Goal: Obtain resource: Download file/media

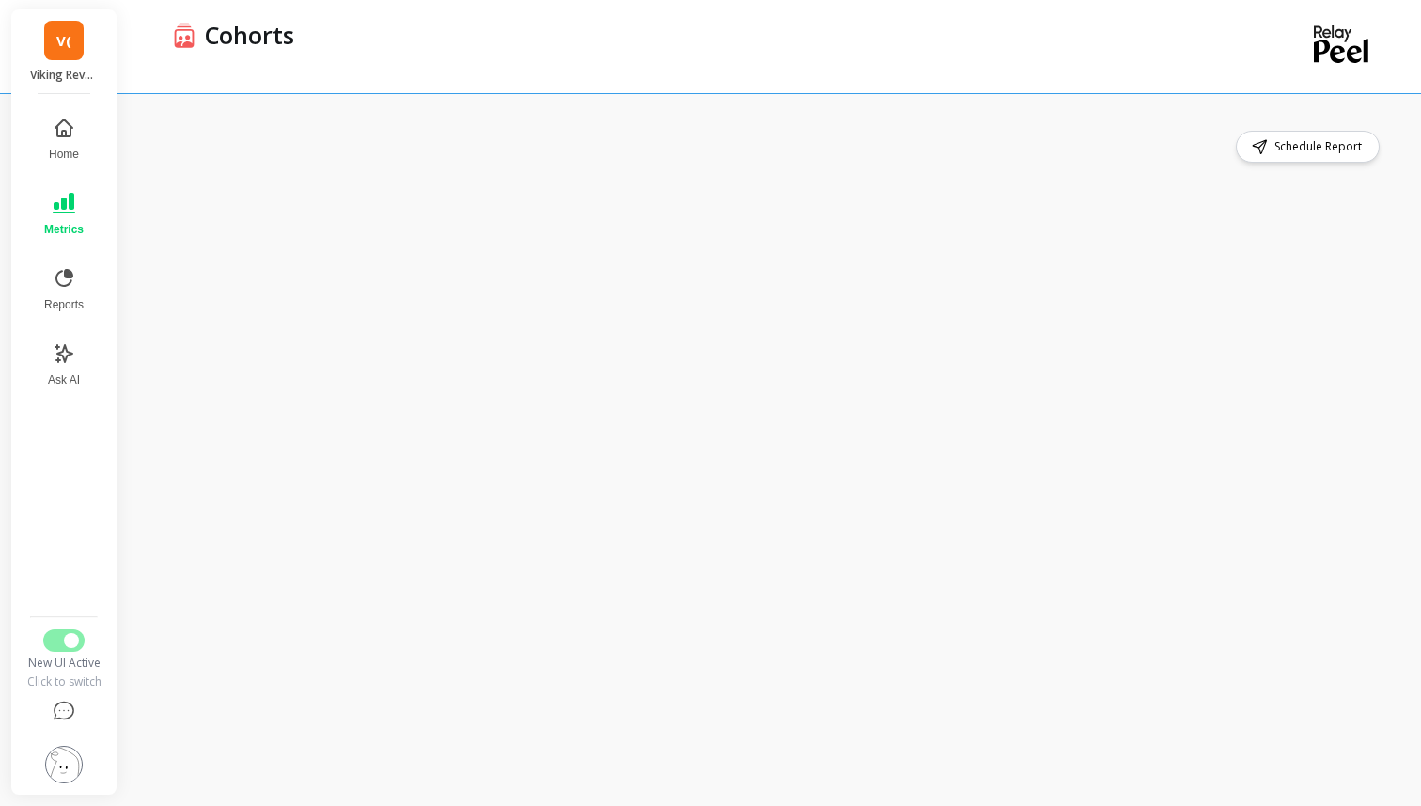
click at [56, 210] on icon at bounding box center [64, 203] width 23 height 23
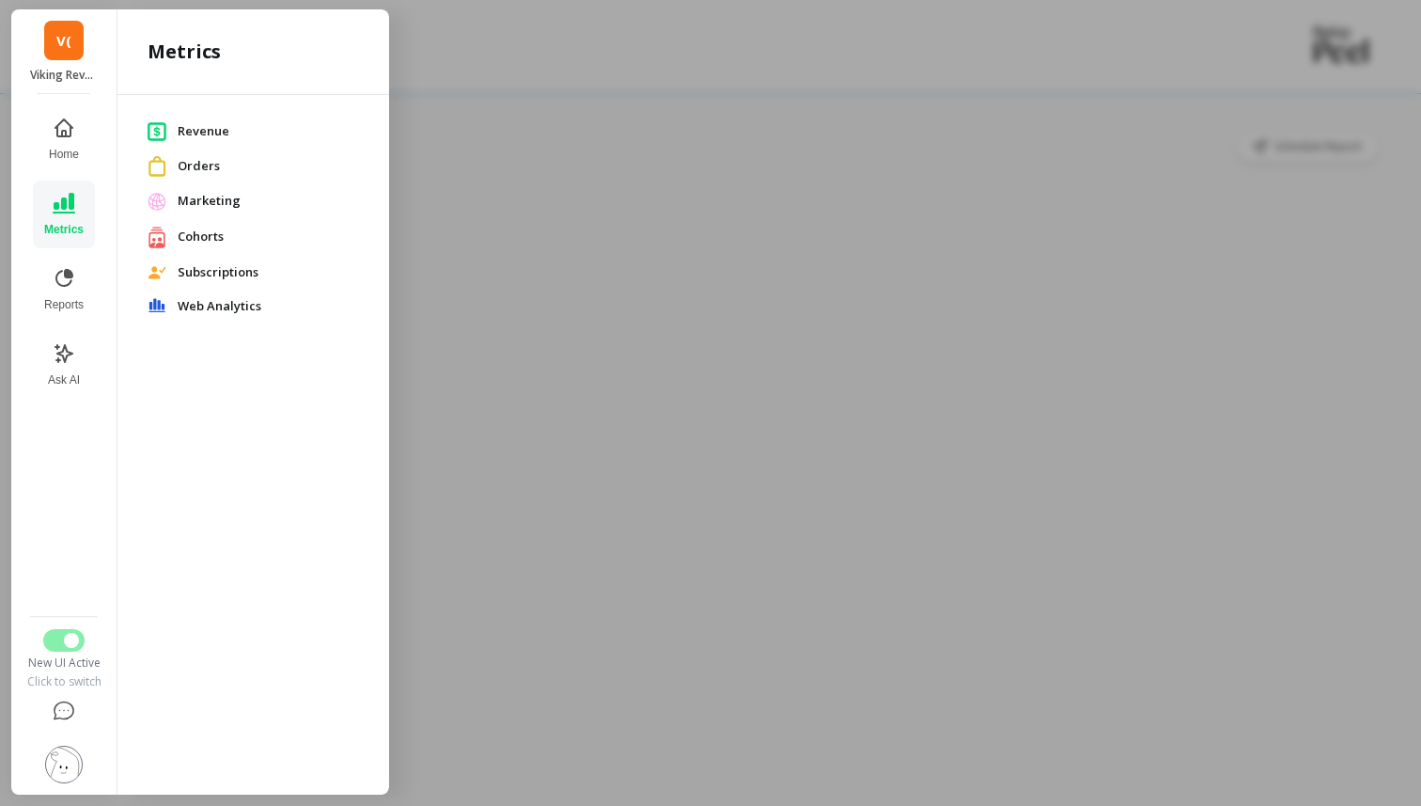
click at [226, 243] on span "Cohorts" at bounding box center [268, 236] width 181 height 19
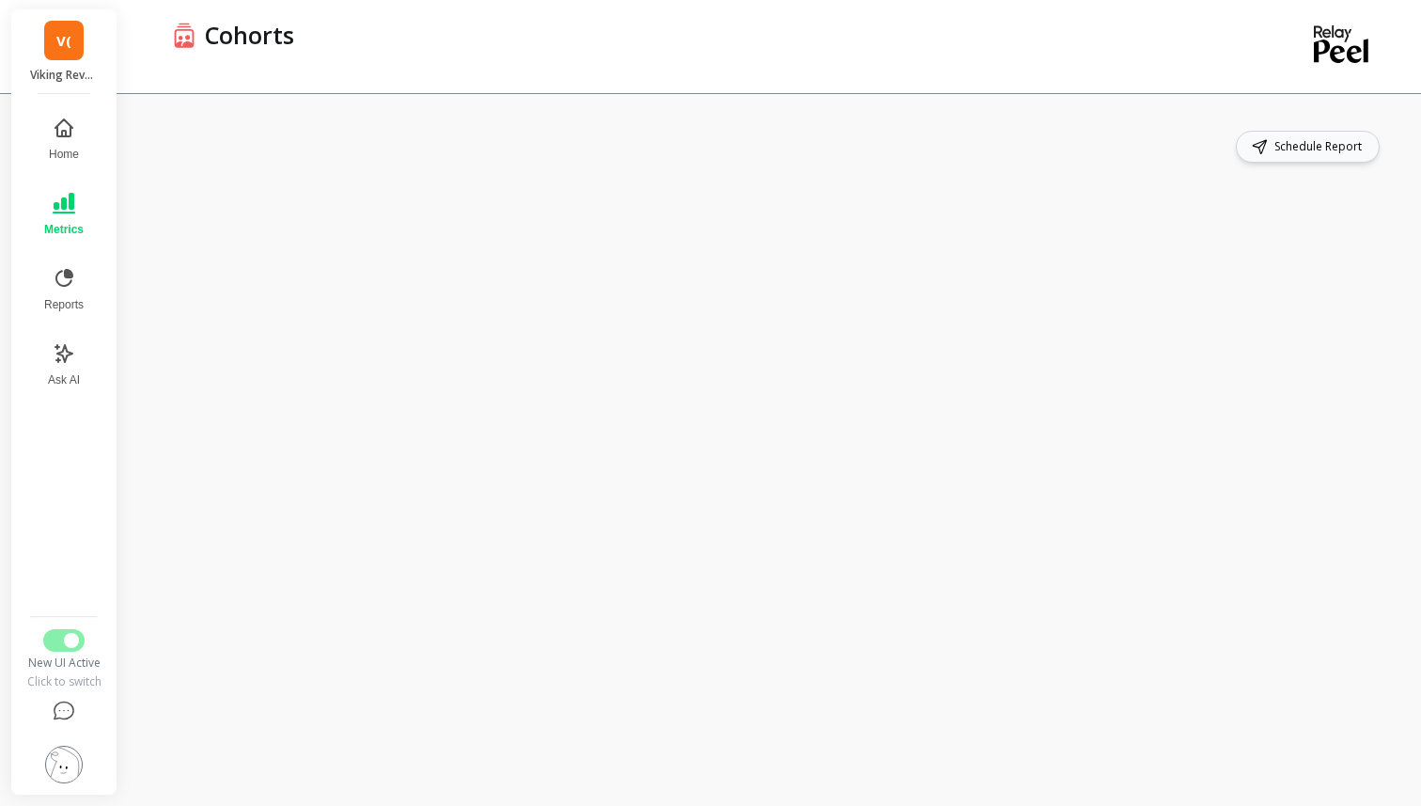
click at [1298, 155] on span "Schedule Report" at bounding box center [1321, 146] width 93 height 19
click at [73, 280] on icon at bounding box center [64, 278] width 23 height 23
click at [56, 217] on button "Metrics" at bounding box center [63, 214] width 65 height 68
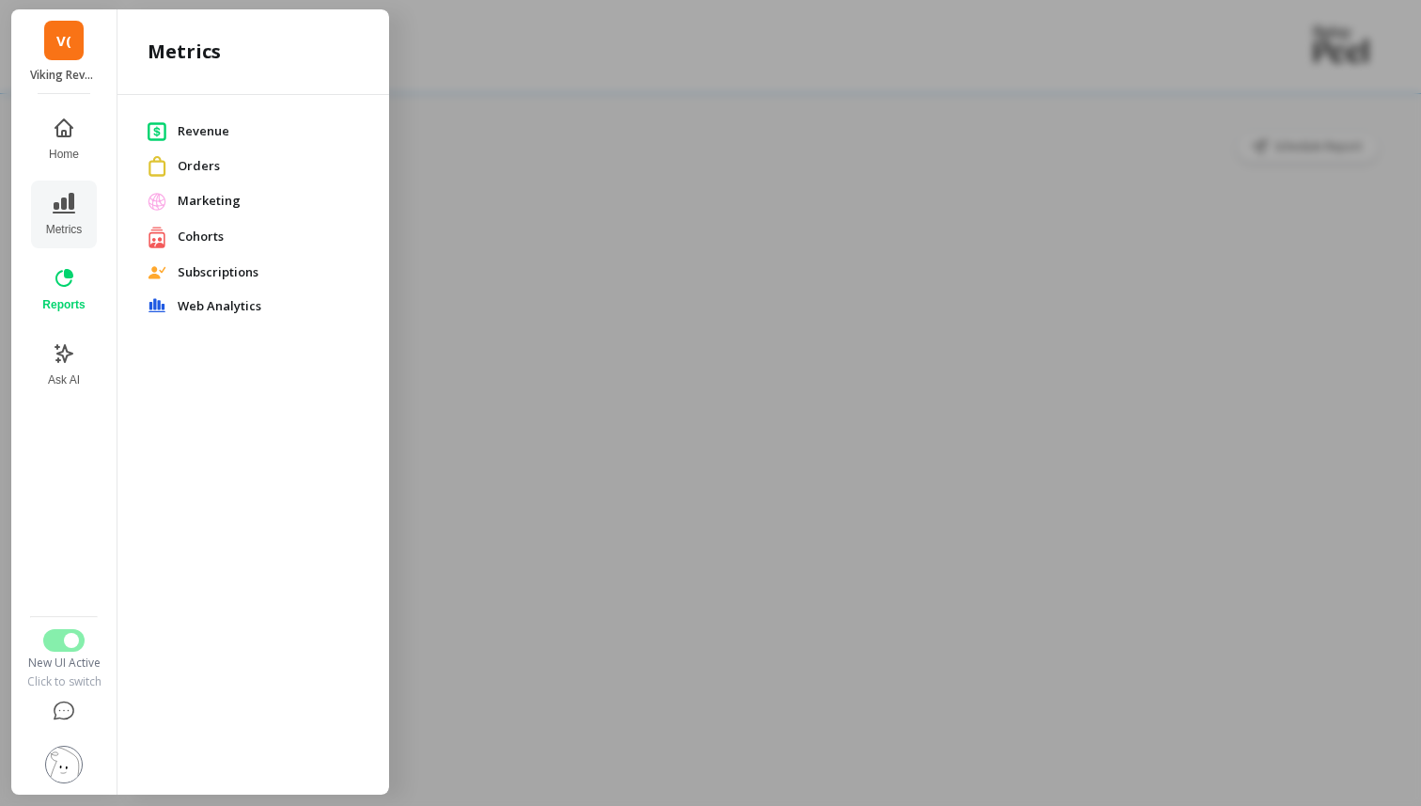
click at [190, 134] on span "Revenue" at bounding box center [268, 131] width 181 height 19
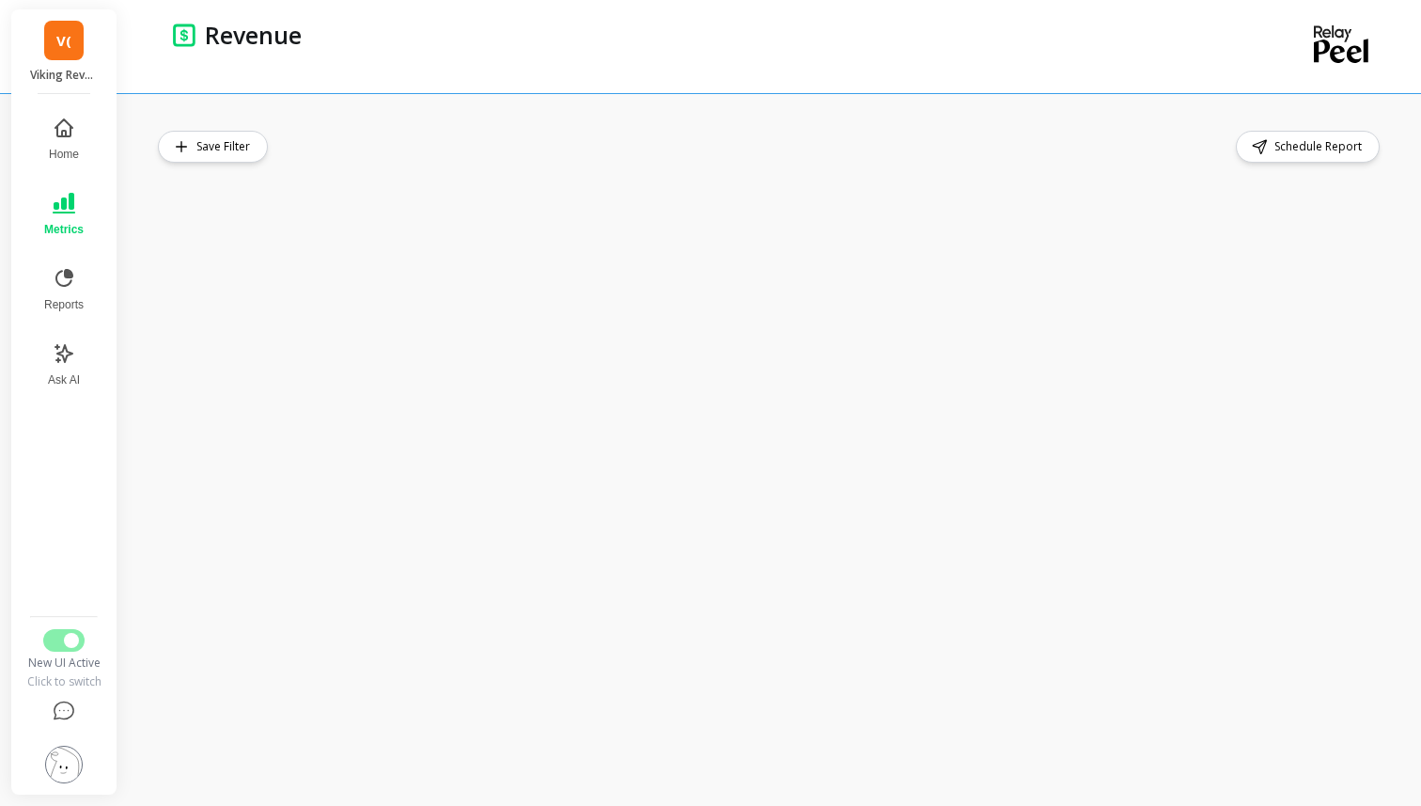
click at [78, 211] on button "Metrics" at bounding box center [64, 214] width 62 height 68
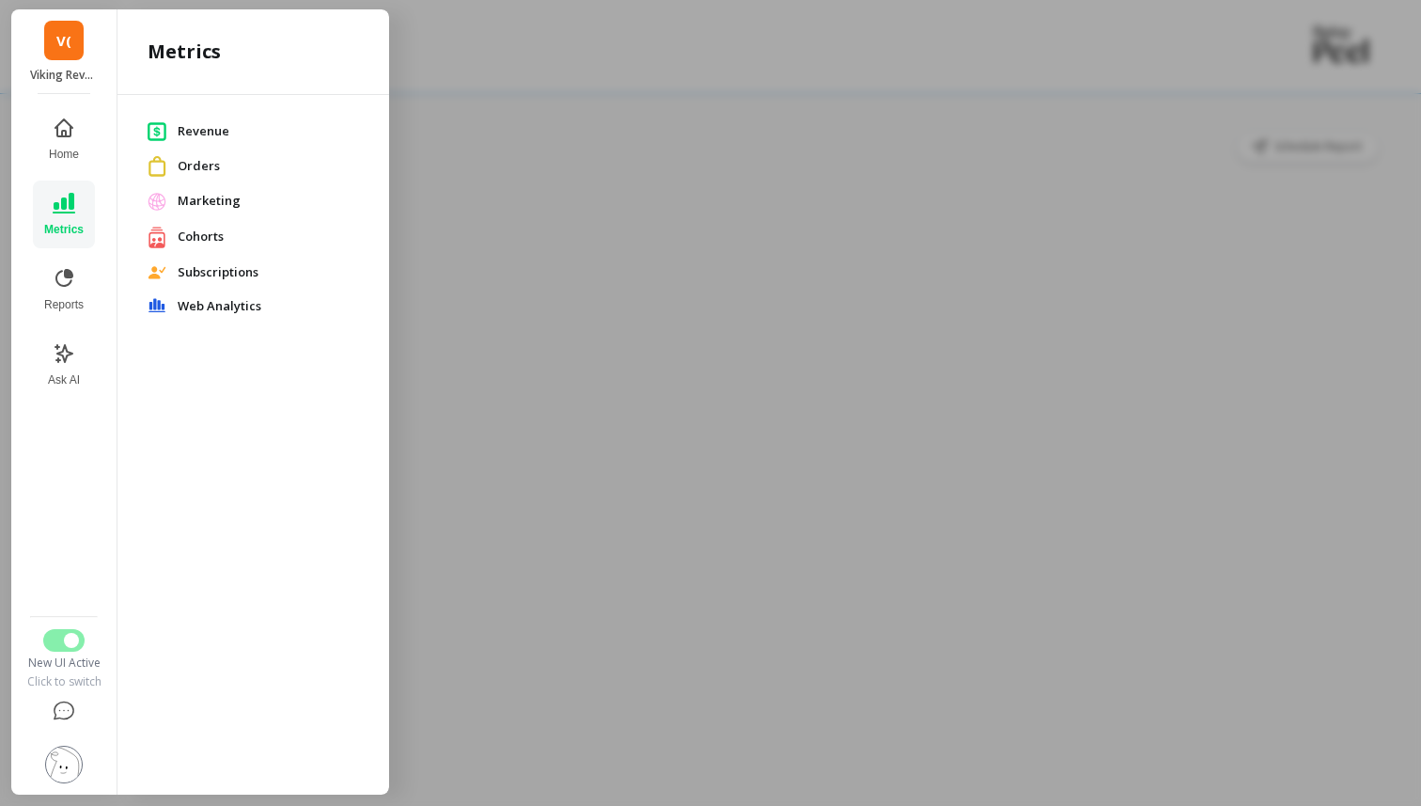
click at [185, 240] on span "Cohorts" at bounding box center [268, 236] width 181 height 19
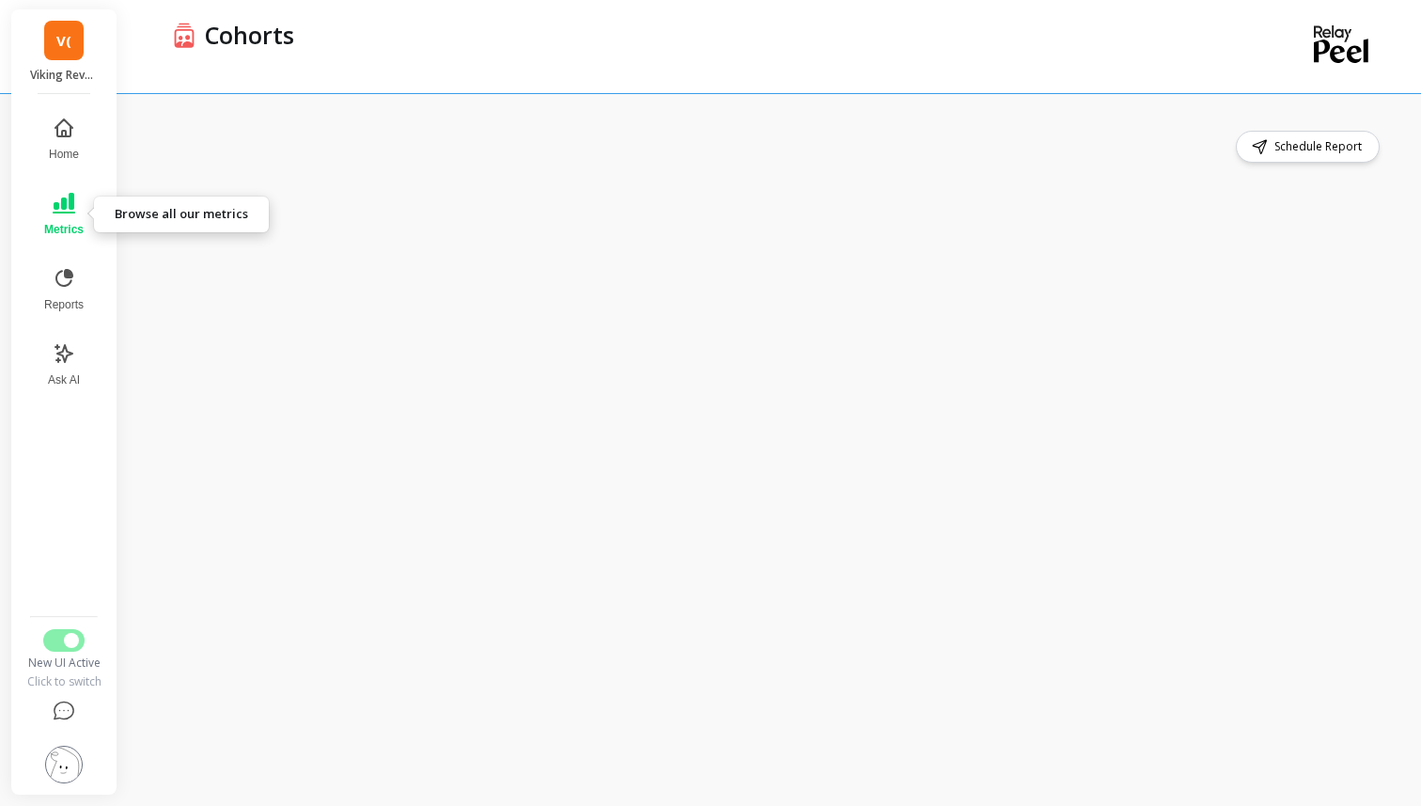
click at [70, 212] on icon at bounding box center [64, 203] width 23 height 21
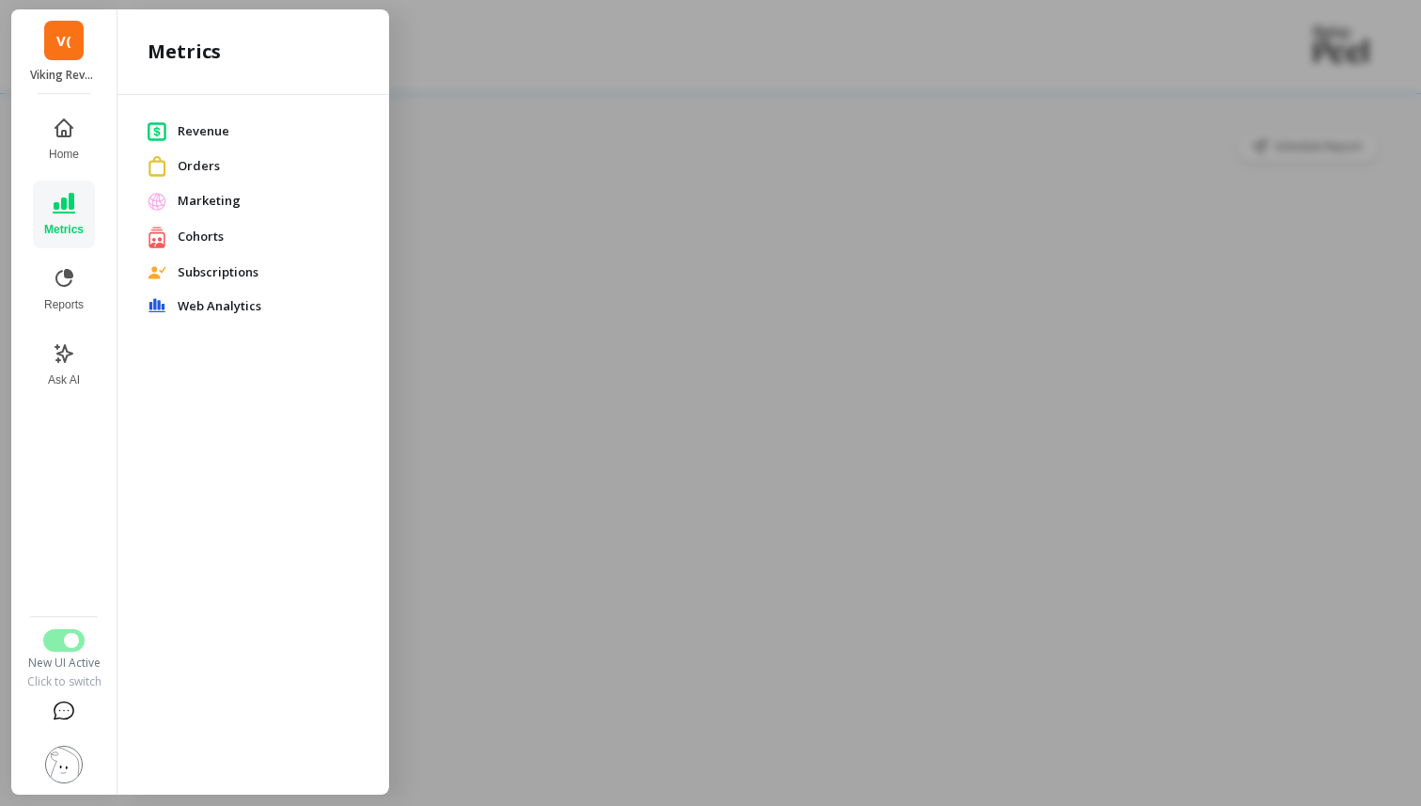
click at [63, 709] on icon at bounding box center [64, 711] width 23 height 23
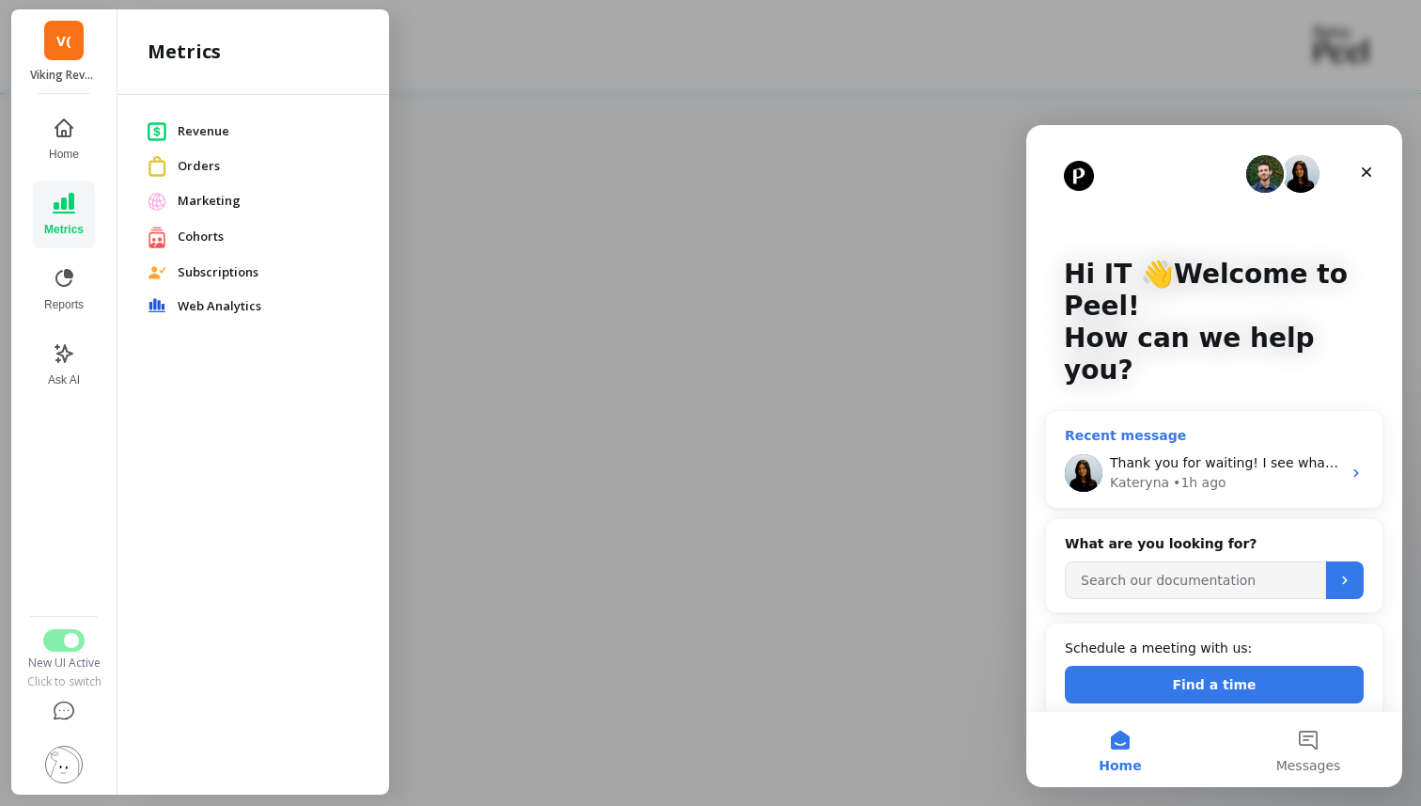
click at [1257, 473] on div "Kateryna • 1h ago" at bounding box center [1225, 483] width 231 height 20
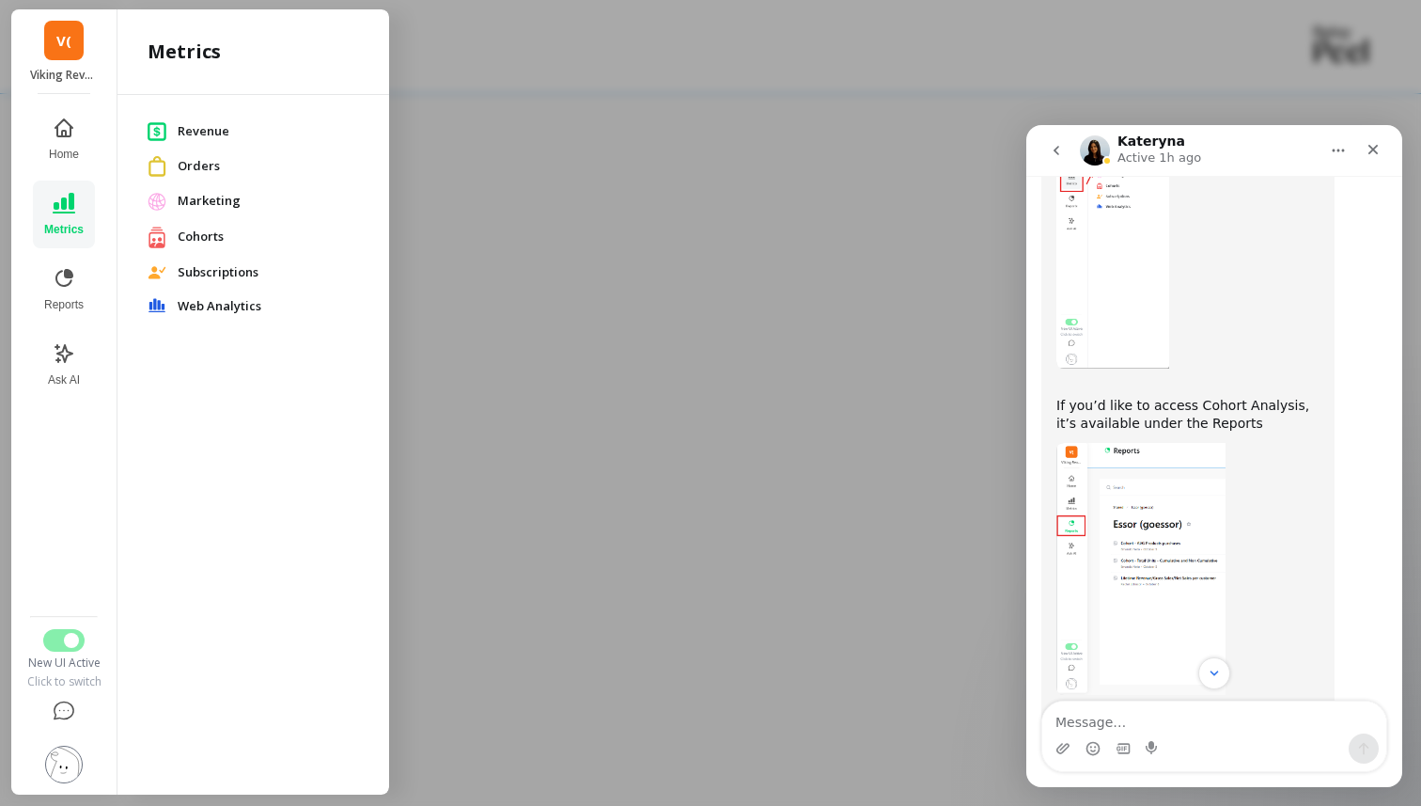
scroll to position [1146, 0]
click at [79, 295] on button "Reports" at bounding box center [64, 290] width 62 height 68
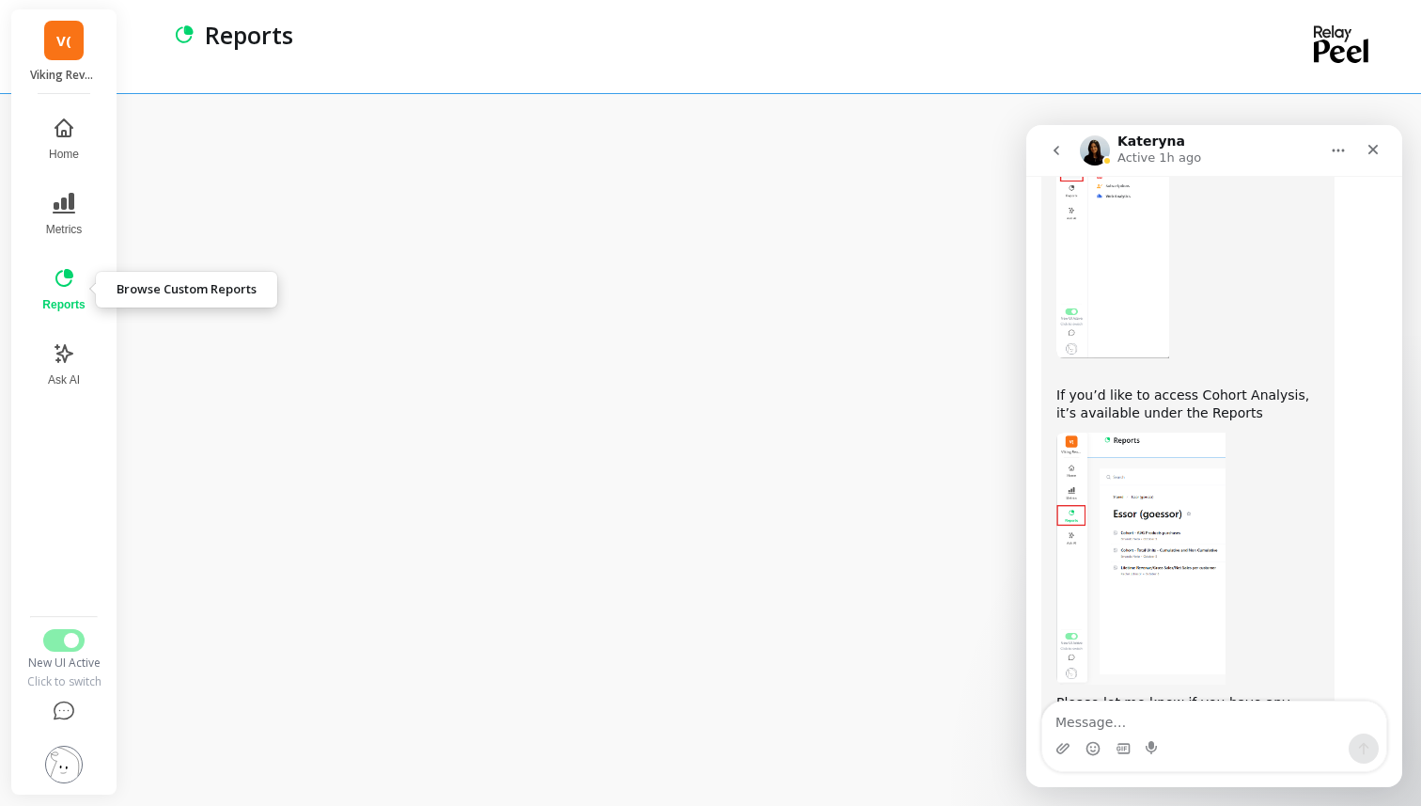
click at [57, 289] on icon at bounding box center [64, 278] width 23 height 23
click at [66, 280] on icon at bounding box center [64, 278] width 23 height 23
click at [65, 279] on icon at bounding box center [64, 278] width 23 height 23
click at [1385, 149] on div "Close" at bounding box center [1373, 150] width 34 height 34
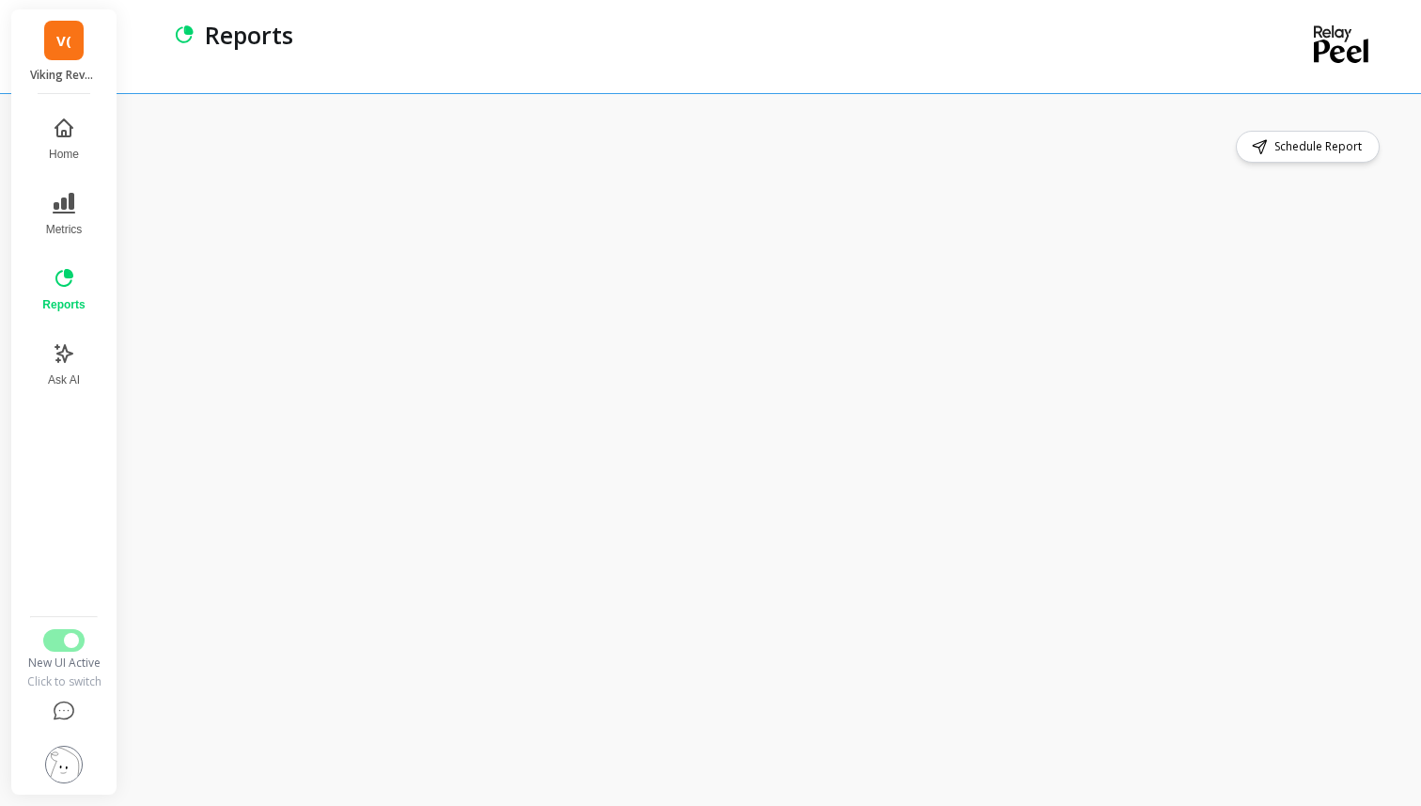
scroll to position [1189, 0]
click at [61, 228] on span "Metrics" at bounding box center [64, 229] width 37 height 15
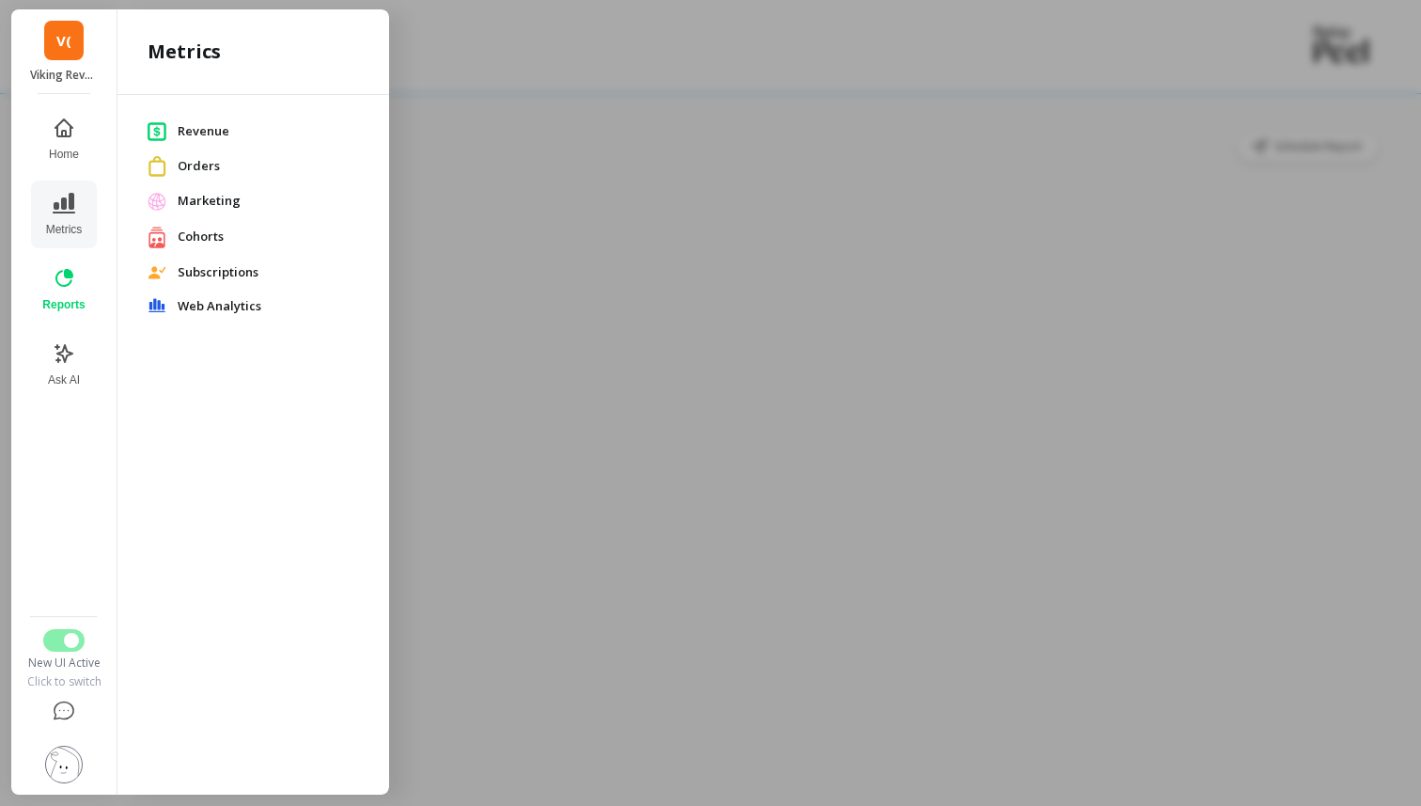
click at [168, 219] on div "Cohorts" at bounding box center [254, 237] width 242 height 39
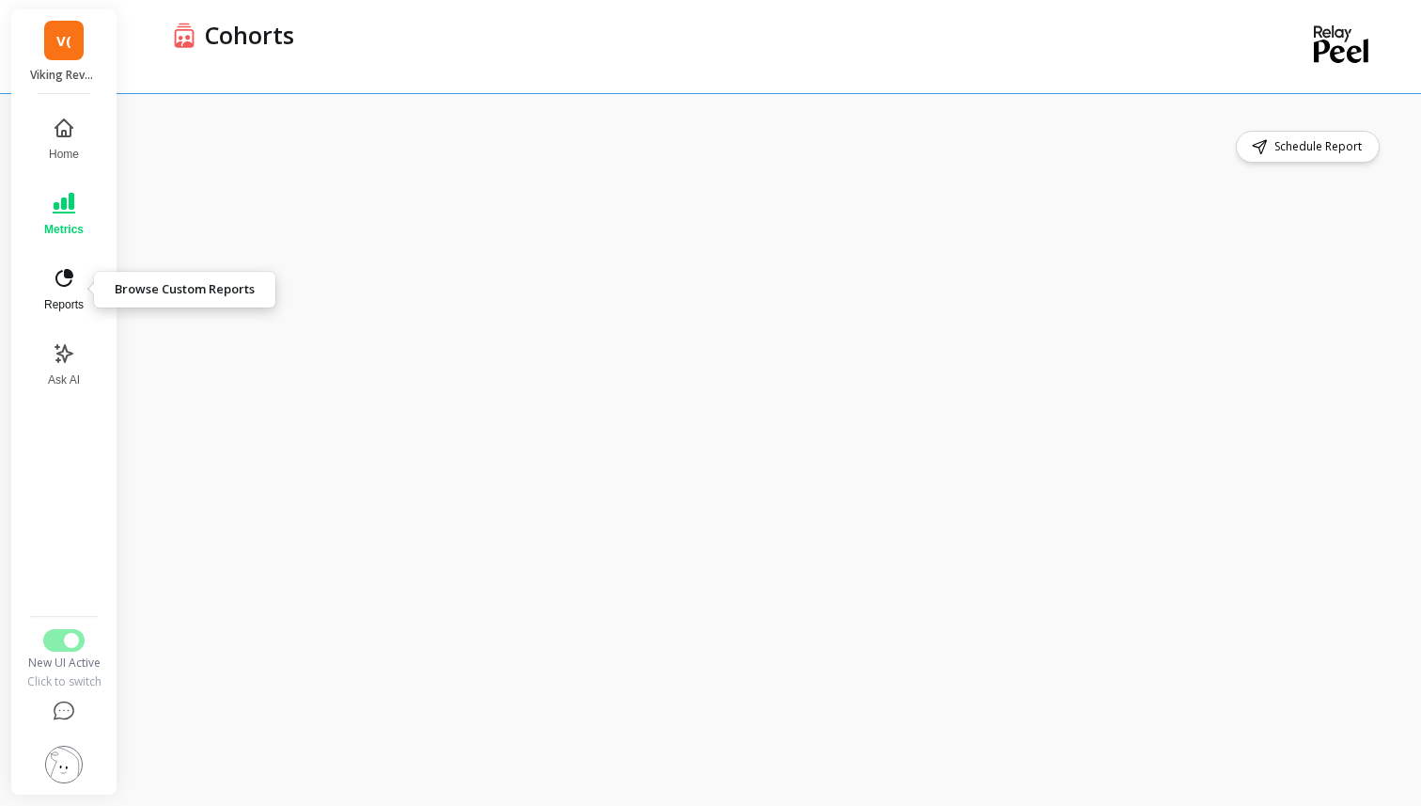
click at [58, 283] on icon at bounding box center [64, 278] width 18 height 18
click at [59, 731] on button at bounding box center [64, 711] width 80 height 45
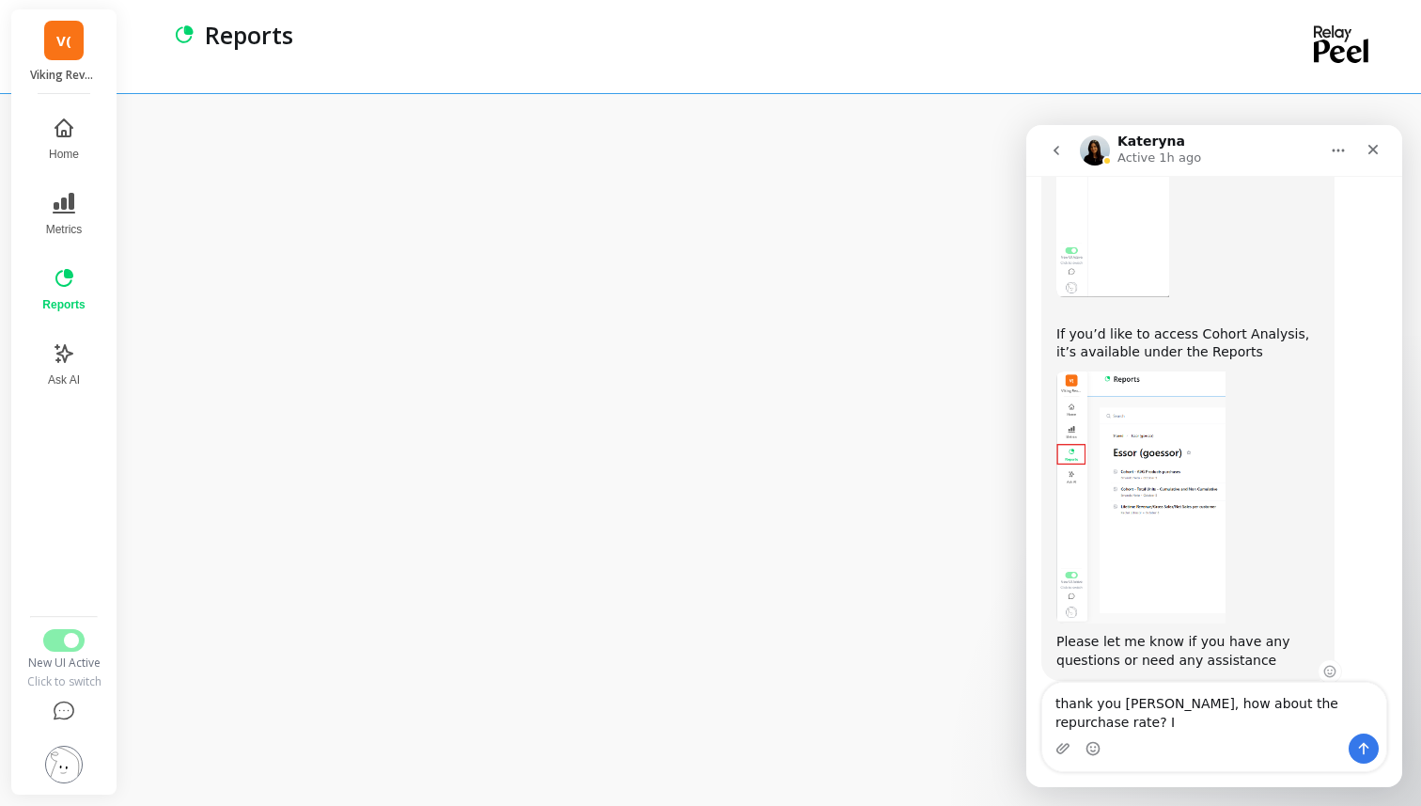
scroll to position [1208, 0]
click at [1061, 700] on textarea "thank you Kateryna, how about the repurchase rate? Im afraid I cannot find it" at bounding box center [1214, 707] width 344 height 51
type textarea "Thank you [PERSON_NAME], how about the repurchase rate? Im afraid I cannot find…"
click at [1230, 730] on textarea "Thank you [PERSON_NAME], how about the repurchase rate? Im afraid I cannot find…" at bounding box center [1214, 707] width 344 height 51
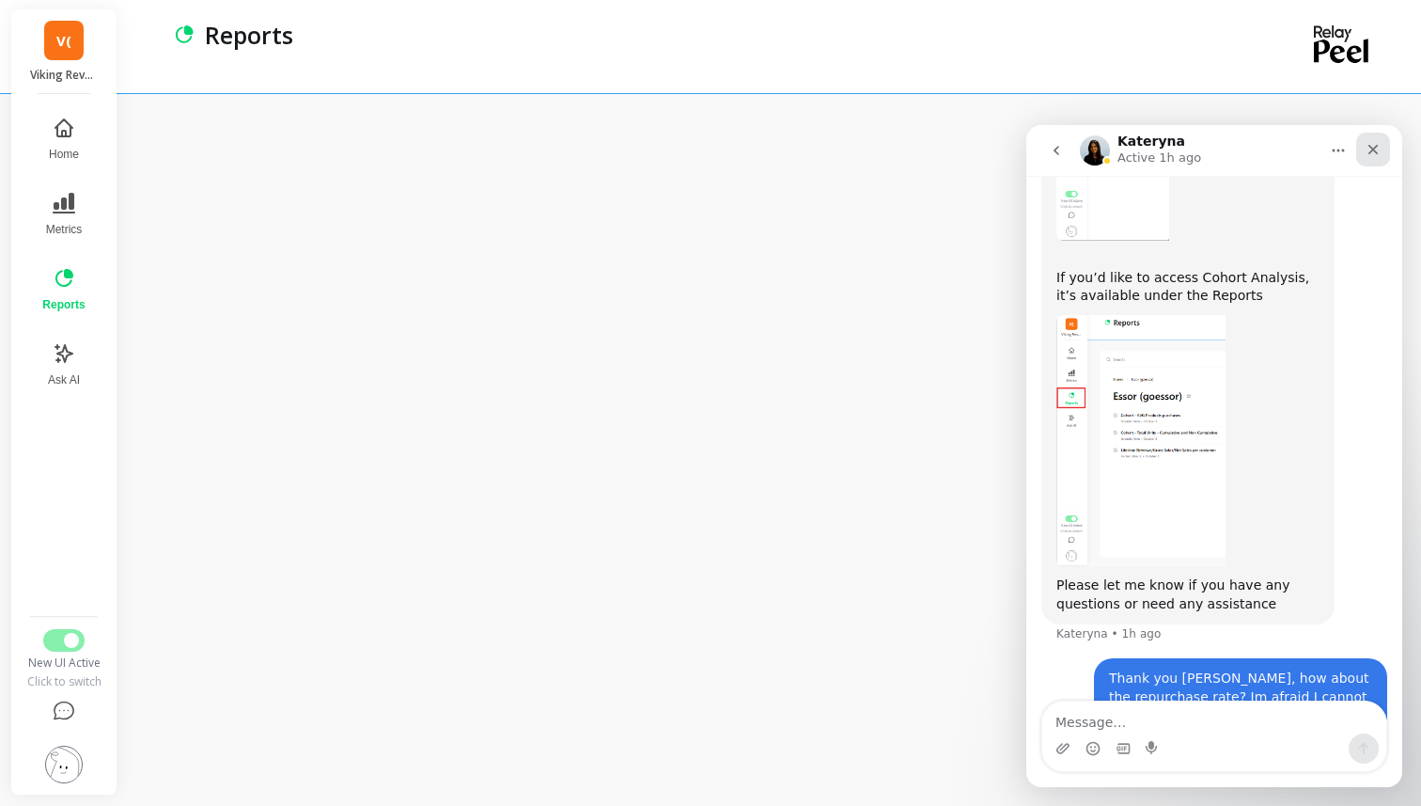
click at [1377, 148] on icon "Close" at bounding box center [1373, 149] width 15 height 15
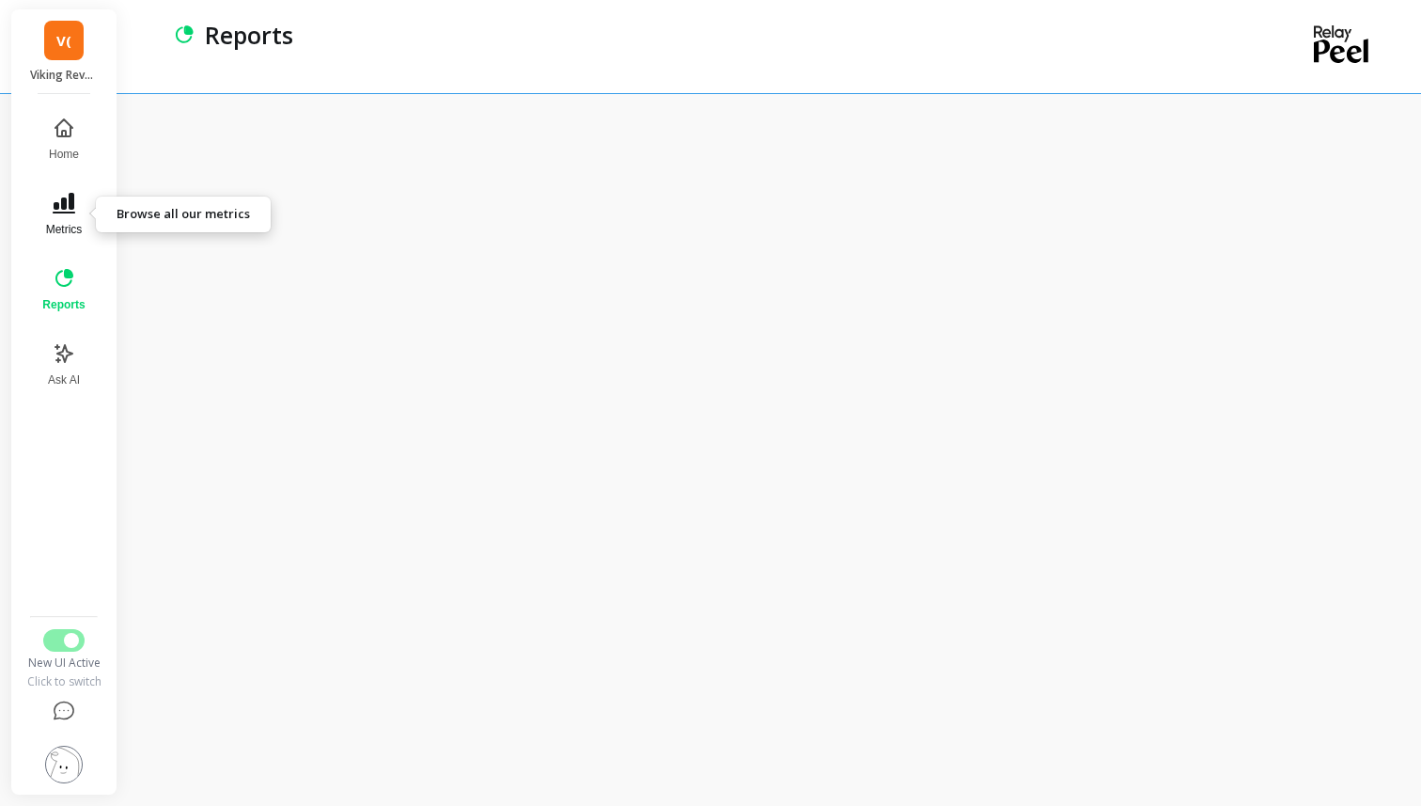
click at [72, 210] on icon at bounding box center [64, 203] width 23 height 23
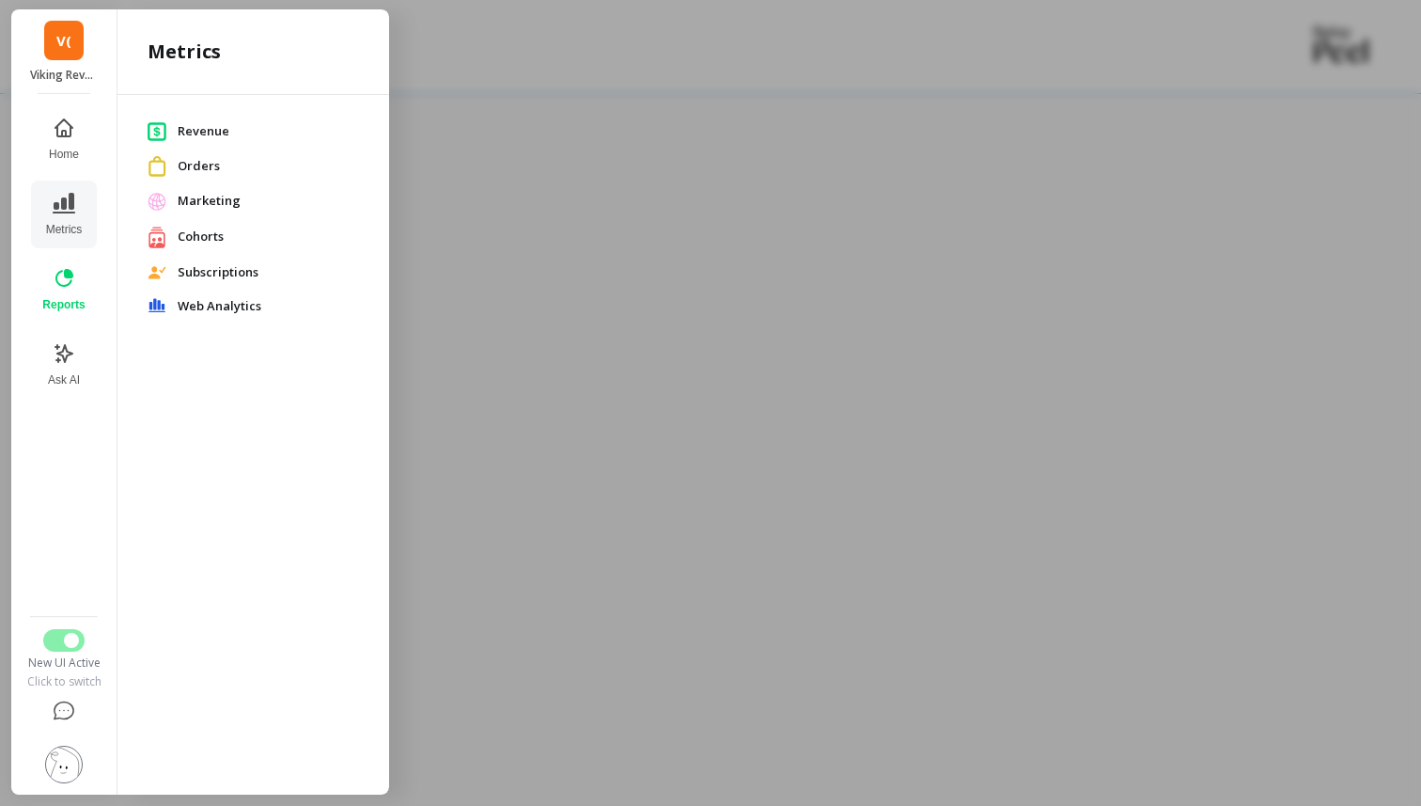
click at [586, 26] on div at bounding box center [710, 403] width 1421 height 806
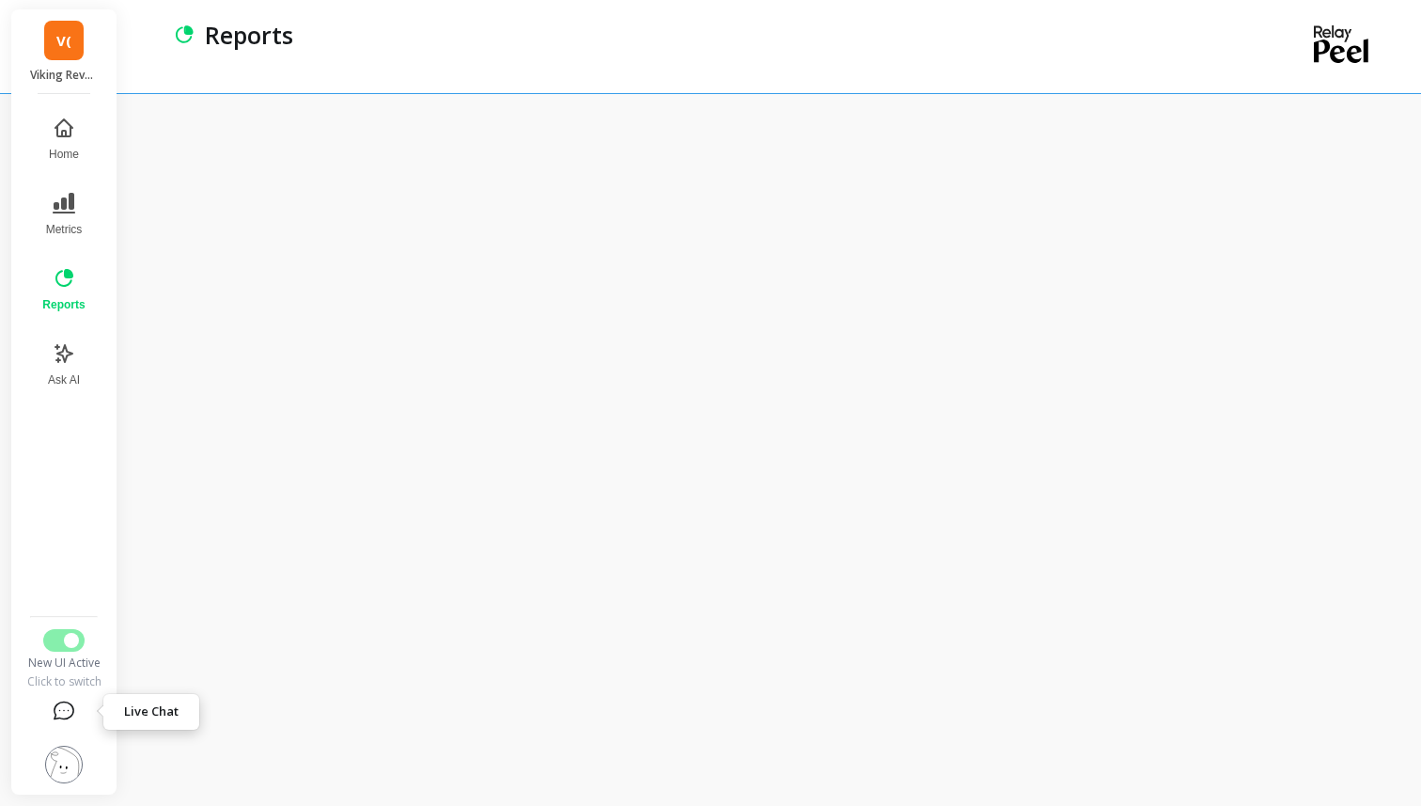
click at [66, 710] on icon at bounding box center [64, 711] width 23 height 23
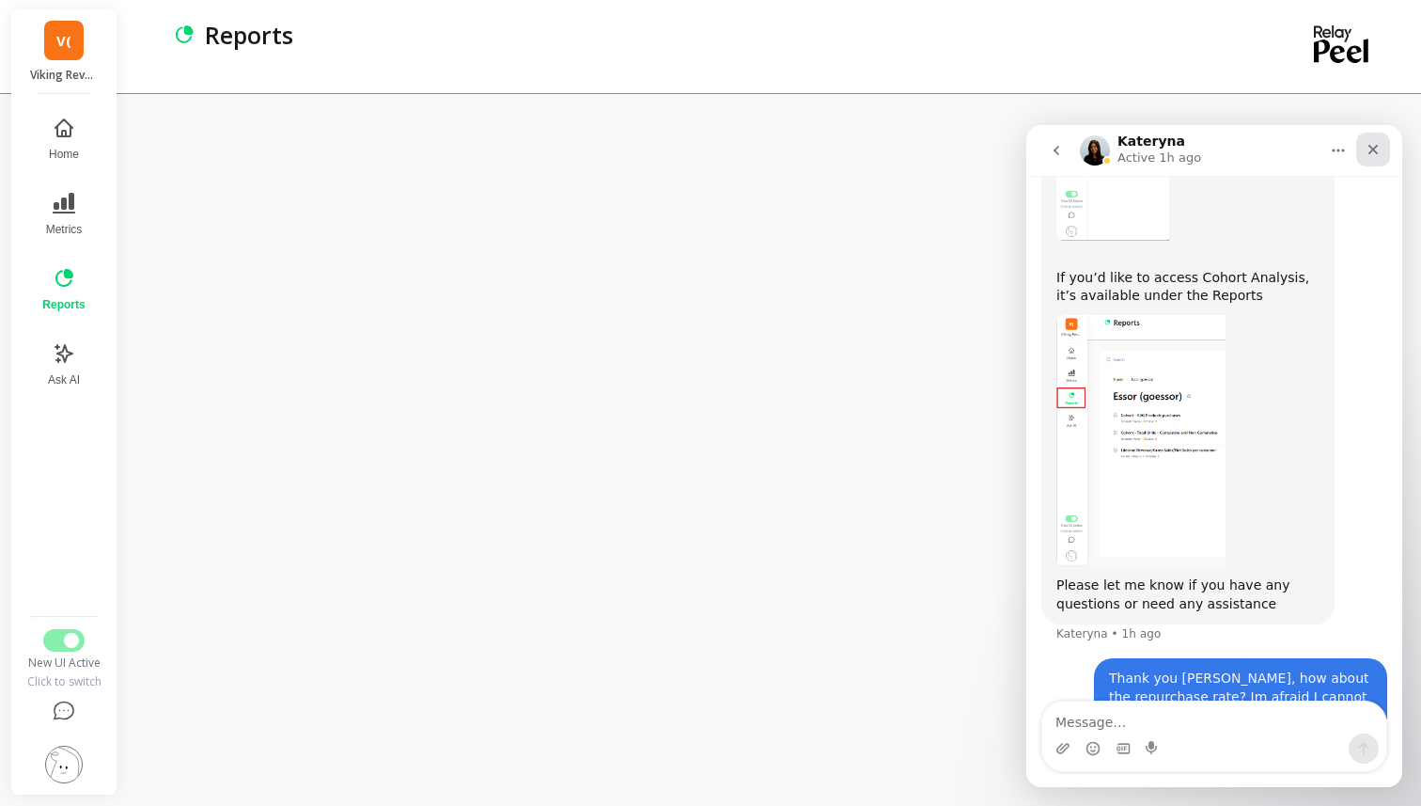
click at [1370, 147] on icon "Close" at bounding box center [1373, 149] width 15 height 15
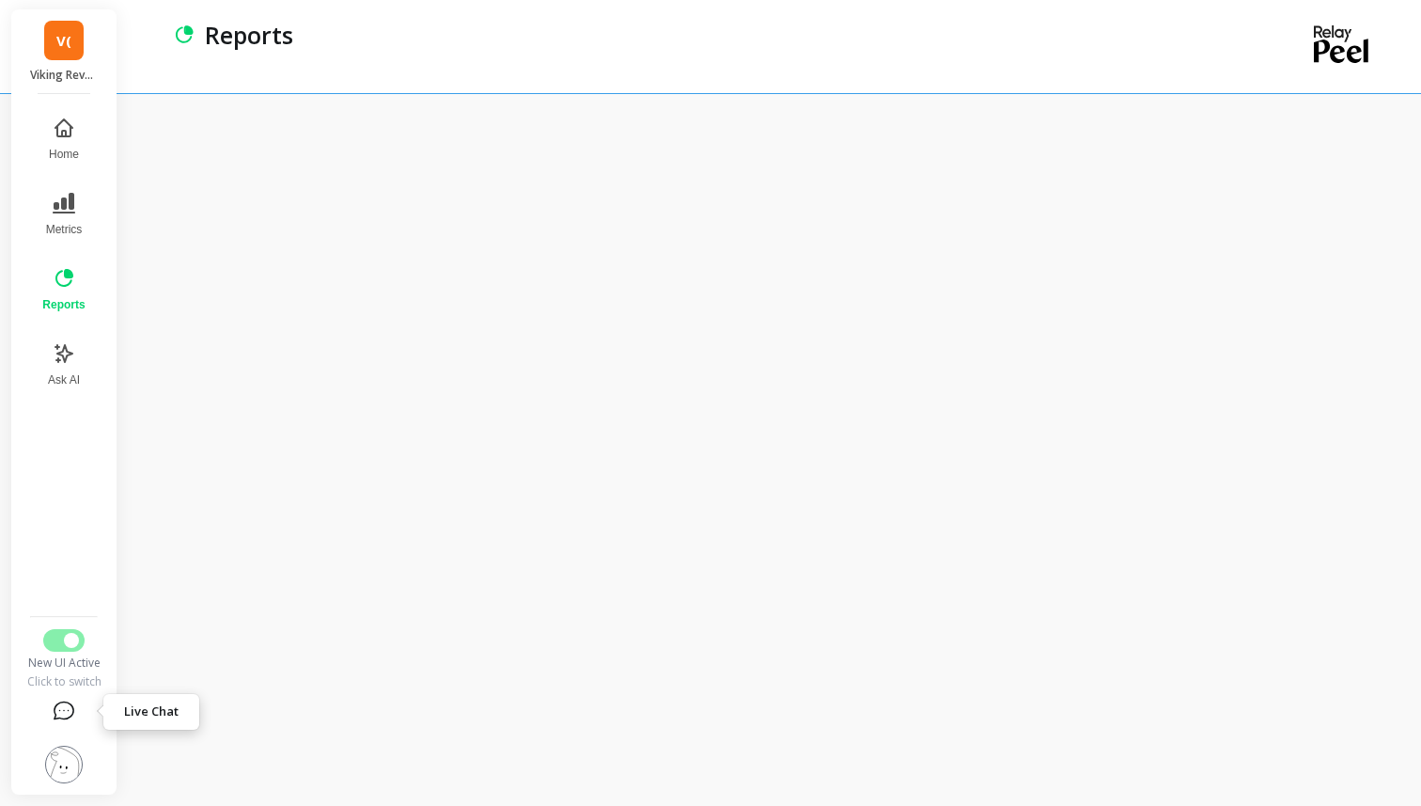
click at [61, 711] on icon at bounding box center [64, 711] width 23 height 23
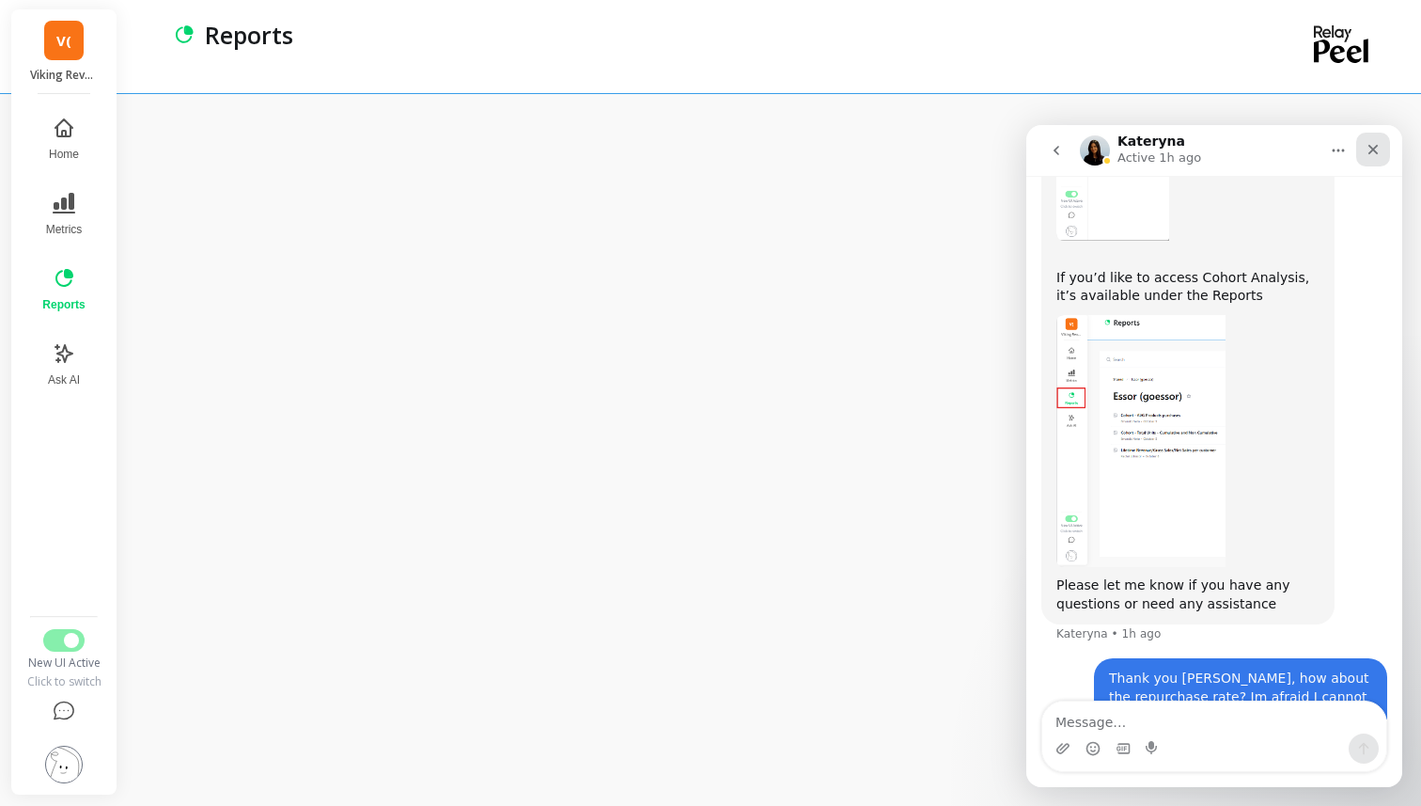
click at [1376, 149] on icon "Close" at bounding box center [1373, 149] width 15 height 15
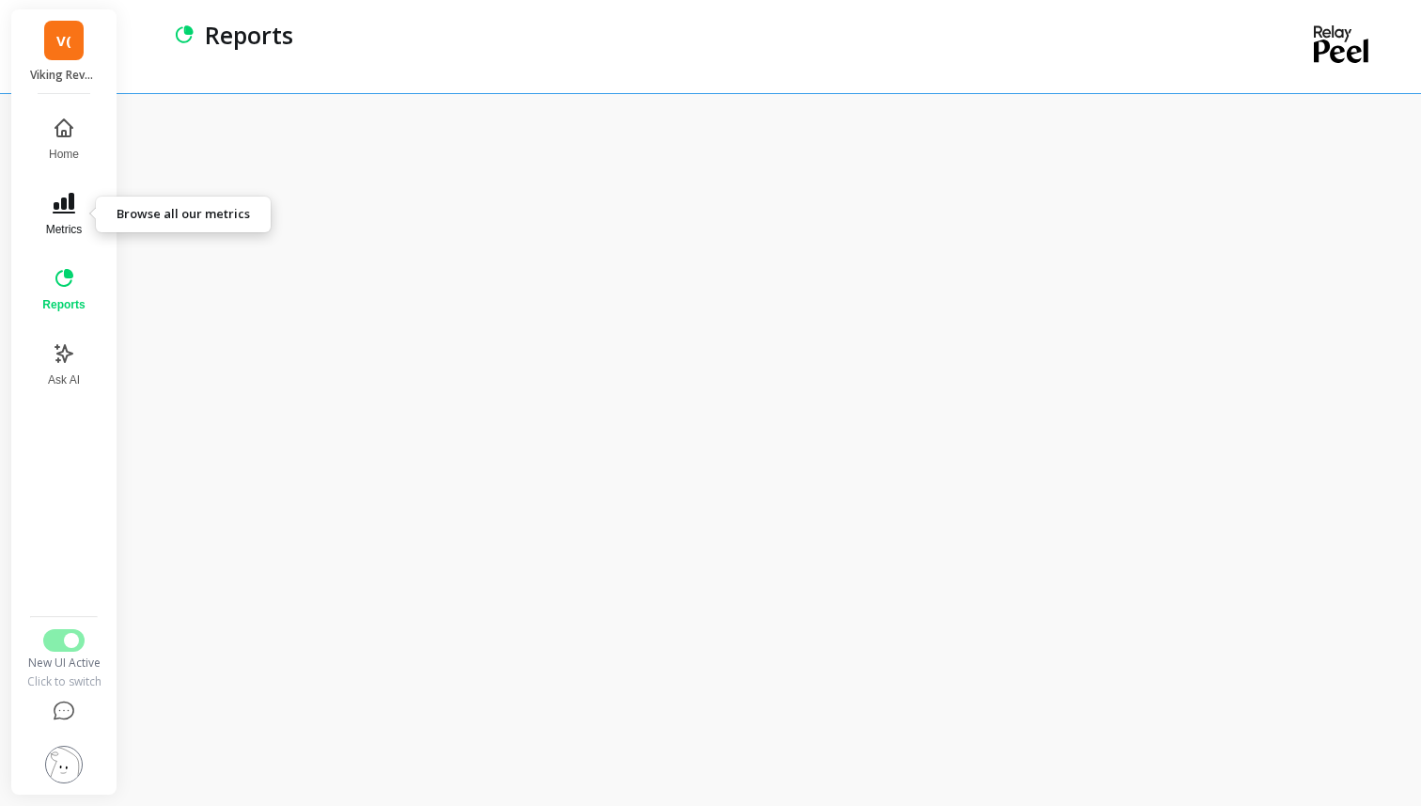
click at [71, 211] on icon at bounding box center [64, 203] width 23 height 23
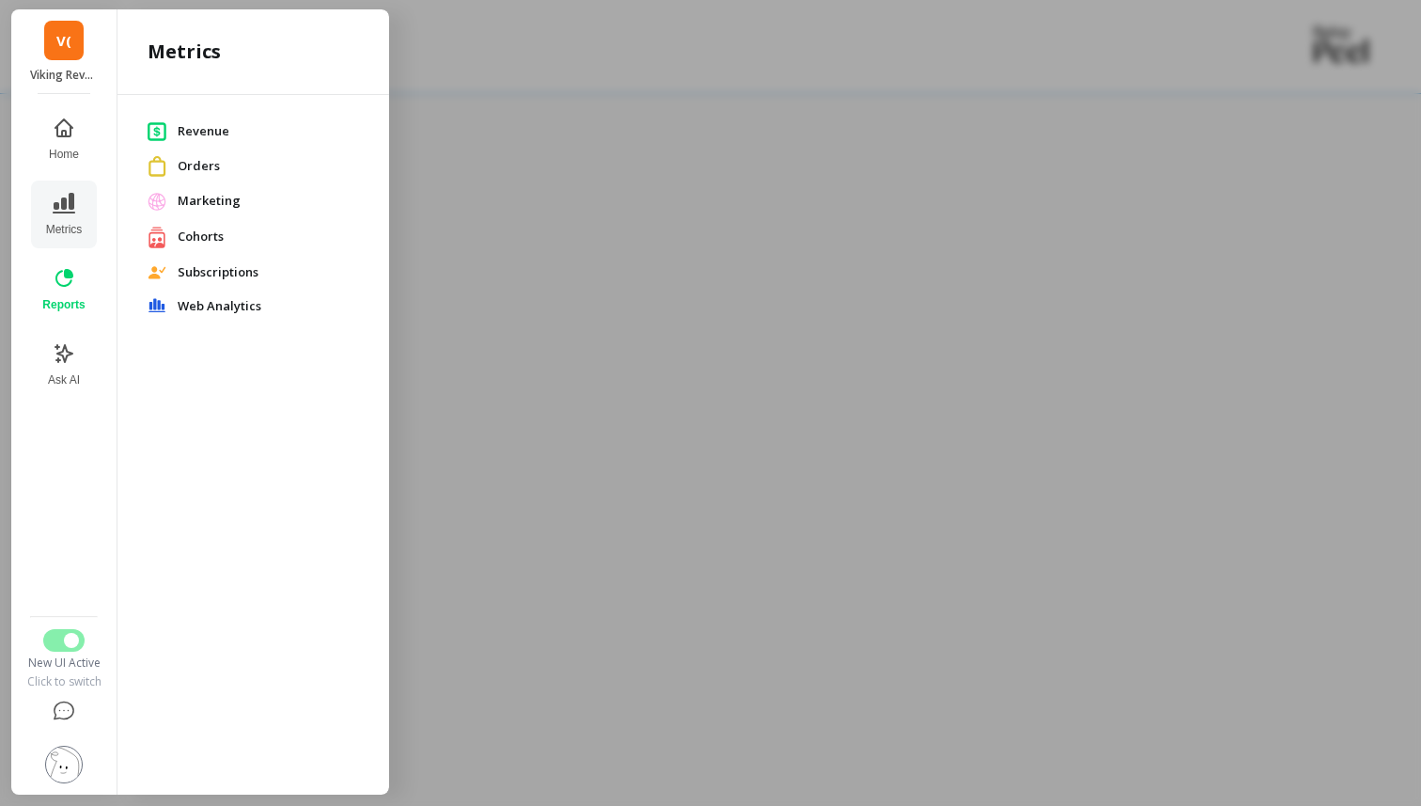
click at [525, 183] on div at bounding box center [710, 403] width 1421 height 806
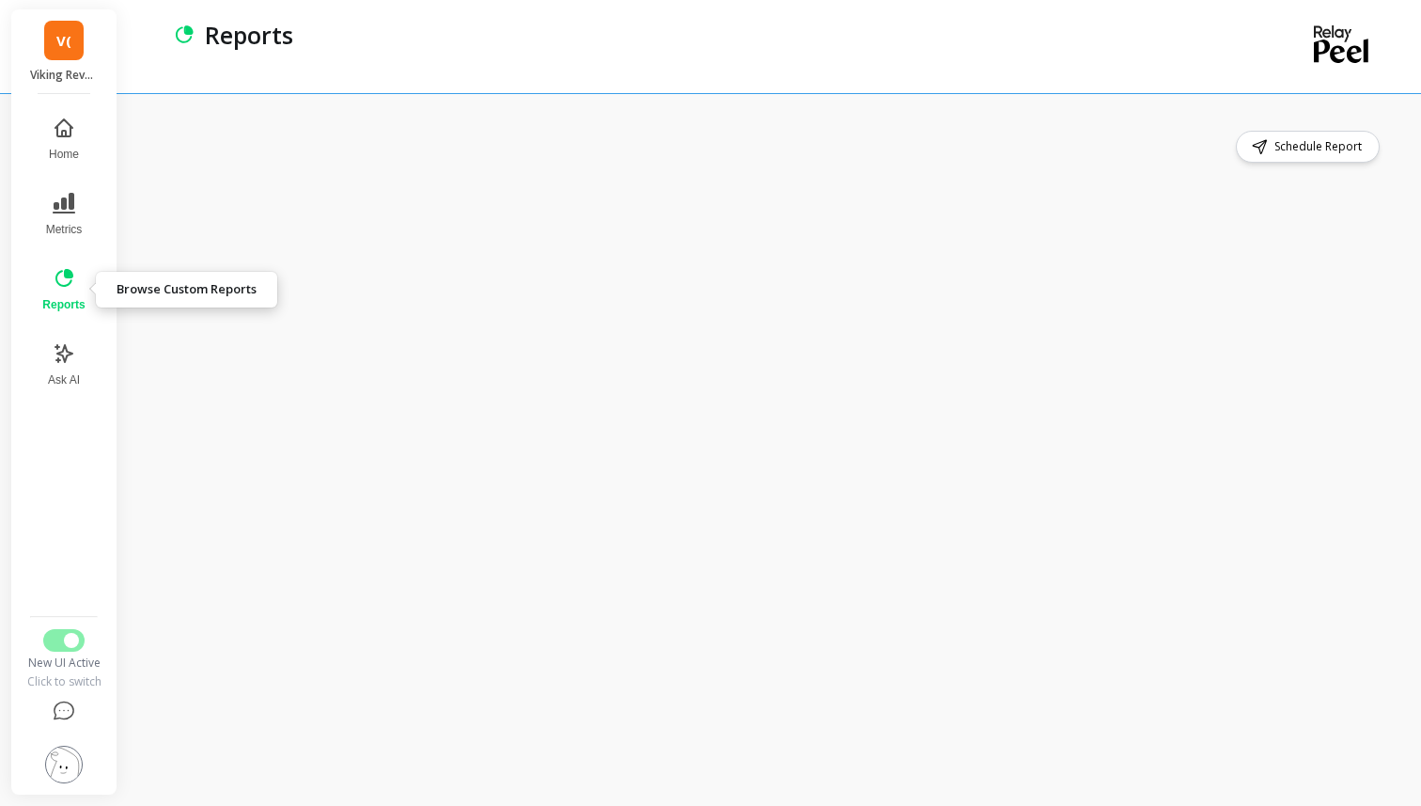
click at [67, 282] on icon at bounding box center [64, 278] width 23 height 23
click at [47, 278] on button "Reports" at bounding box center [63, 290] width 65 height 68
click at [63, 273] on icon at bounding box center [64, 278] width 23 height 23
click at [62, 718] on icon at bounding box center [64, 710] width 19 height 17
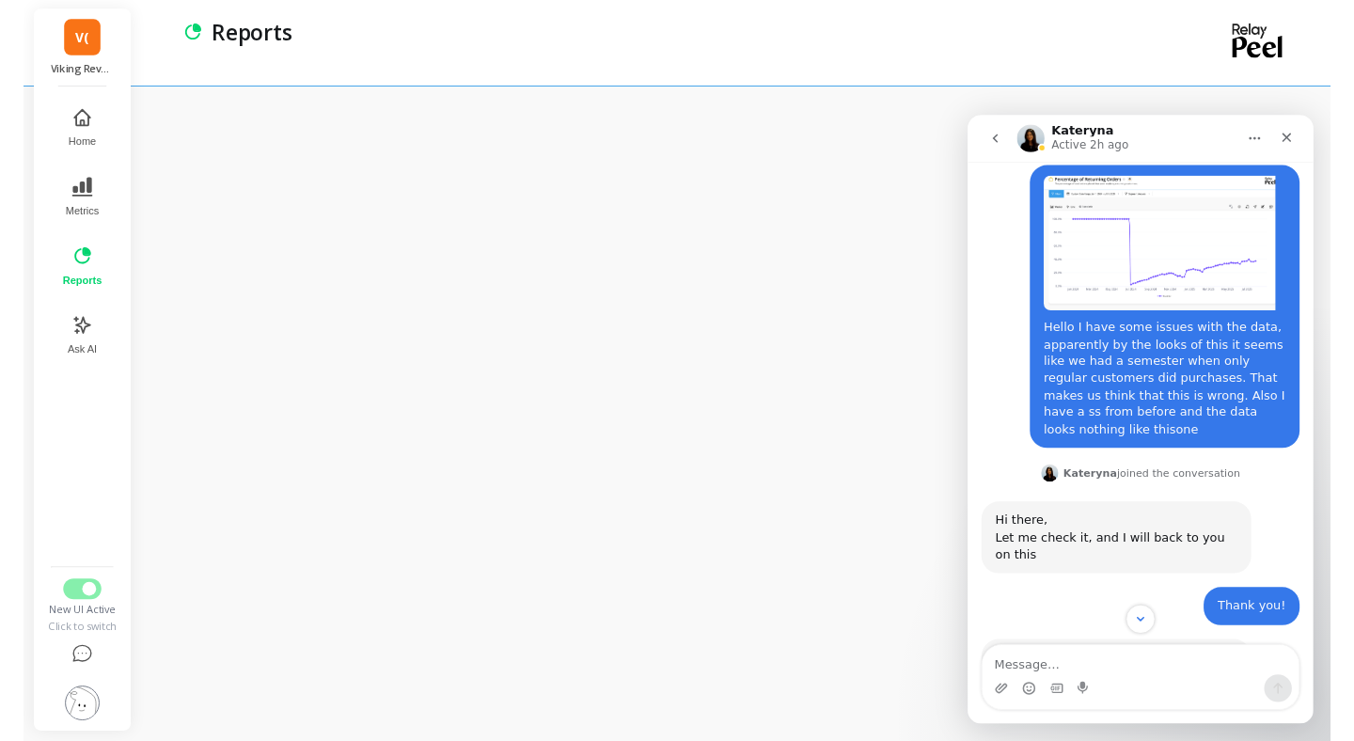
scroll to position [48, 0]
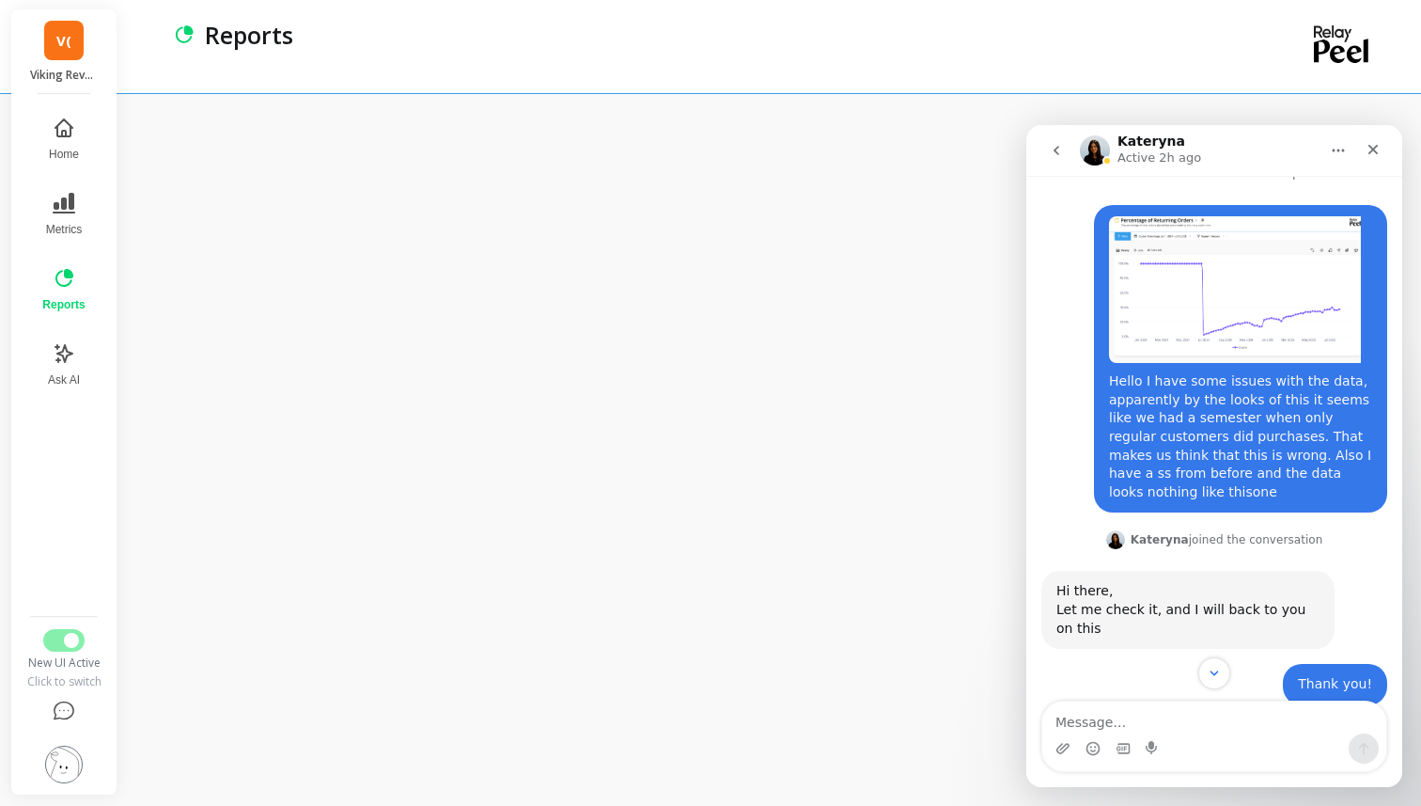
click at [1132, 134] on h1 "Kateryna" at bounding box center [1152, 141] width 68 height 14
click at [1371, 155] on icon "Close" at bounding box center [1373, 149] width 15 height 15
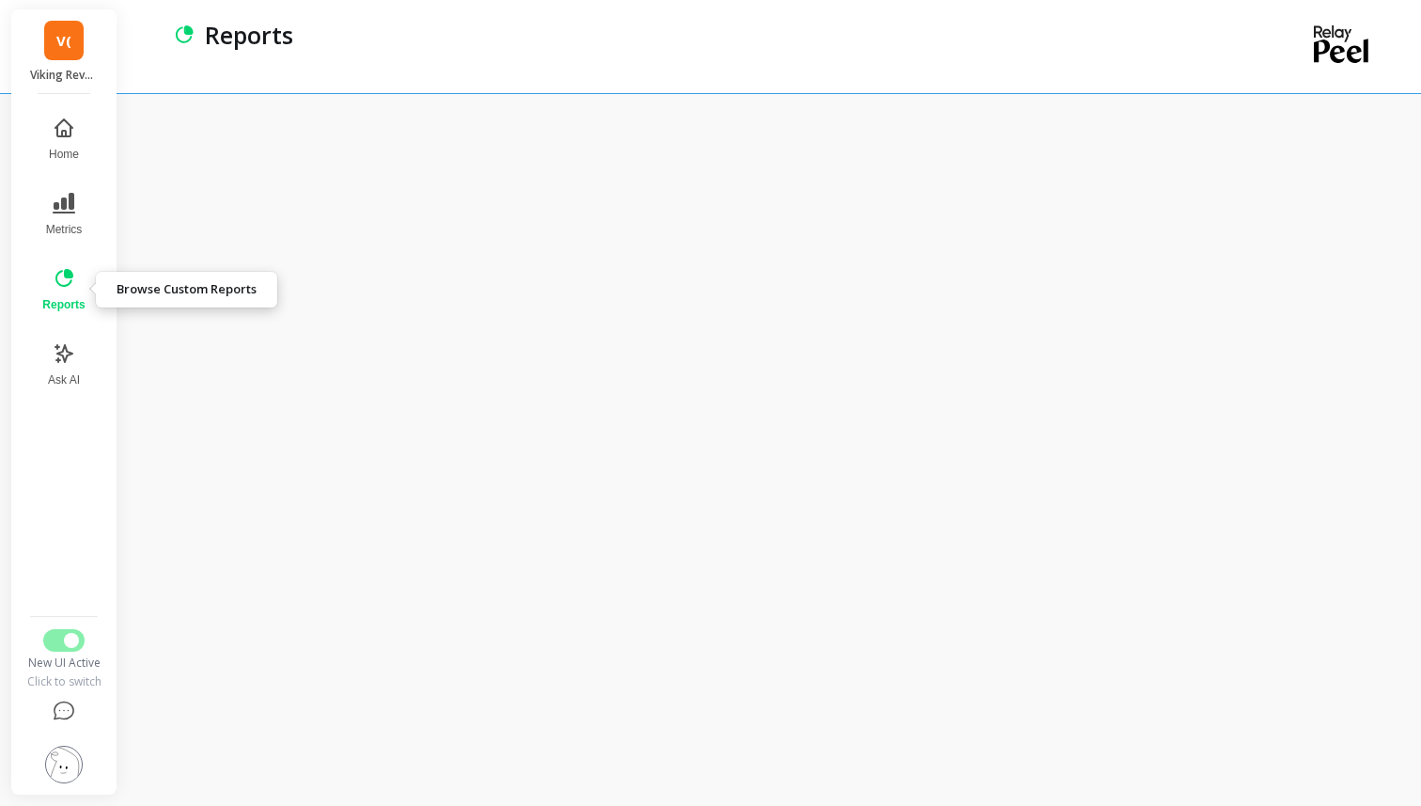
click at [60, 280] on icon at bounding box center [64, 278] width 23 height 23
click at [72, 207] on icon at bounding box center [64, 203] width 23 height 21
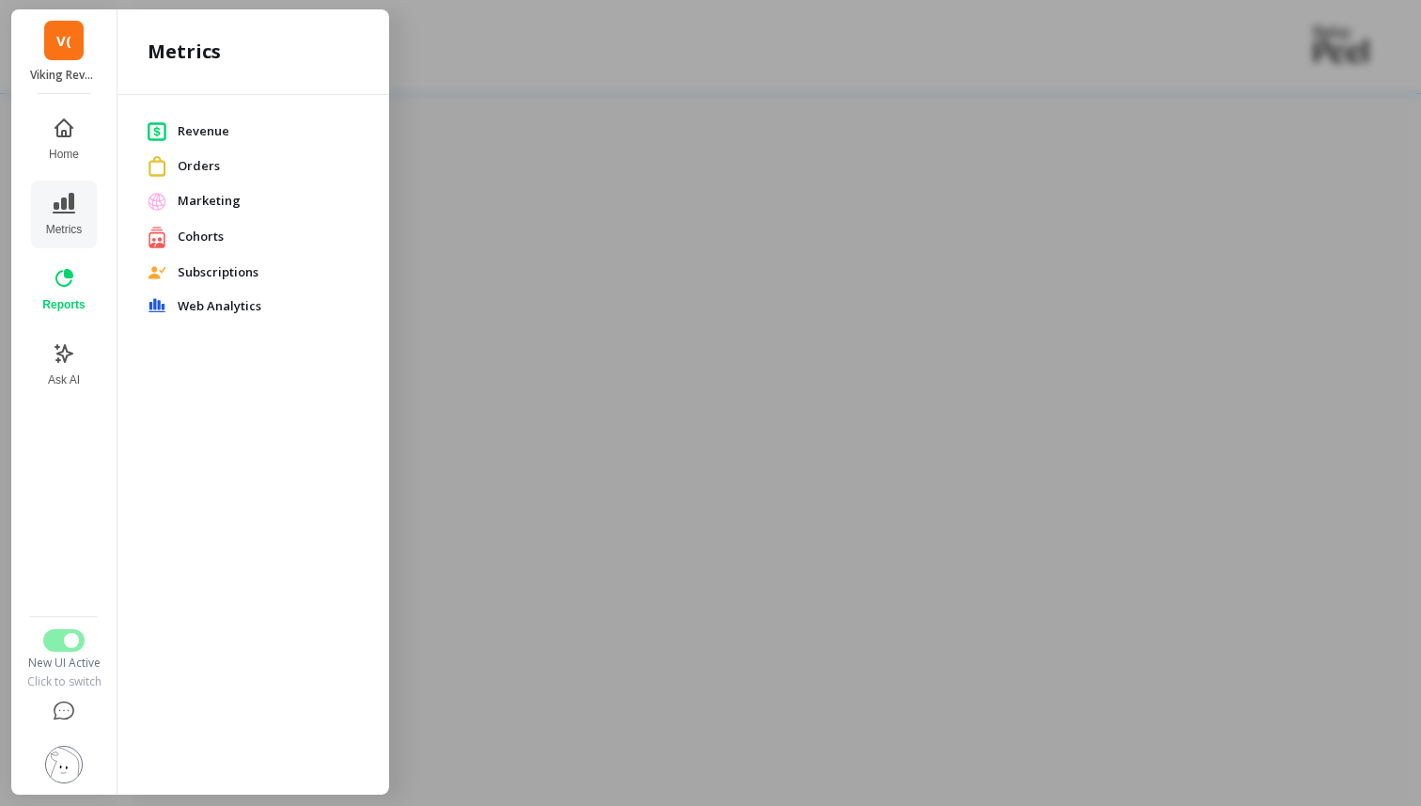
click at [191, 163] on span "Orders" at bounding box center [268, 166] width 181 height 19
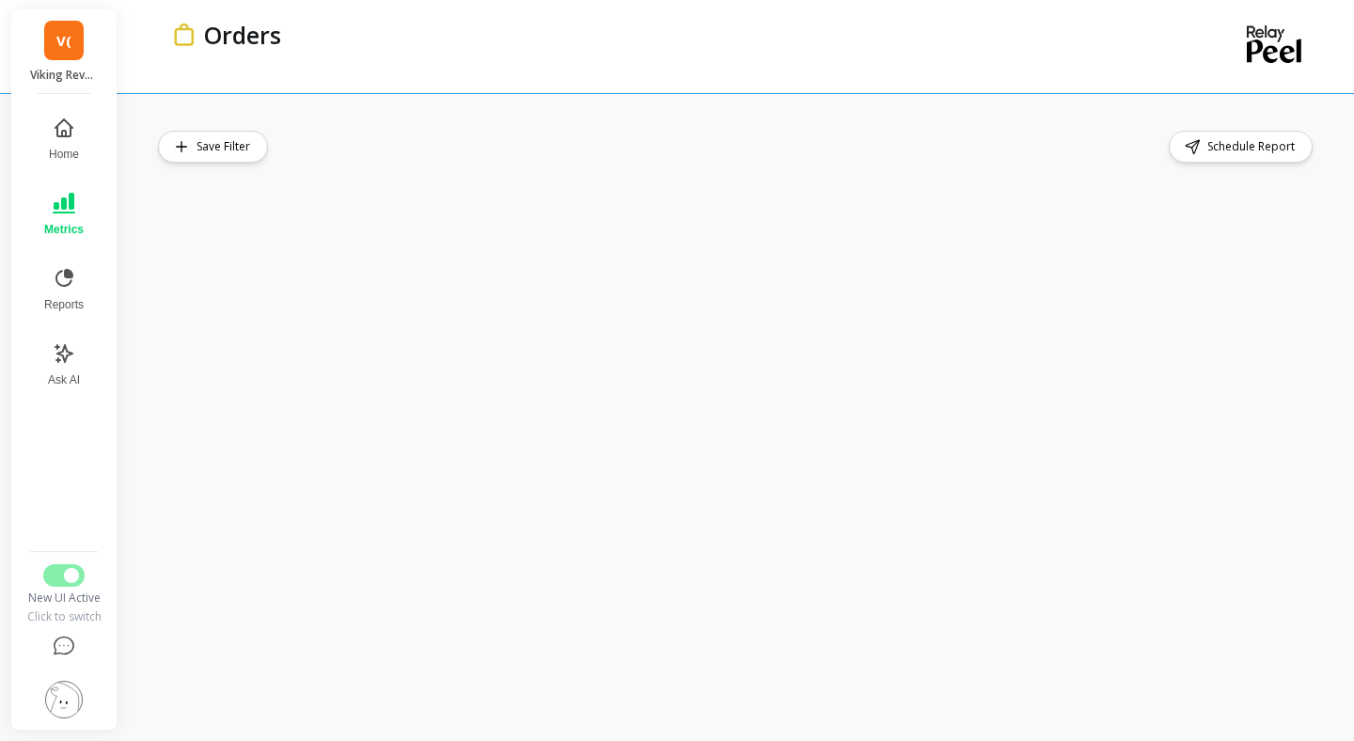
scroll to position [48, 0]
click at [64, 299] on span "Reports" at bounding box center [63, 304] width 39 height 15
click at [64, 205] on icon at bounding box center [64, 203] width 23 height 21
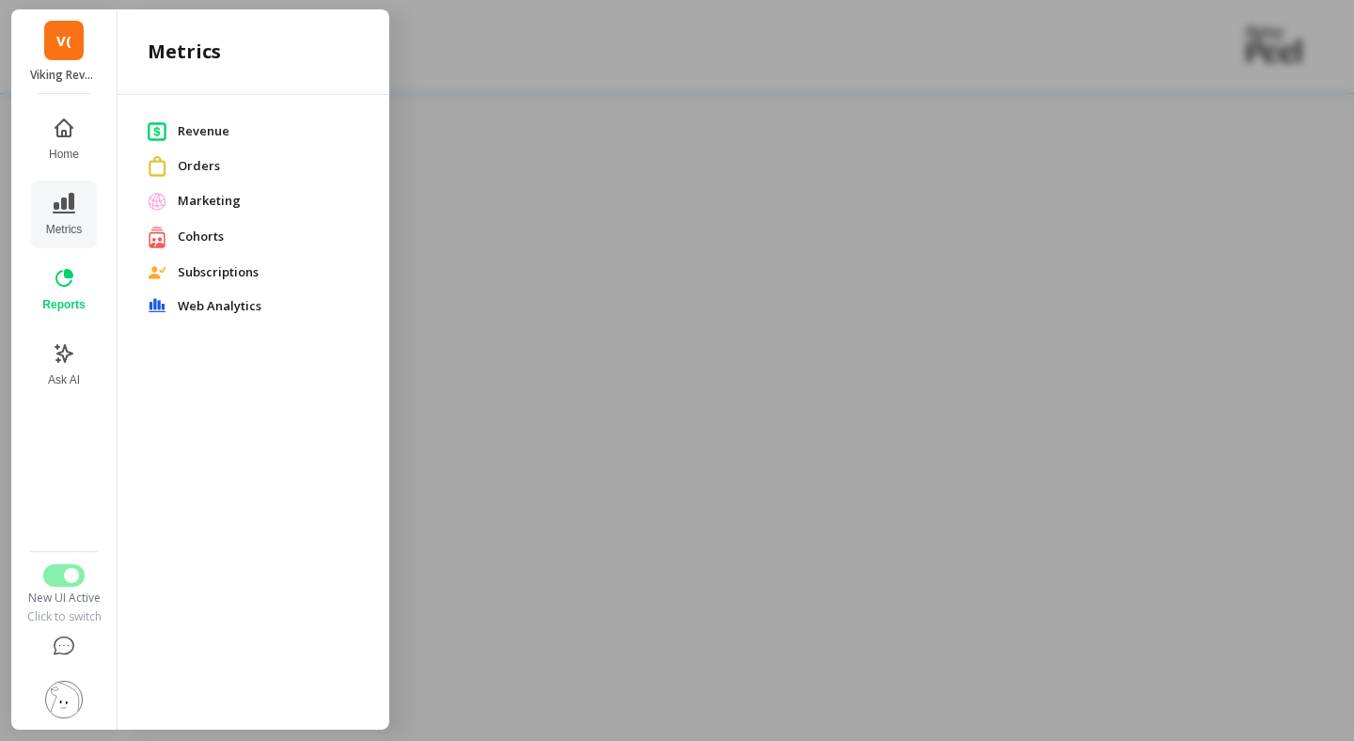
click at [196, 159] on span "Orders" at bounding box center [268, 166] width 181 height 19
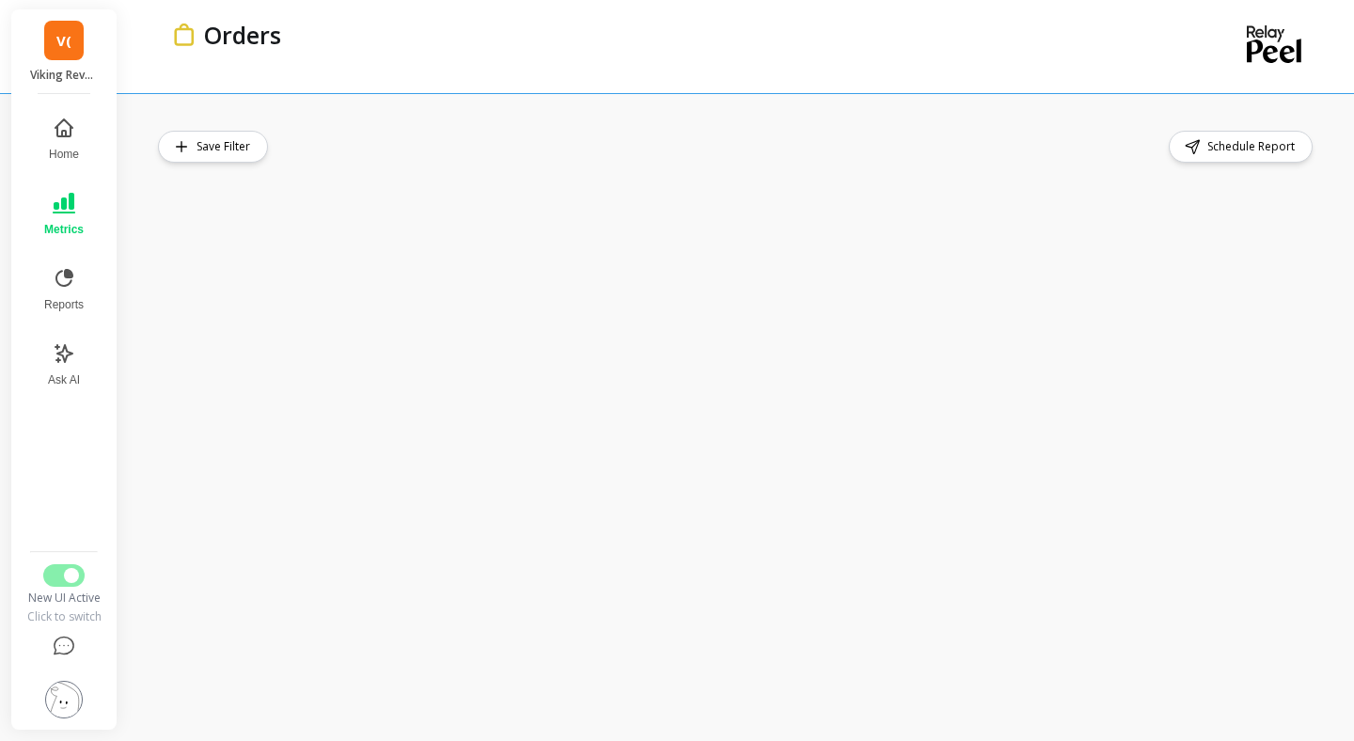
click at [704, 172] on div "Save Filter Schedule Report" at bounding box center [737, 417] width 1158 height 572
click at [1134, 107] on div "Save Filter Schedule Report" at bounding box center [741, 417] width 1226 height 648
click at [66, 652] on icon at bounding box center [64, 646] width 23 height 23
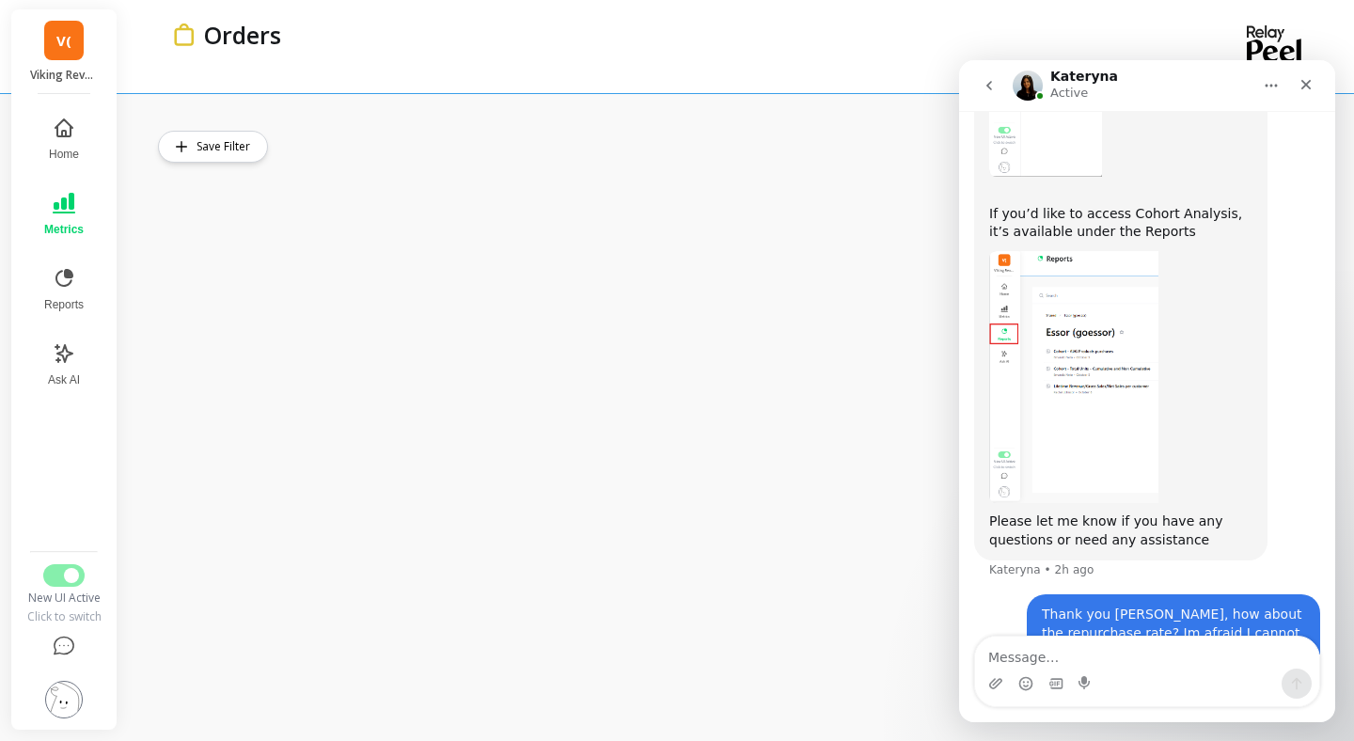
scroll to position [1263, 0]
type textarea "a"
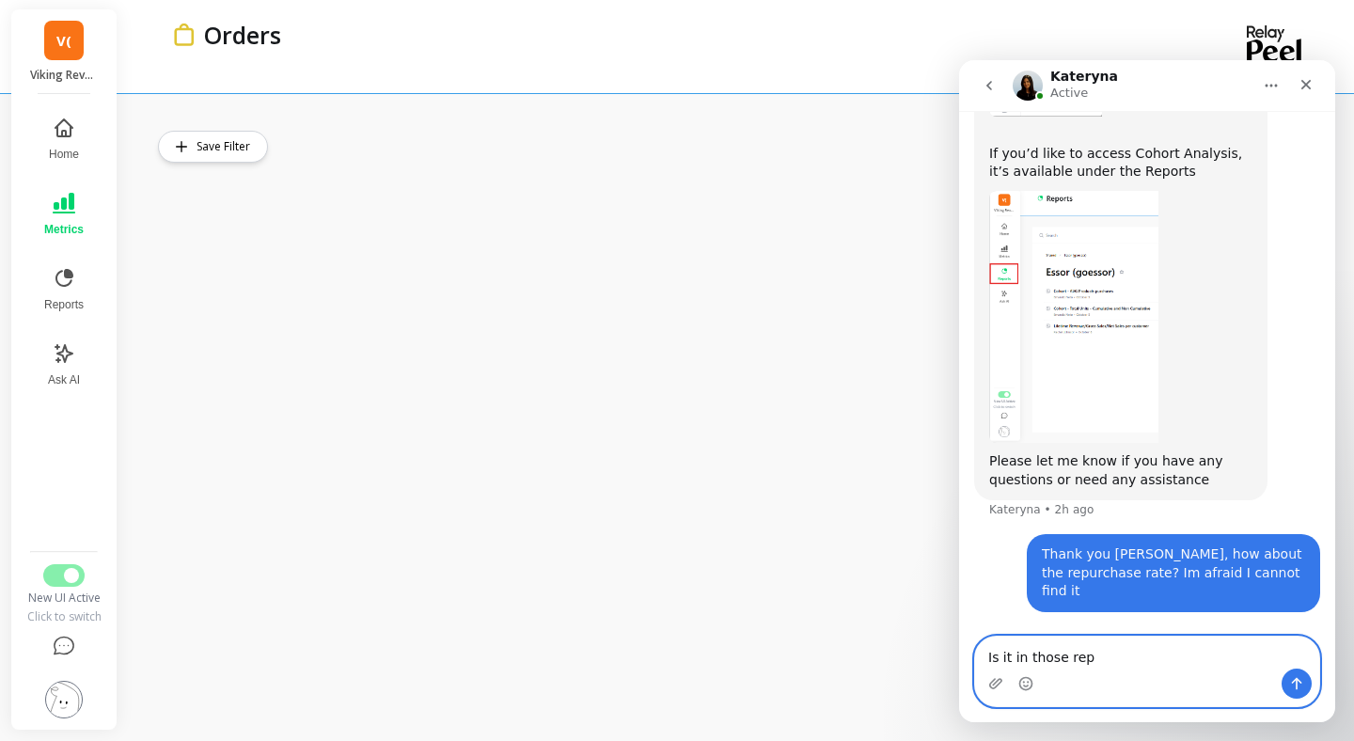
scroll to position [1336, 0]
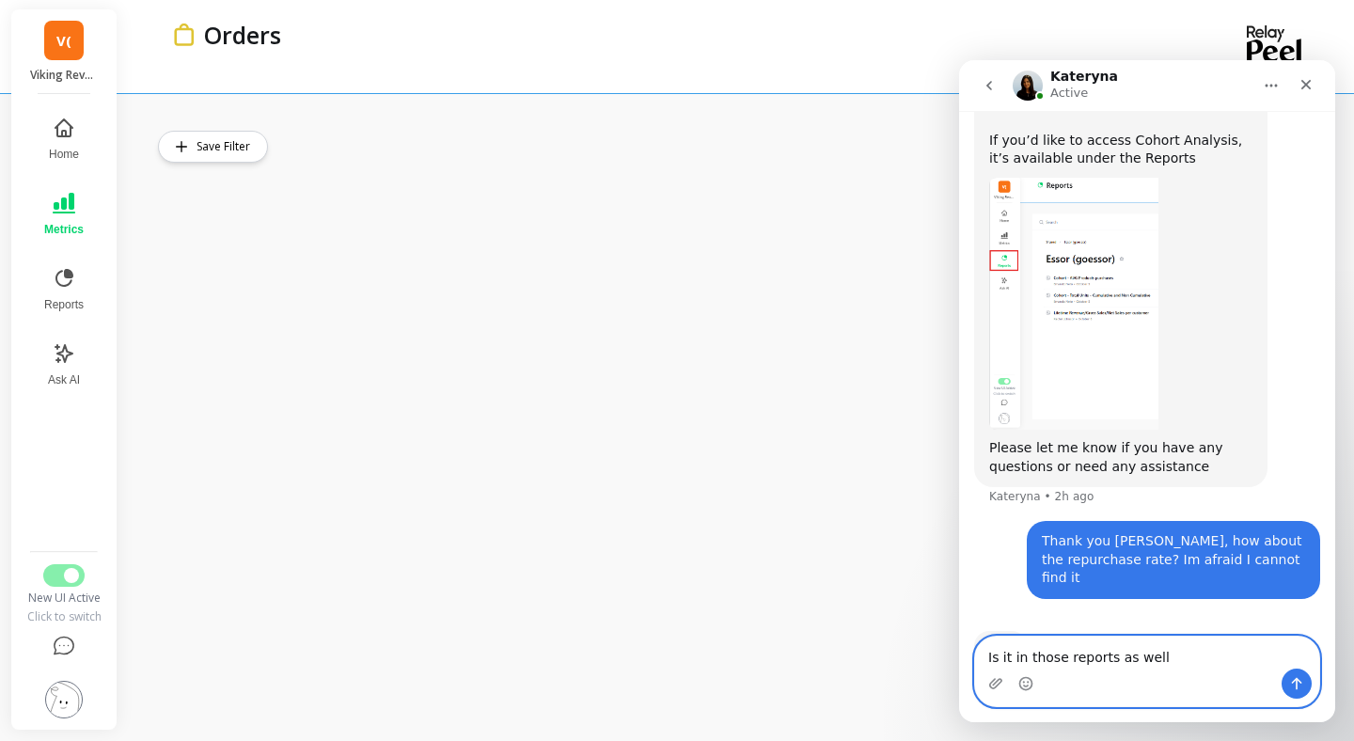
type textarea "Is it in those reports as well?"
drag, startPoint x: 1171, startPoint y: 660, endPoint x: 966, endPoint y: 660, distance: 204.9
click at [1155, 660] on textarea "Is it in those reports as well?" at bounding box center [1147, 652] width 344 height 32
click at [1058, 646] on textarea "Is it in those reports as well?" at bounding box center [1147, 652] width 344 height 32
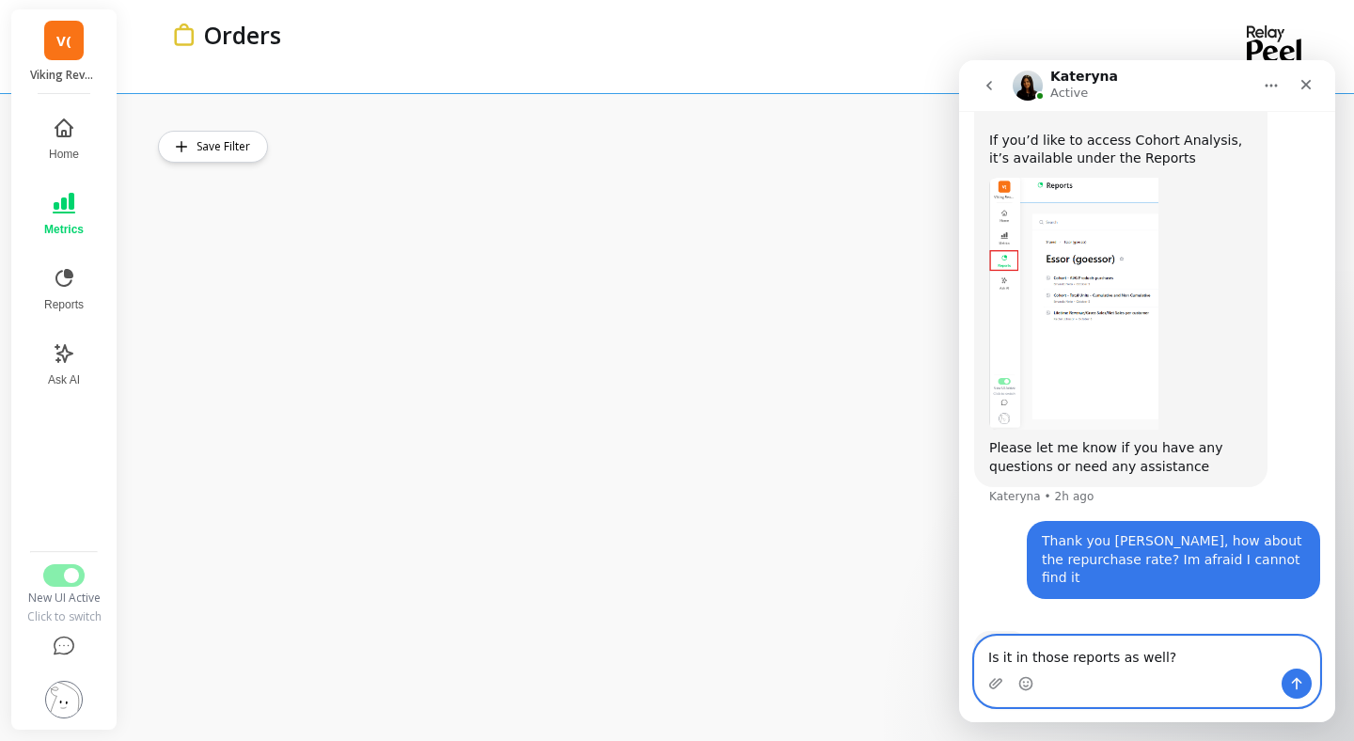
click at [1058, 646] on textarea "Is it in those reports as well?" at bounding box center [1147, 652] width 344 height 32
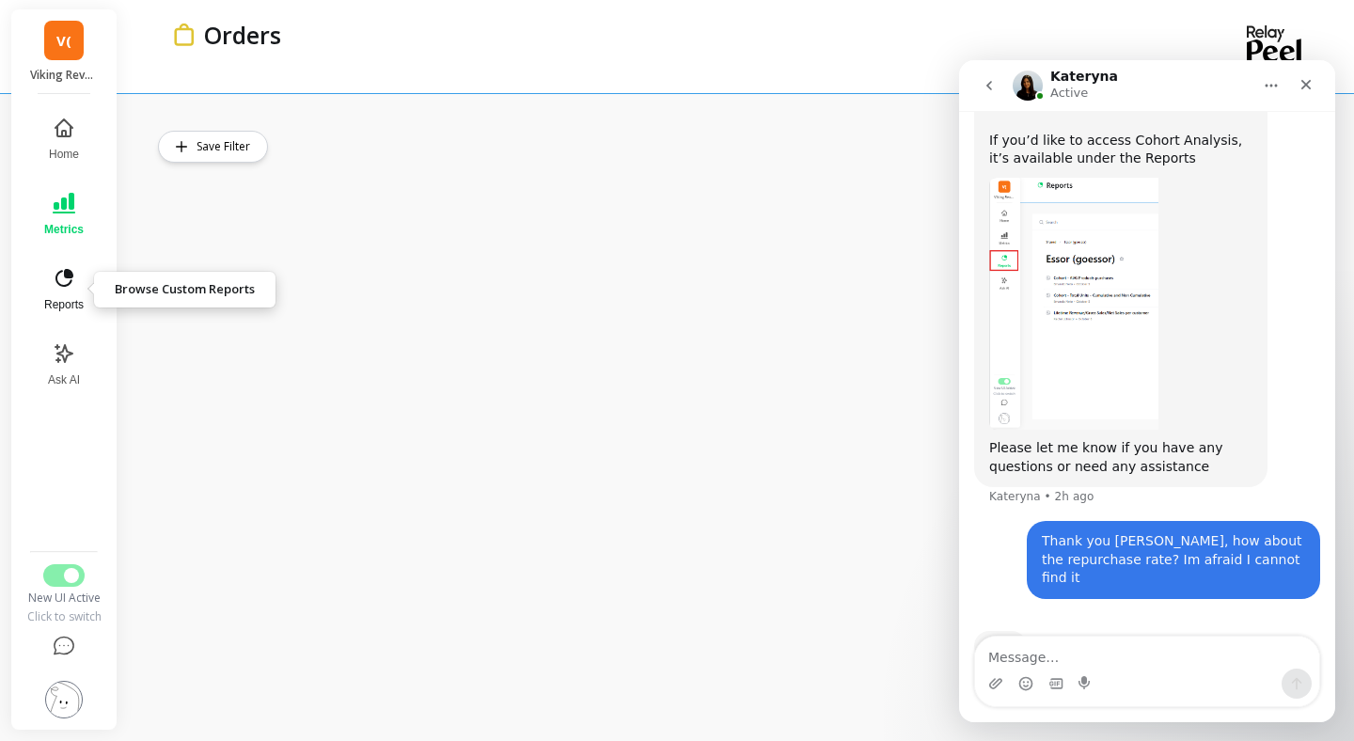
click at [55, 287] on icon at bounding box center [64, 278] width 23 height 23
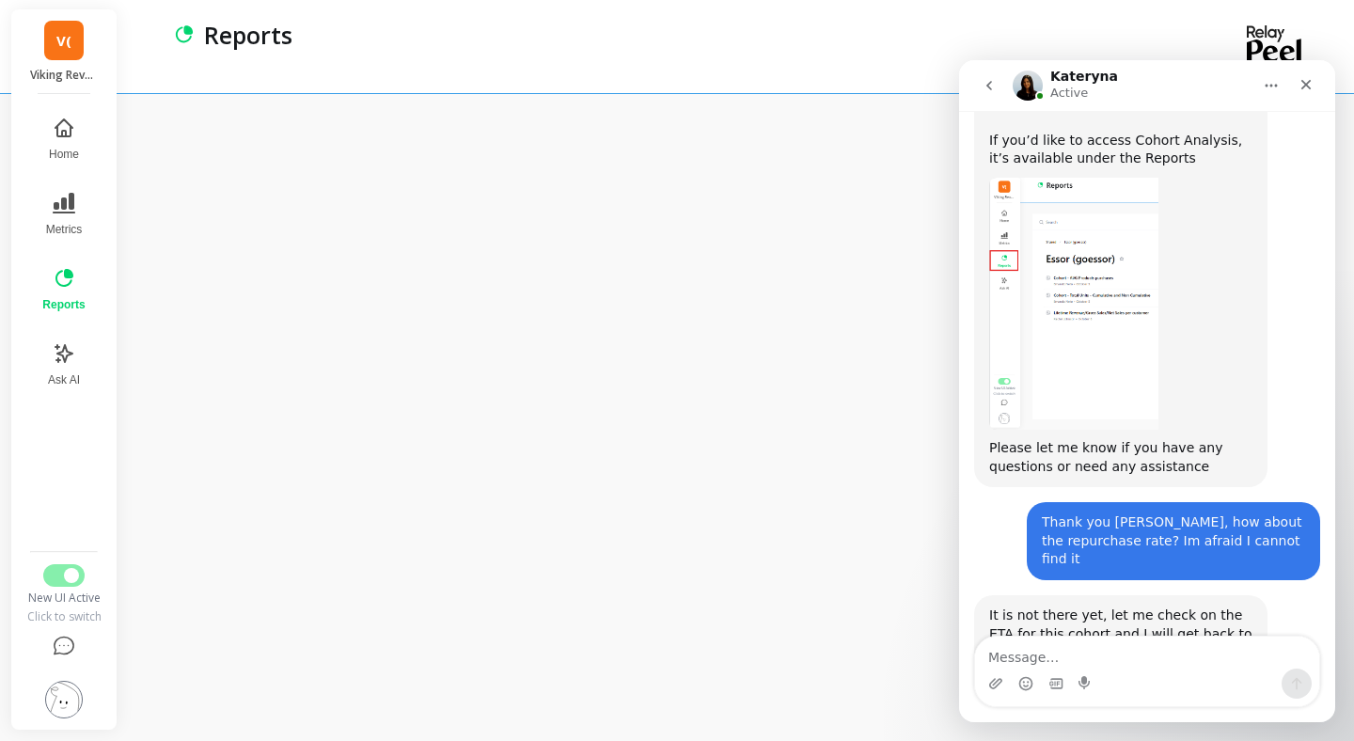
scroll to position [1356, 0]
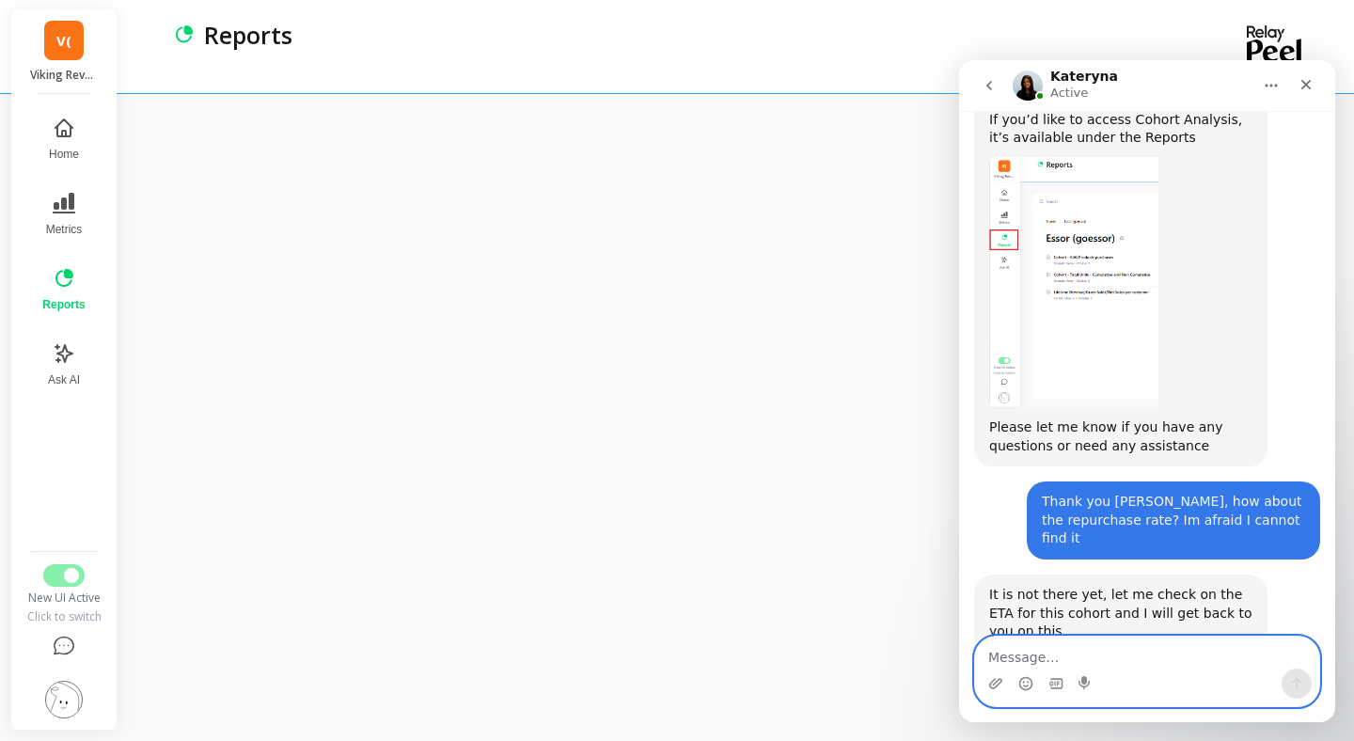
click at [1018, 653] on textarea "Message…" at bounding box center [1147, 652] width 344 height 32
type textarea "thank you!"
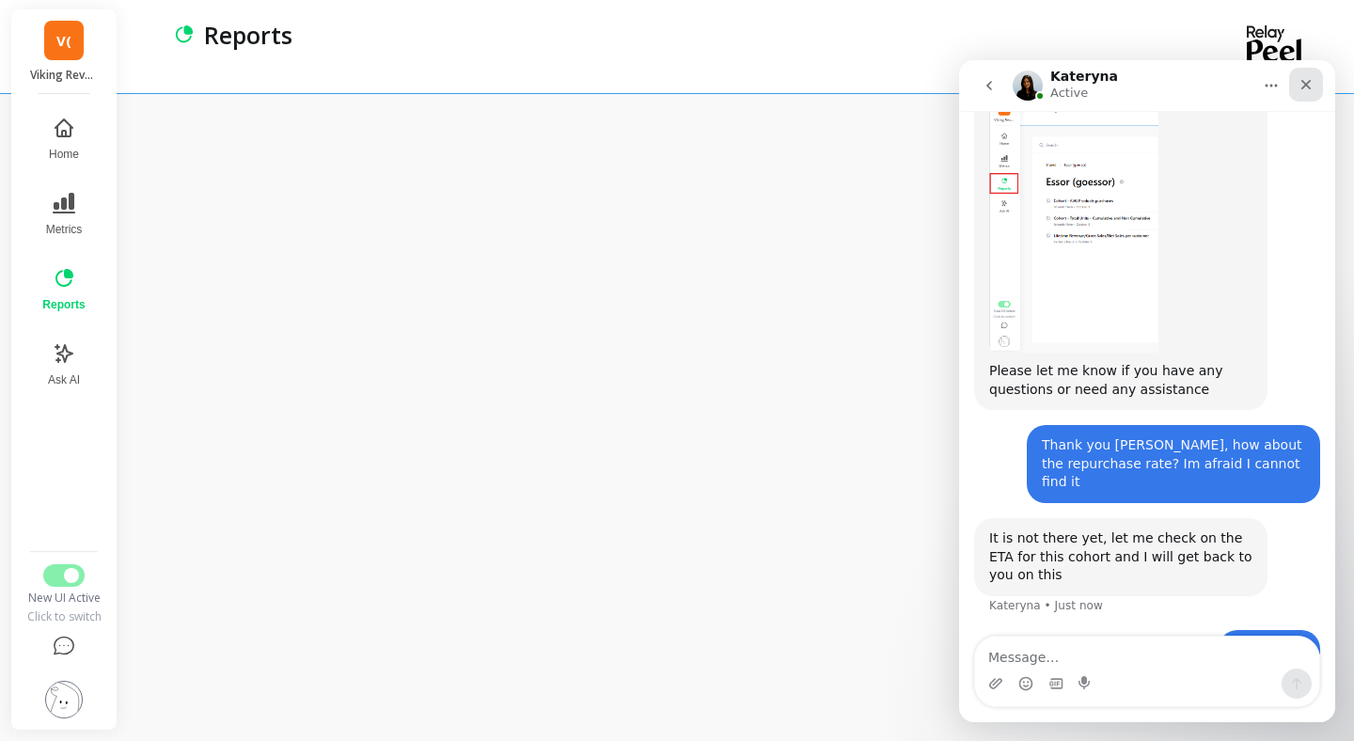
click at [1310, 86] on icon "Close" at bounding box center [1305, 84] width 15 height 15
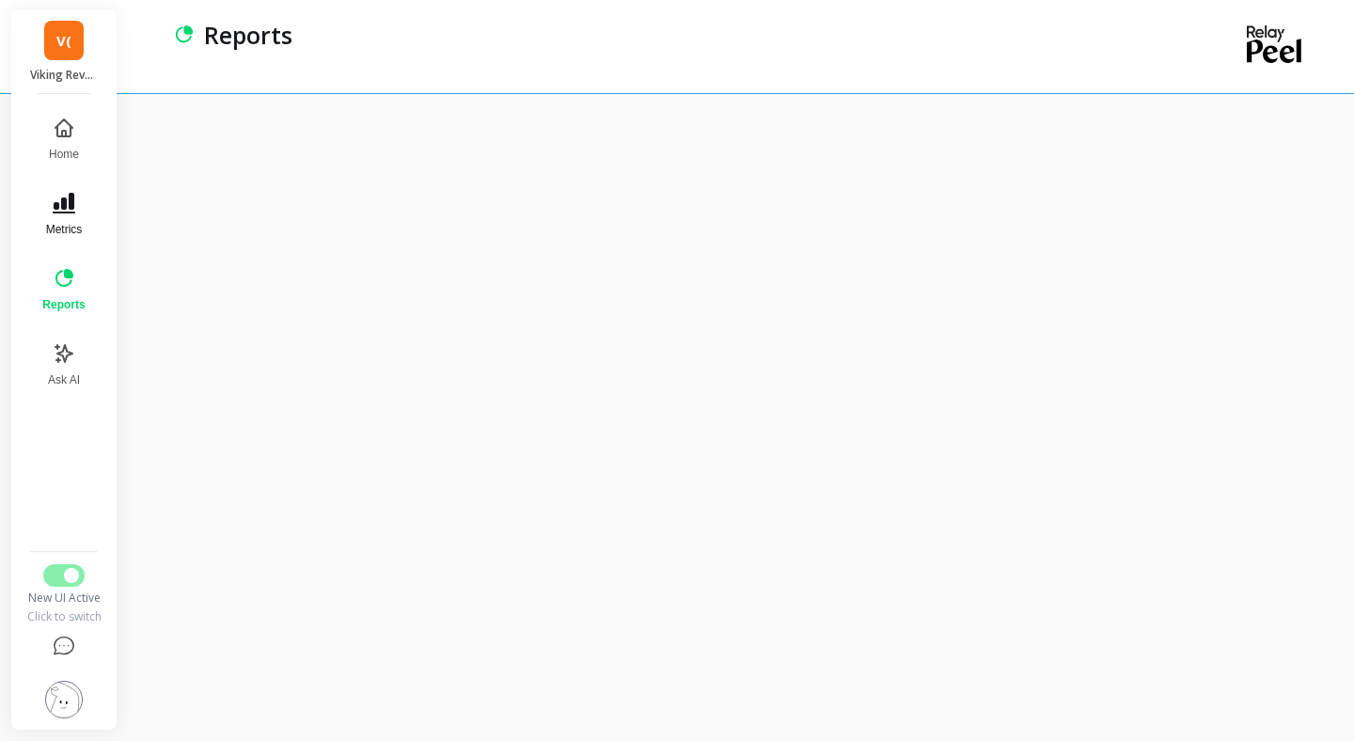
click at [66, 212] on icon at bounding box center [64, 203] width 23 height 21
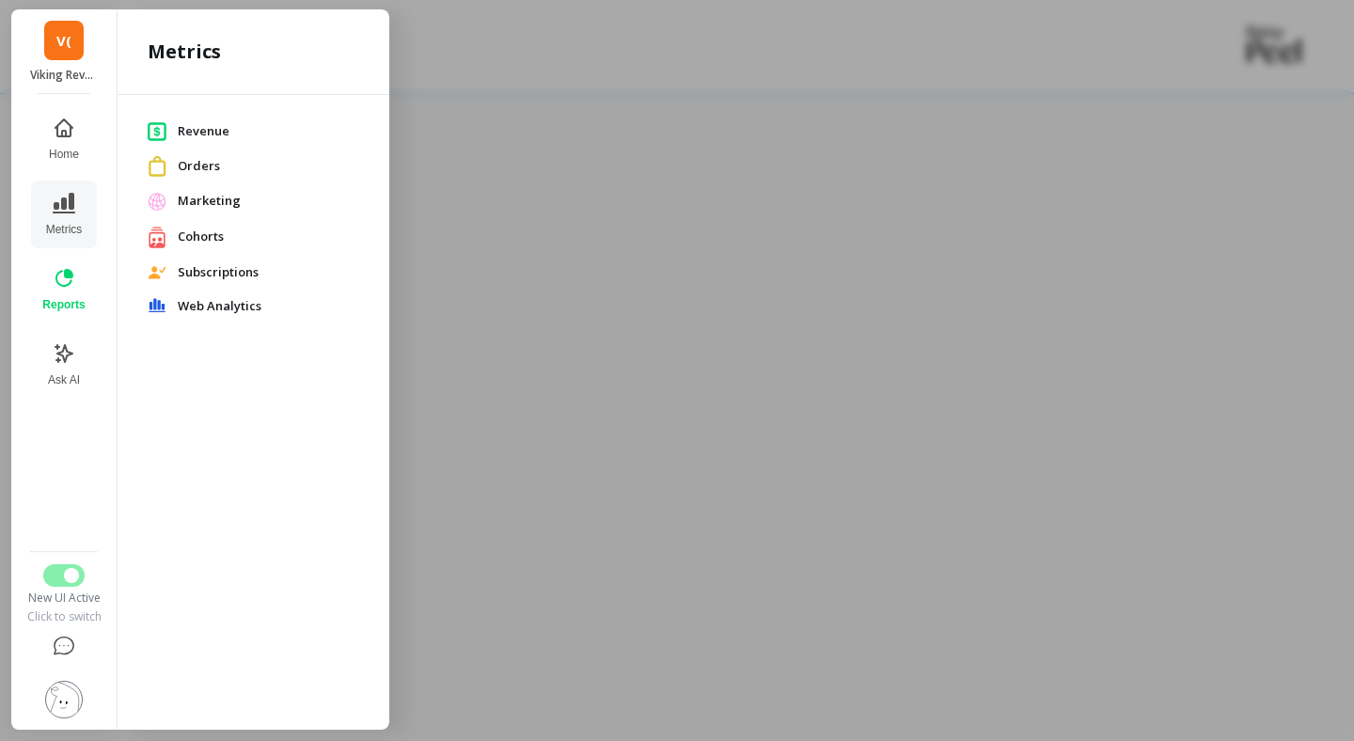
click at [209, 169] on span "Orders" at bounding box center [268, 166] width 181 height 19
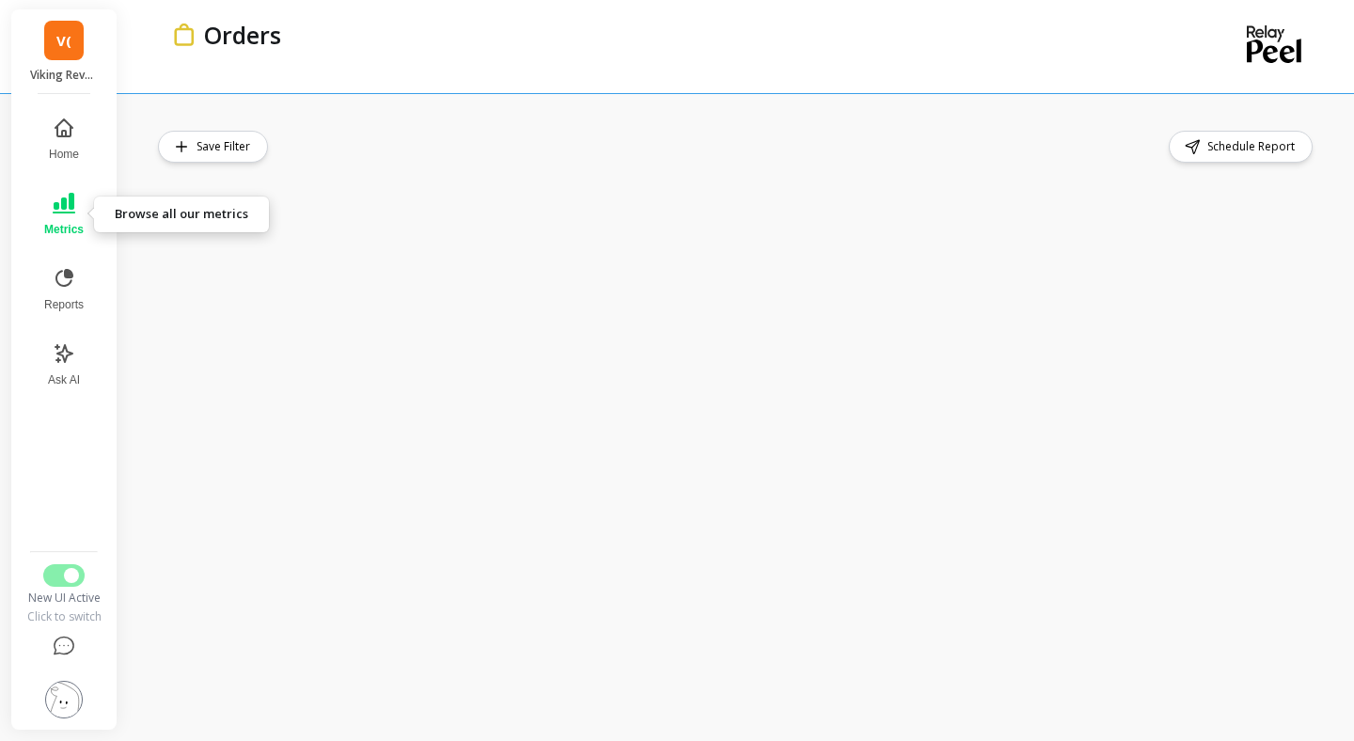
click at [64, 212] on icon at bounding box center [64, 203] width 23 height 21
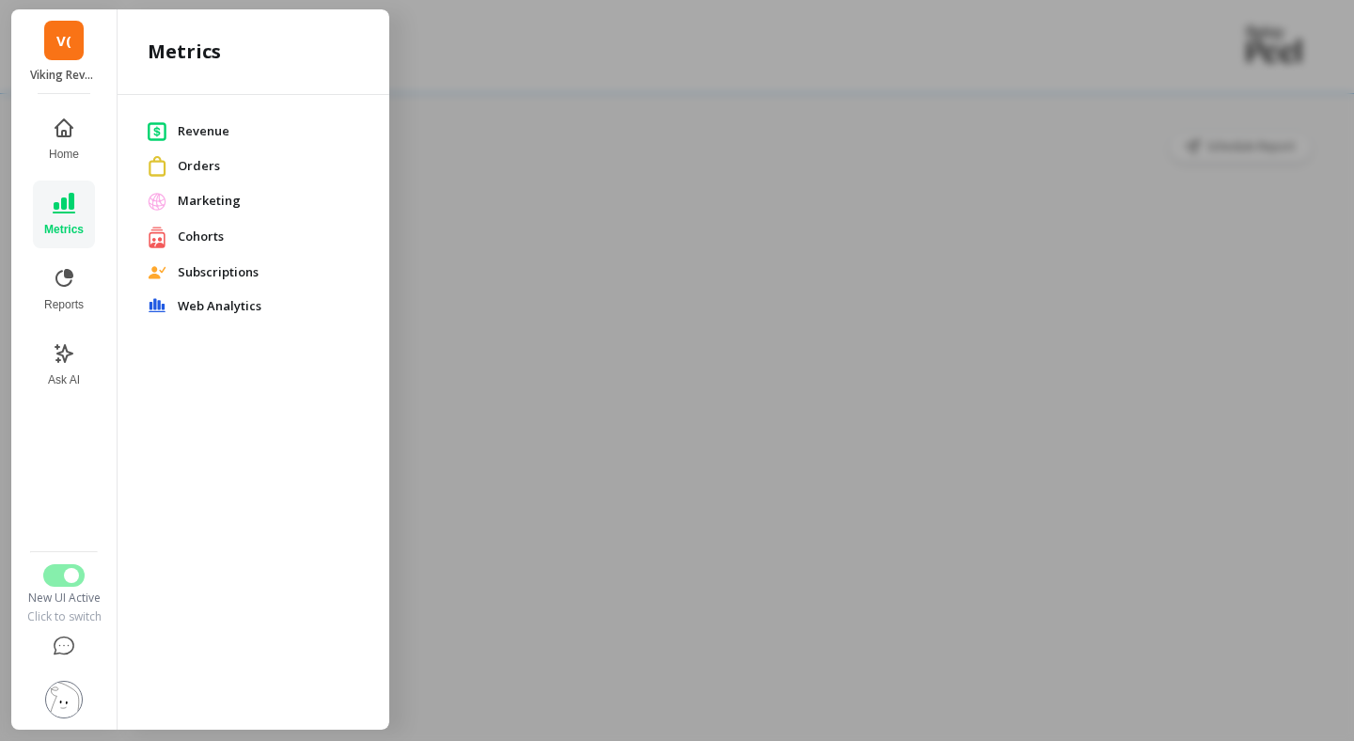
click at [190, 242] on span "Cohorts" at bounding box center [268, 236] width 181 height 19
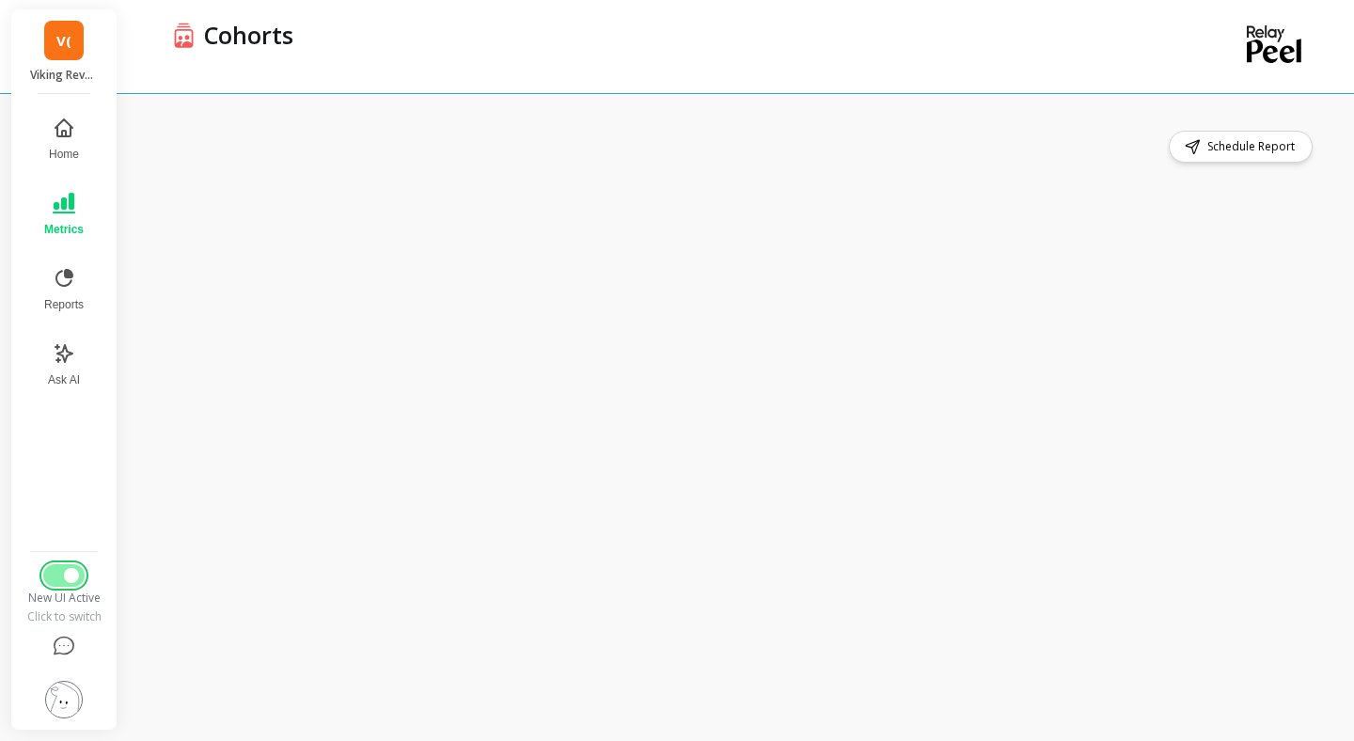
click at [61, 573] on button "Switch to Legacy UI" at bounding box center [63, 575] width 41 height 23
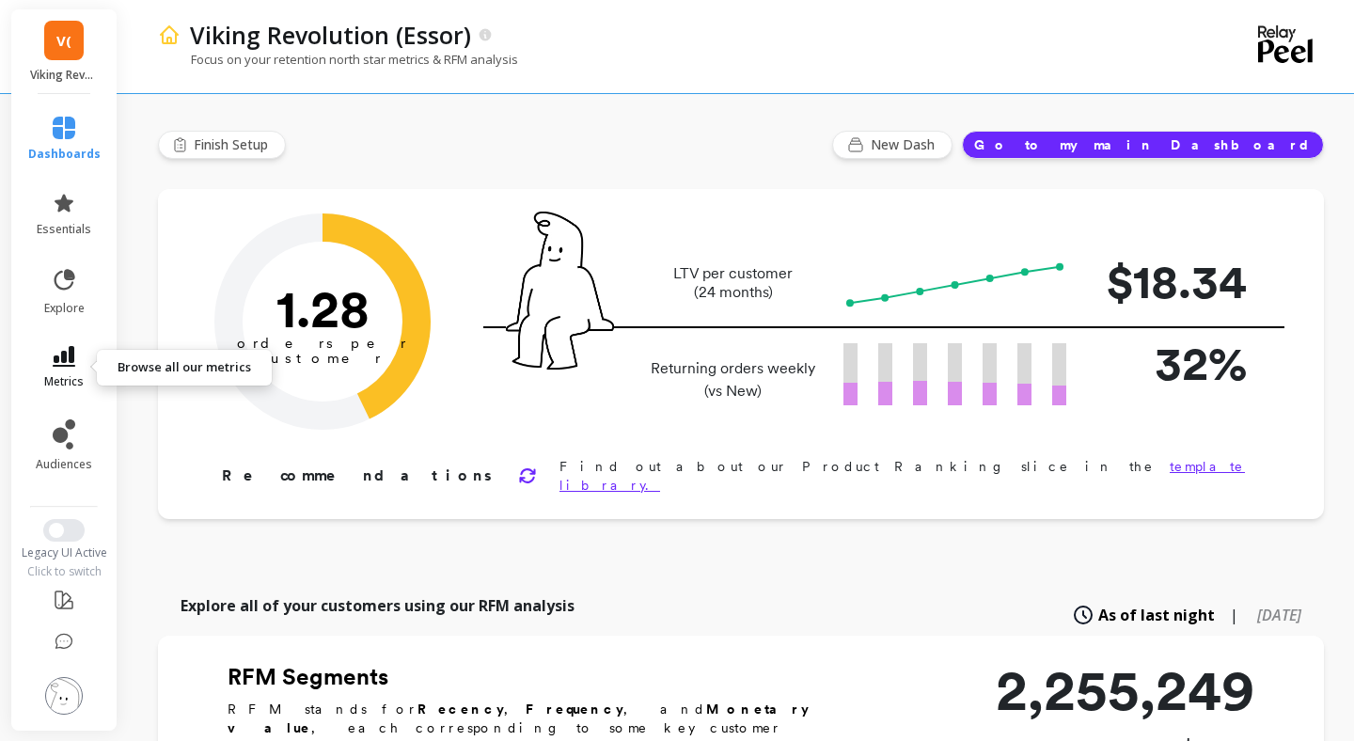
click at [71, 353] on icon at bounding box center [64, 356] width 23 height 21
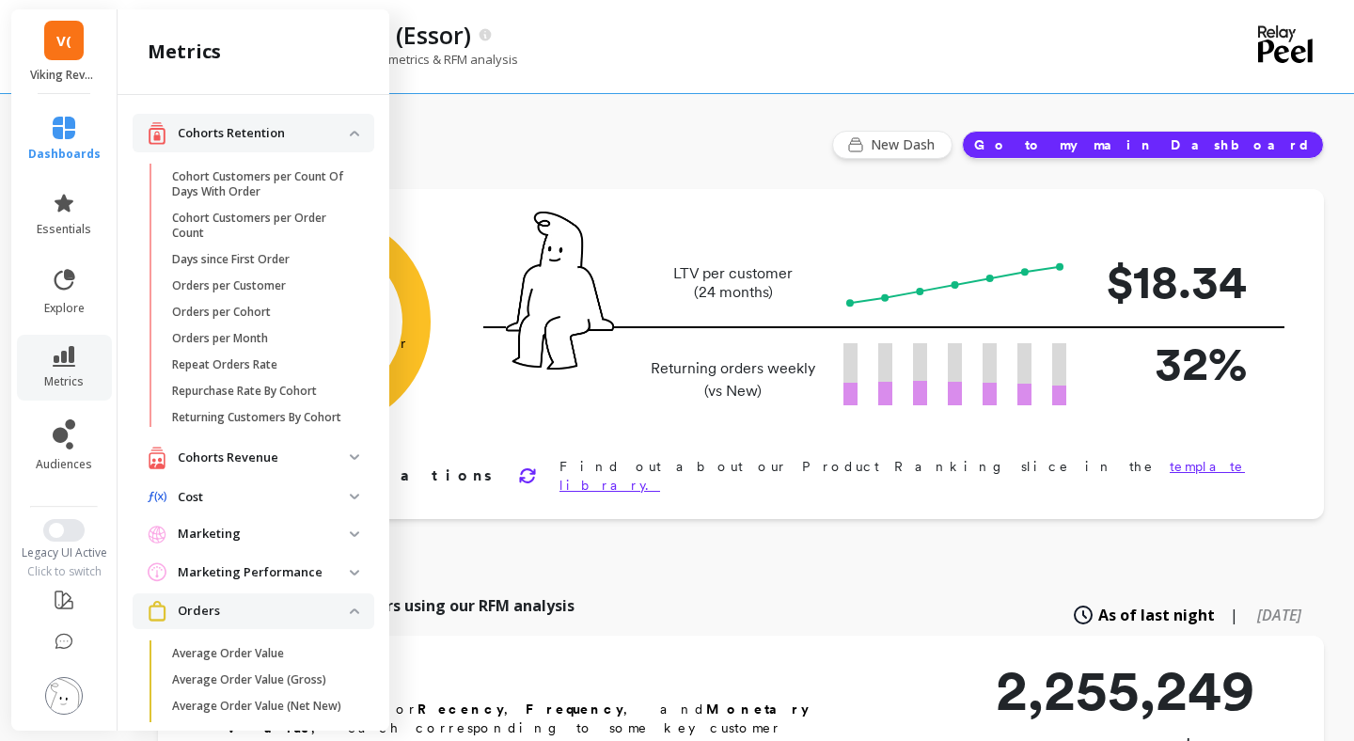
scroll to position [18, 0]
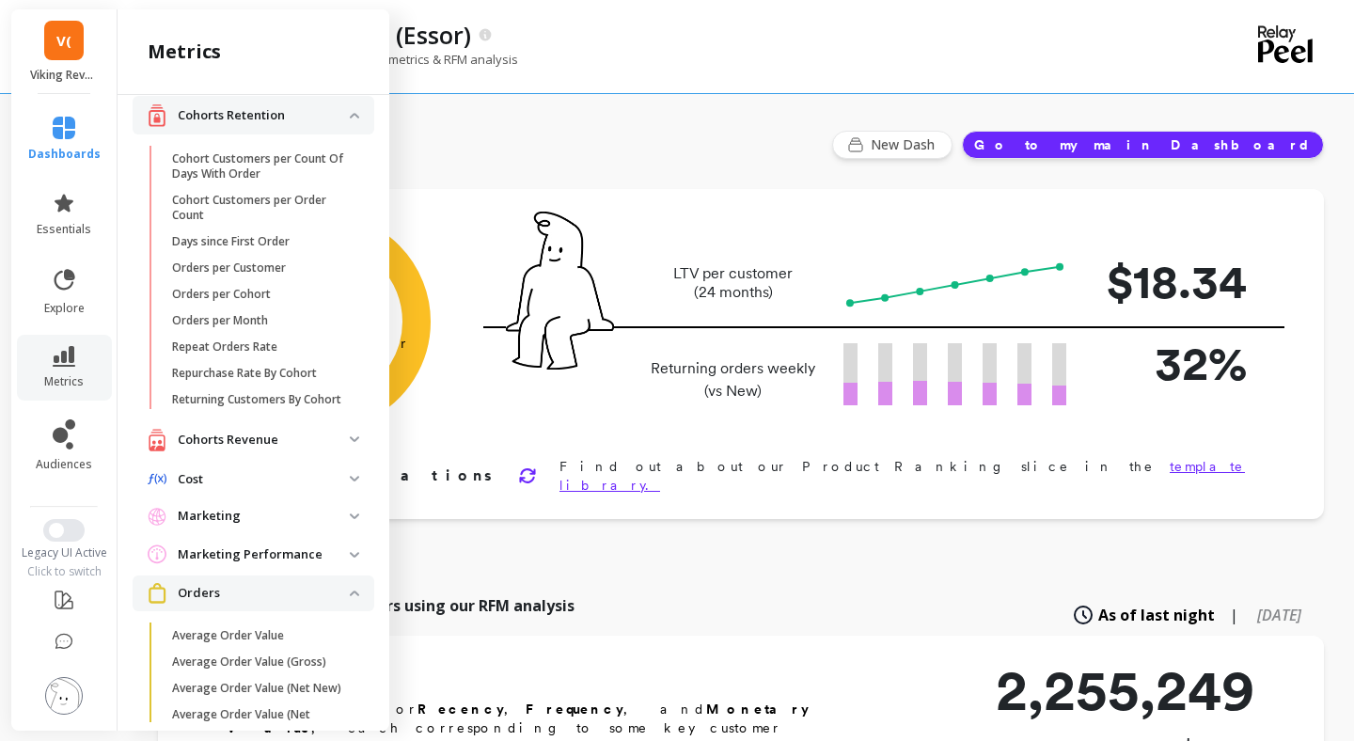
click at [358, 595] on img at bounding box center [354, 593] width 9 height 6
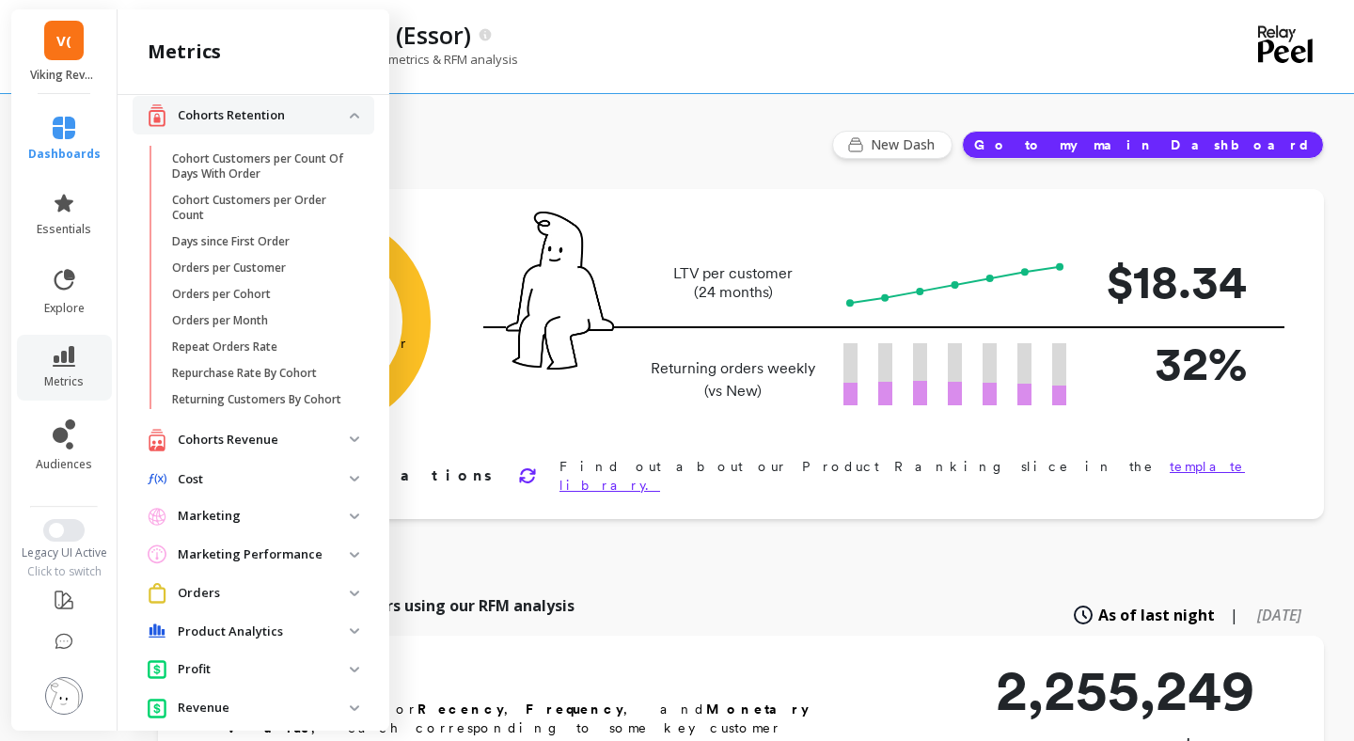
scroll to position [44, 0]
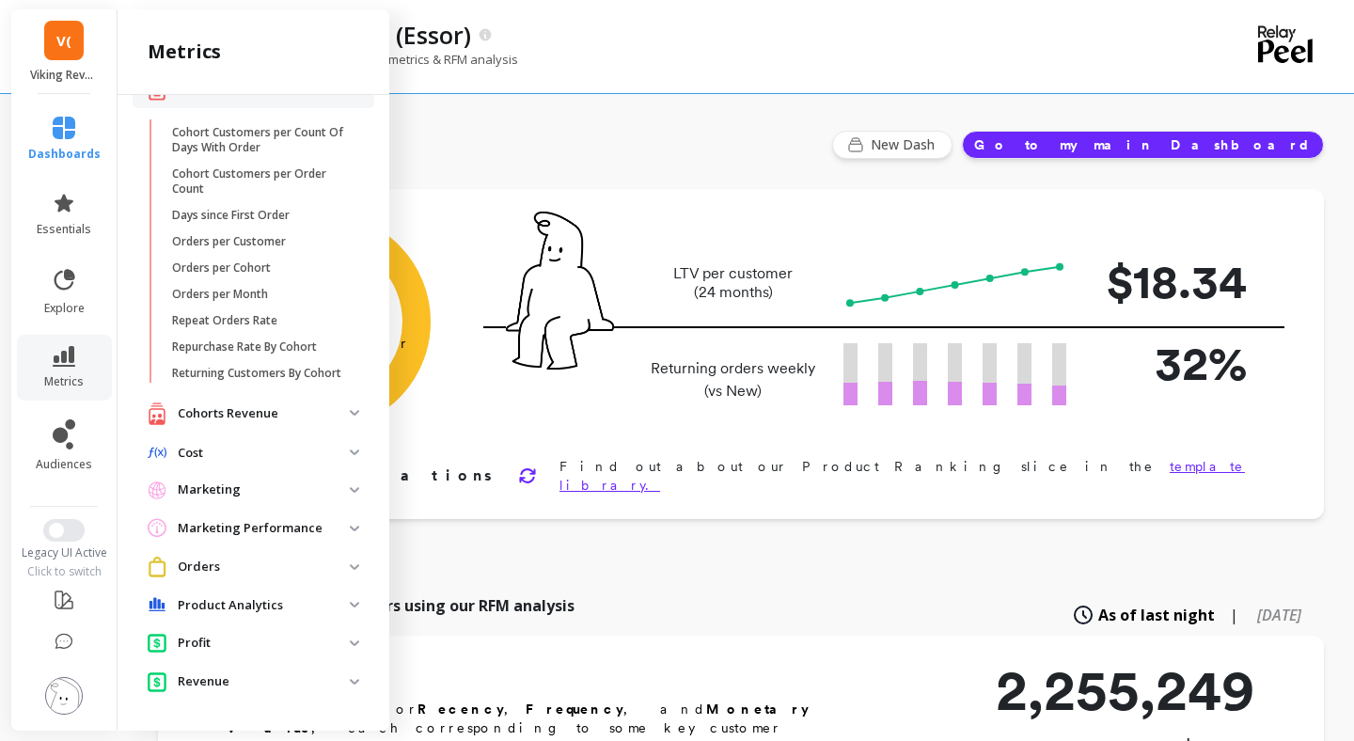
click at [344, 646] on p "Profit" at bounding box center [264, 643] width 172 height 19
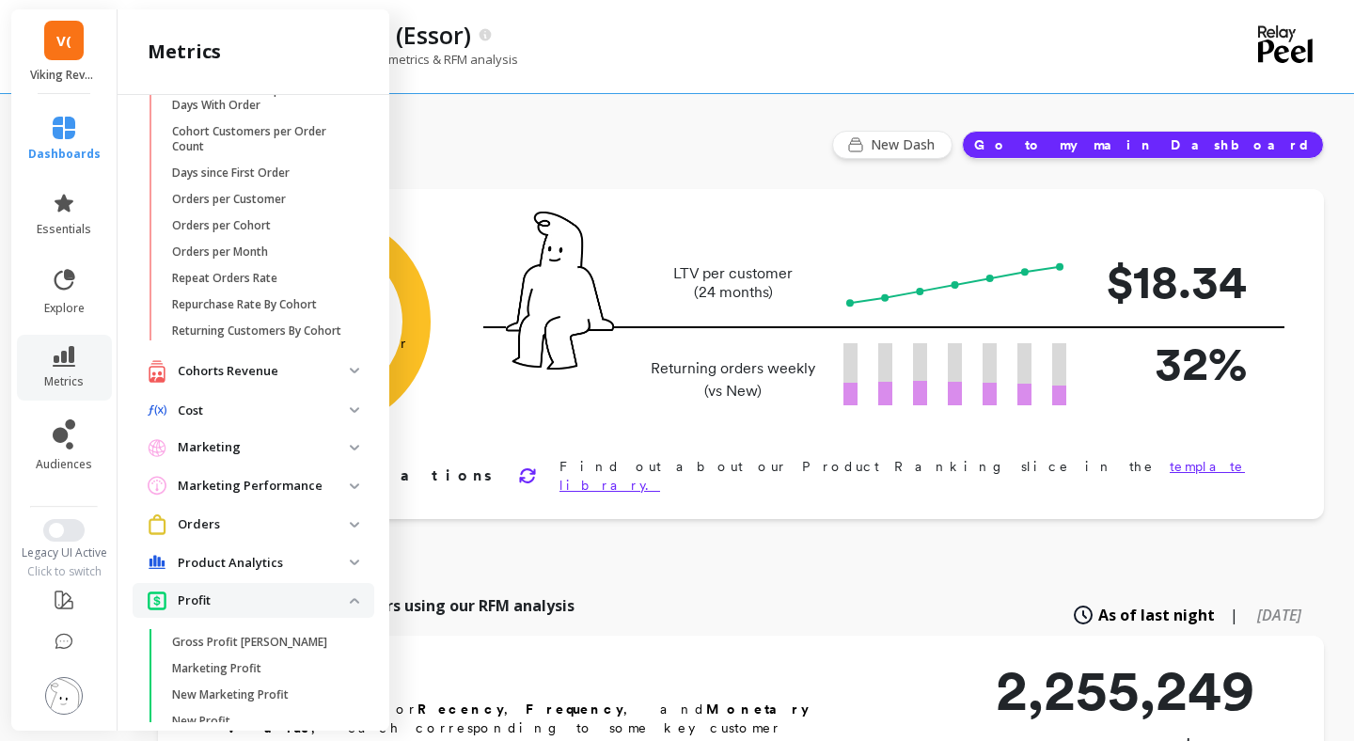
scroll to position [0, 0]
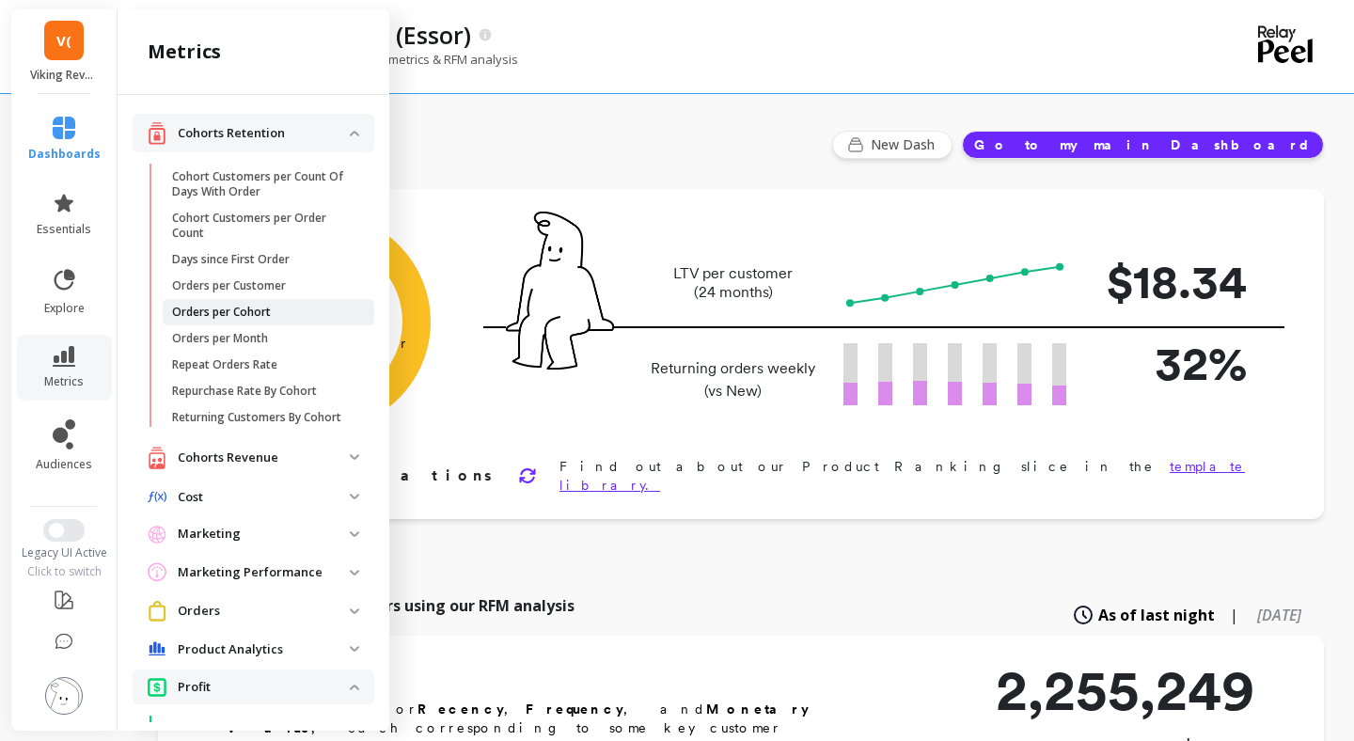
click at [272, 308] on span "Orders per Cohort" at bounding box center [262, 312] width 180 height 15
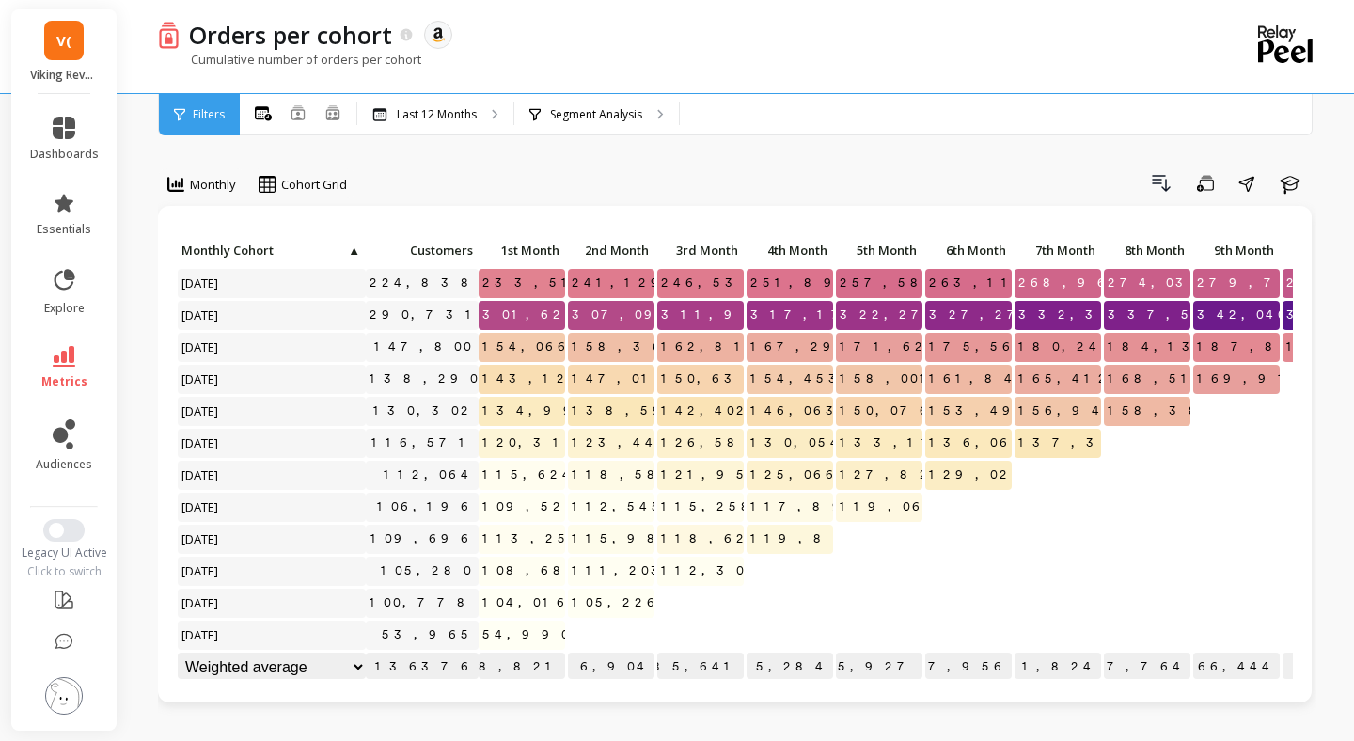
scroll to position [1, 0]
click at [74, 362] on icon at bounding box center [64, 356] width 23 height 21
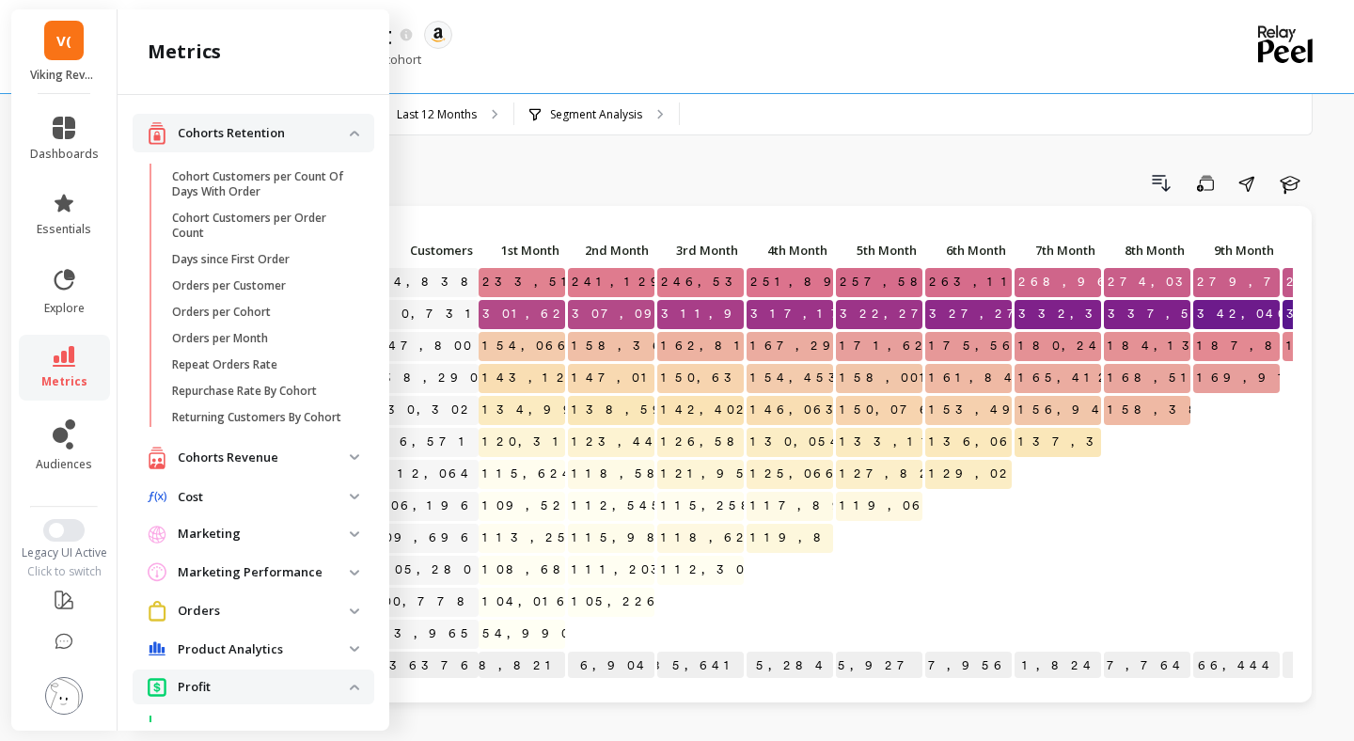
click at [350, 131] on img at bounding box center [354, 134] width 9 height 6
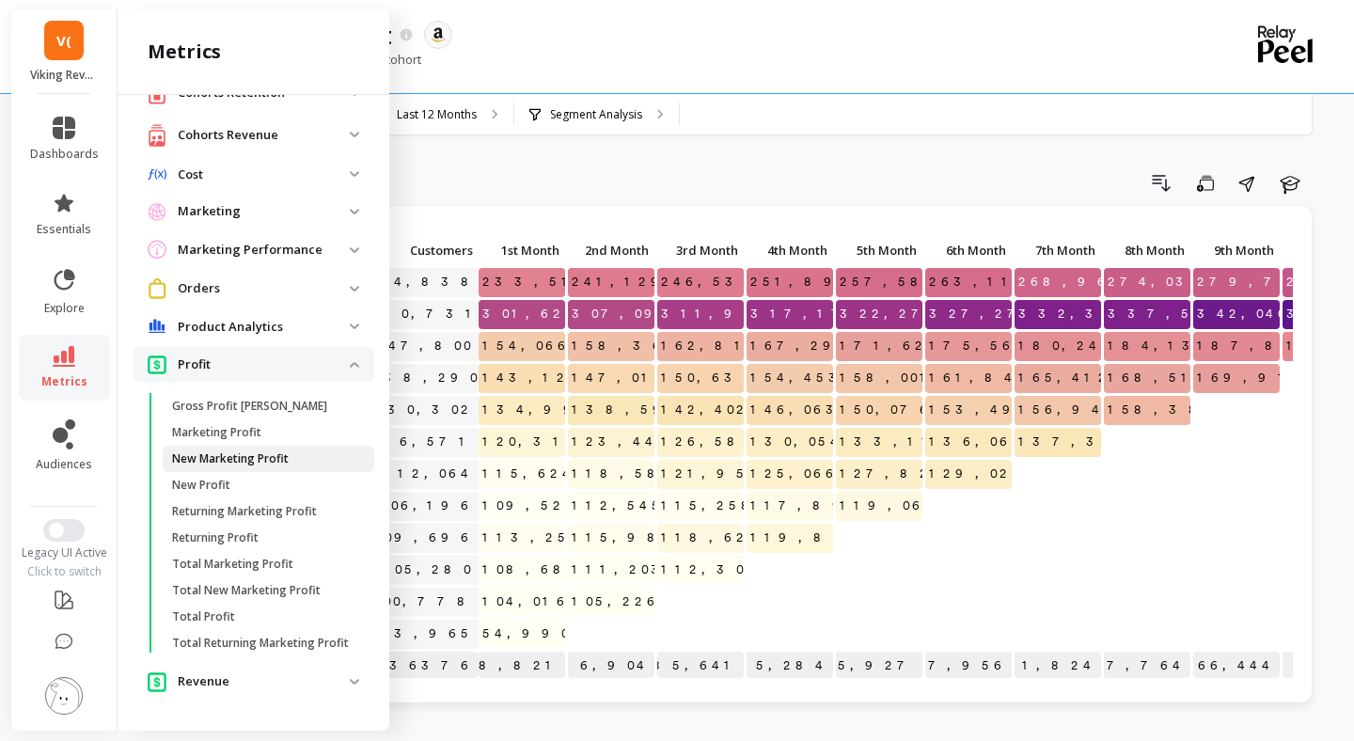
scroll to position [18, 0]
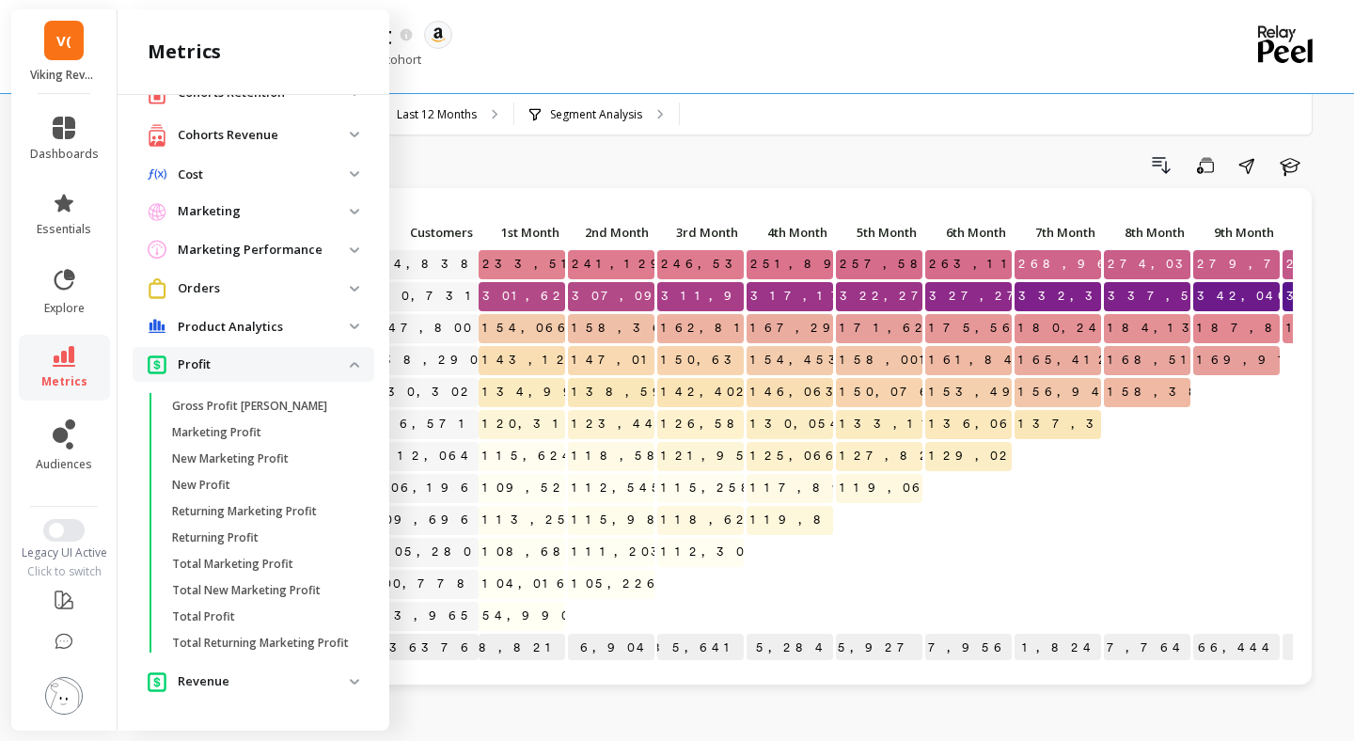
click at [369, 349] on span "Profit" at bounding box center [254, 364] width 242 height 35
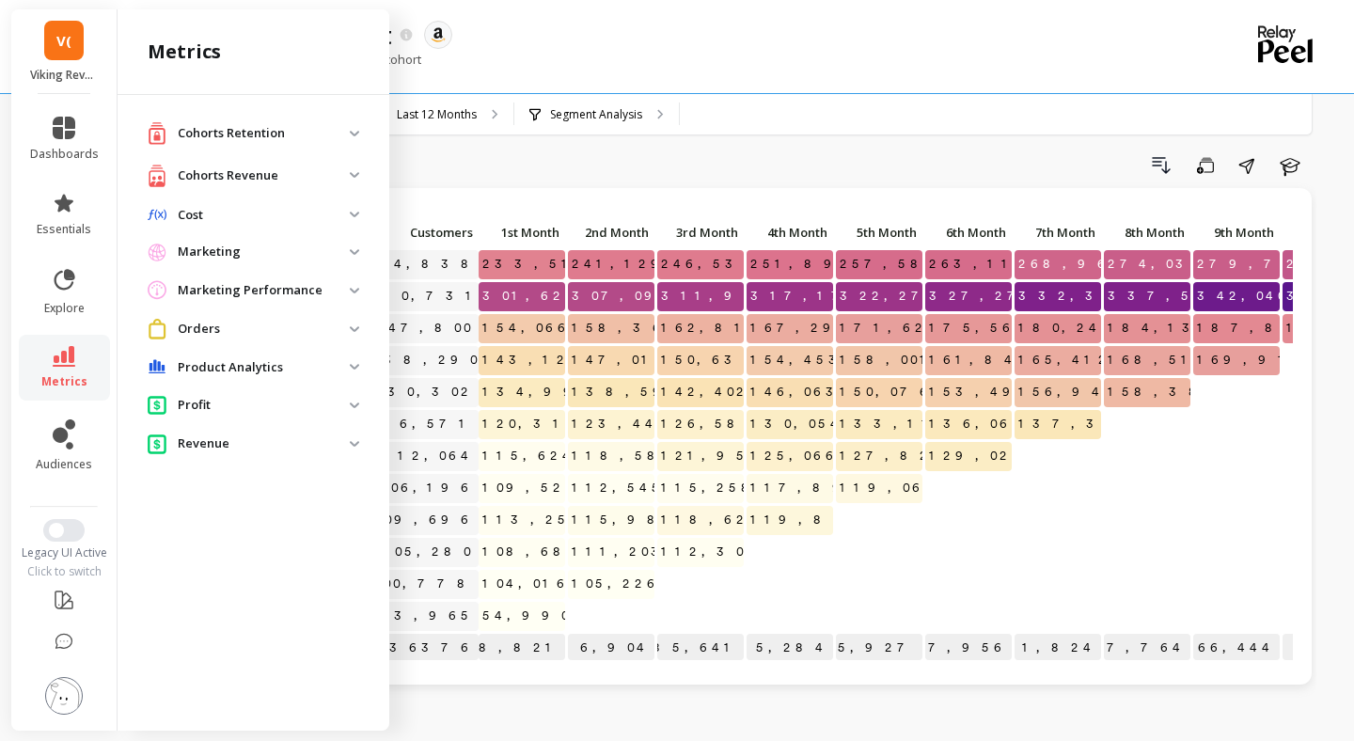
click at [358, 334] on span "Orders" at bounding box center [254, 328] width 242 height 35
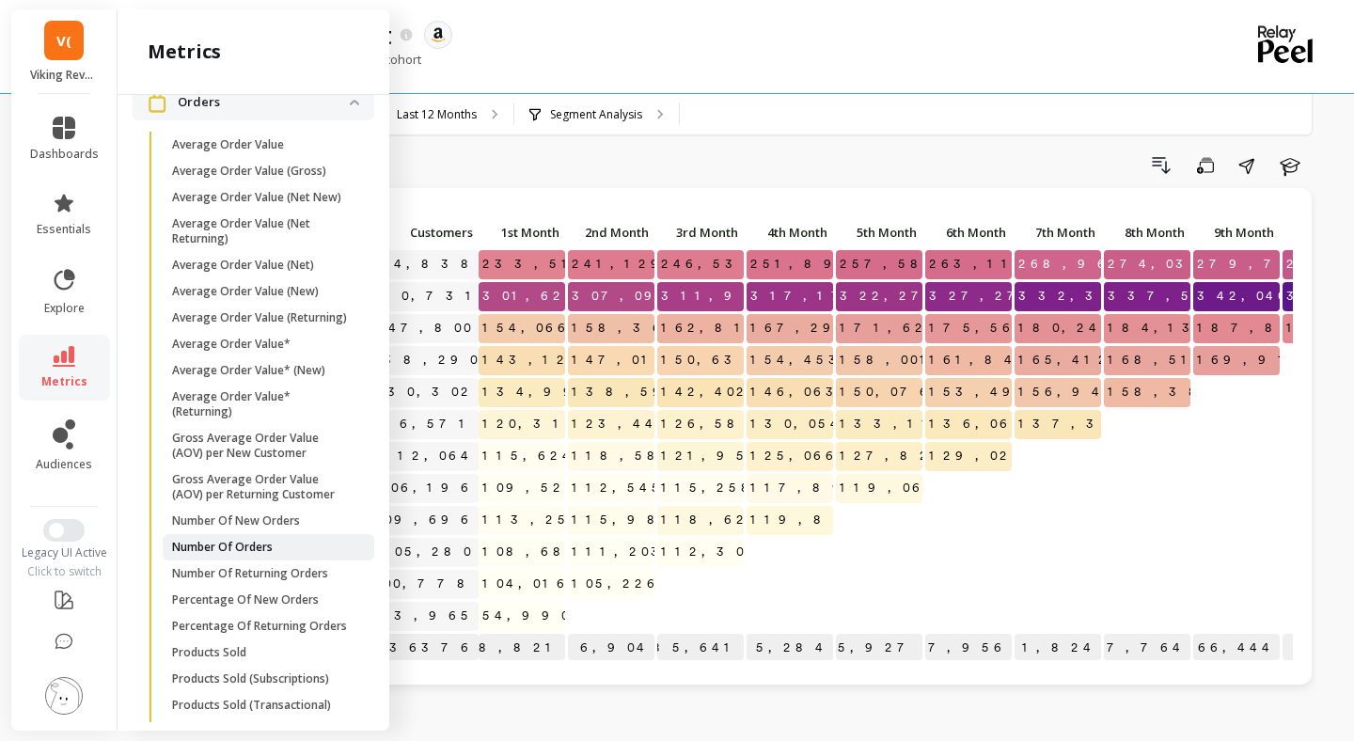
scroll to position [225, 0]
click at [63, 539] on button "Switch to New UI" at bounding box center [63, 530] width 41 height 23
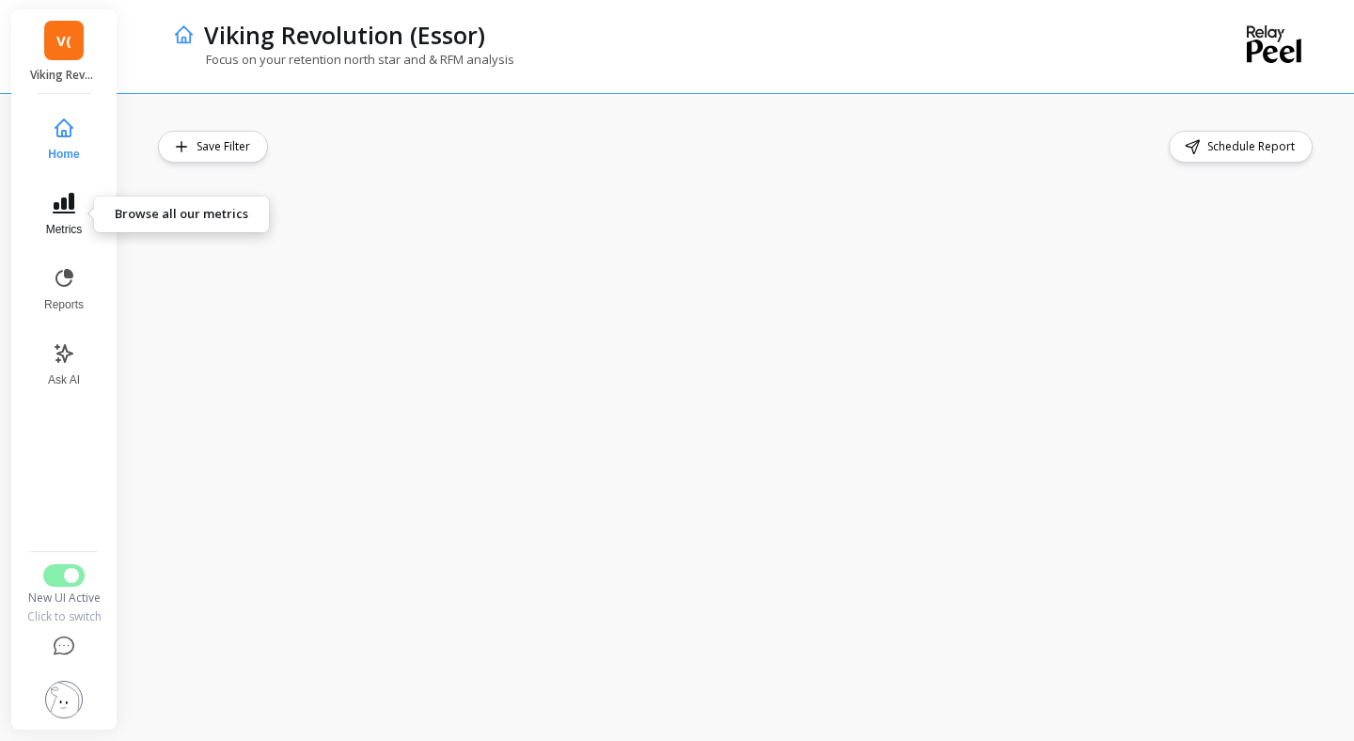
click at [73, 212] on icon at bounding box center [64, 203] width 23 height 21
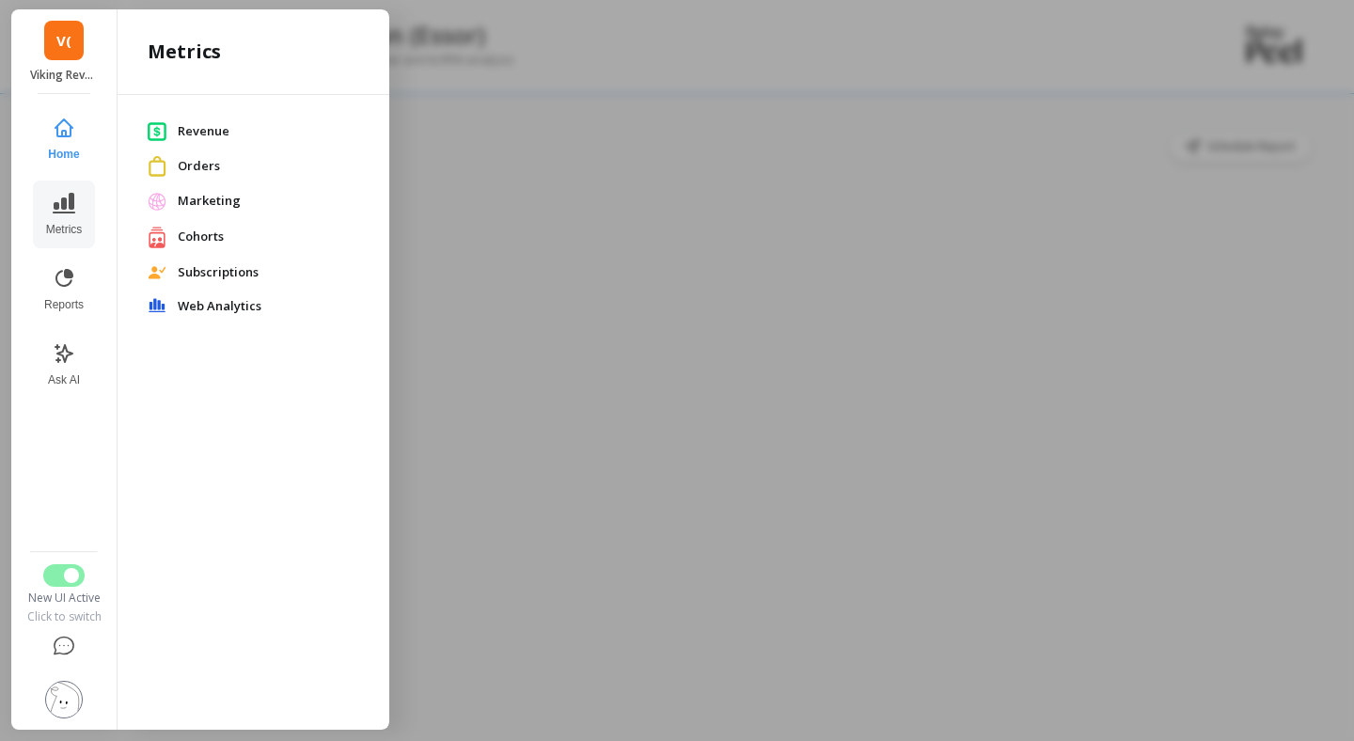
click at [180, 165] on span "Orders" at bounding box center [268, 166] width 181 height 19
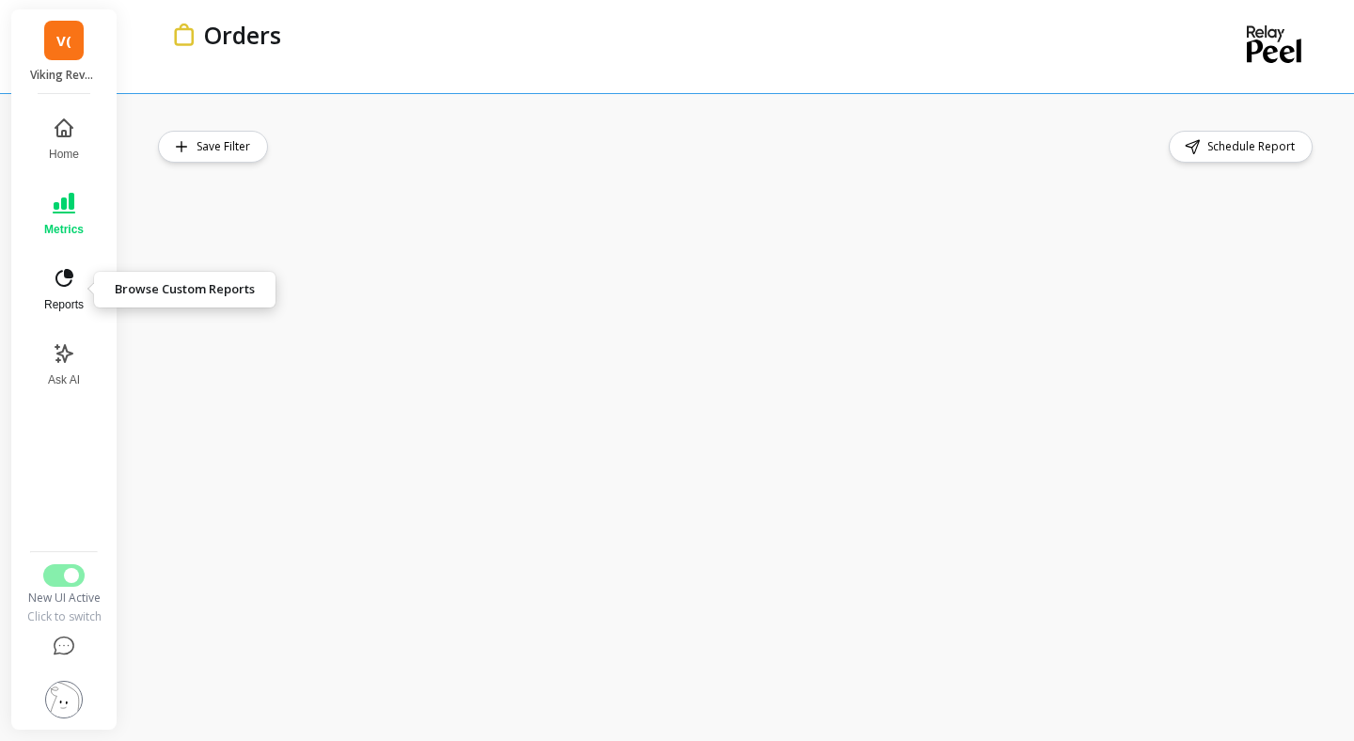
click at [67, 279] on icon at bounding box center [64, 278] width 23 height 23
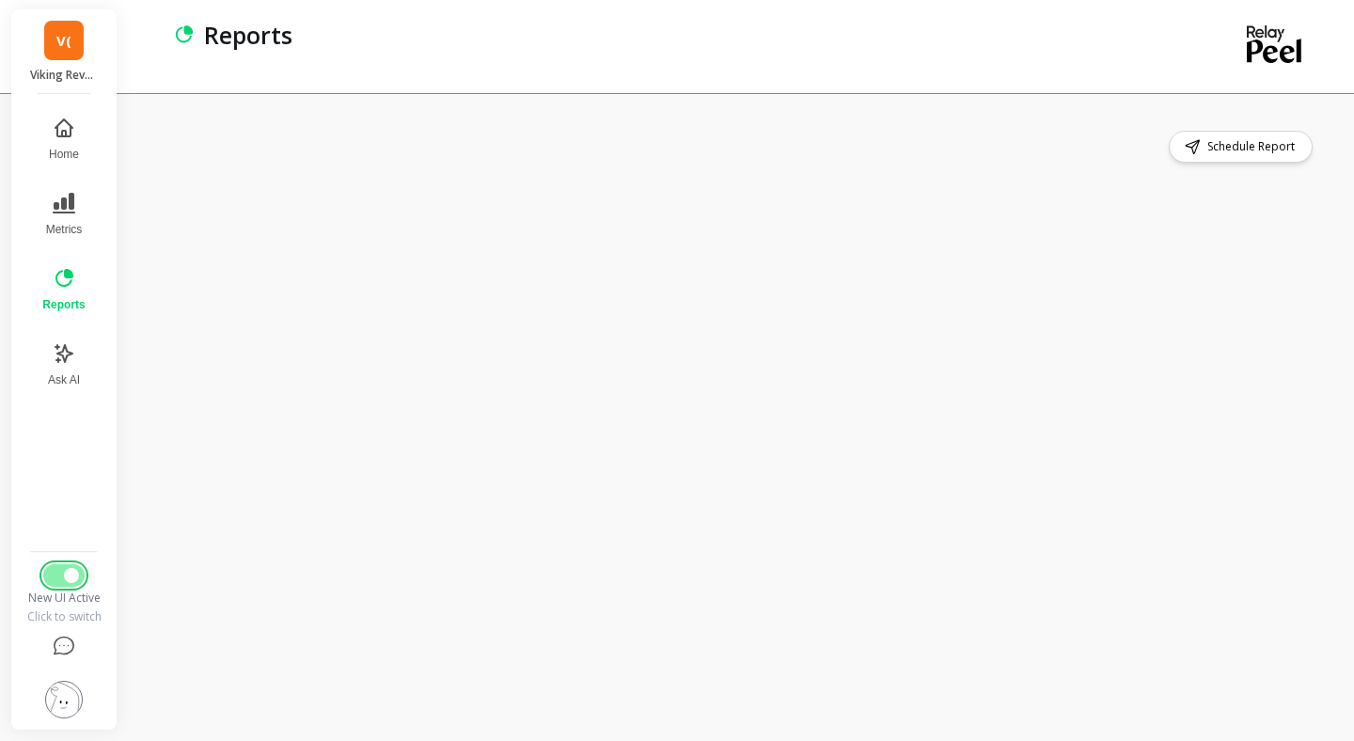
click at [68, 573] on span "Switch to Legacy UI" at bounding box center [71, 575] width 15 height 15
click at [69, 200] on icon at bounding box center [64, 203] width 23 height 21
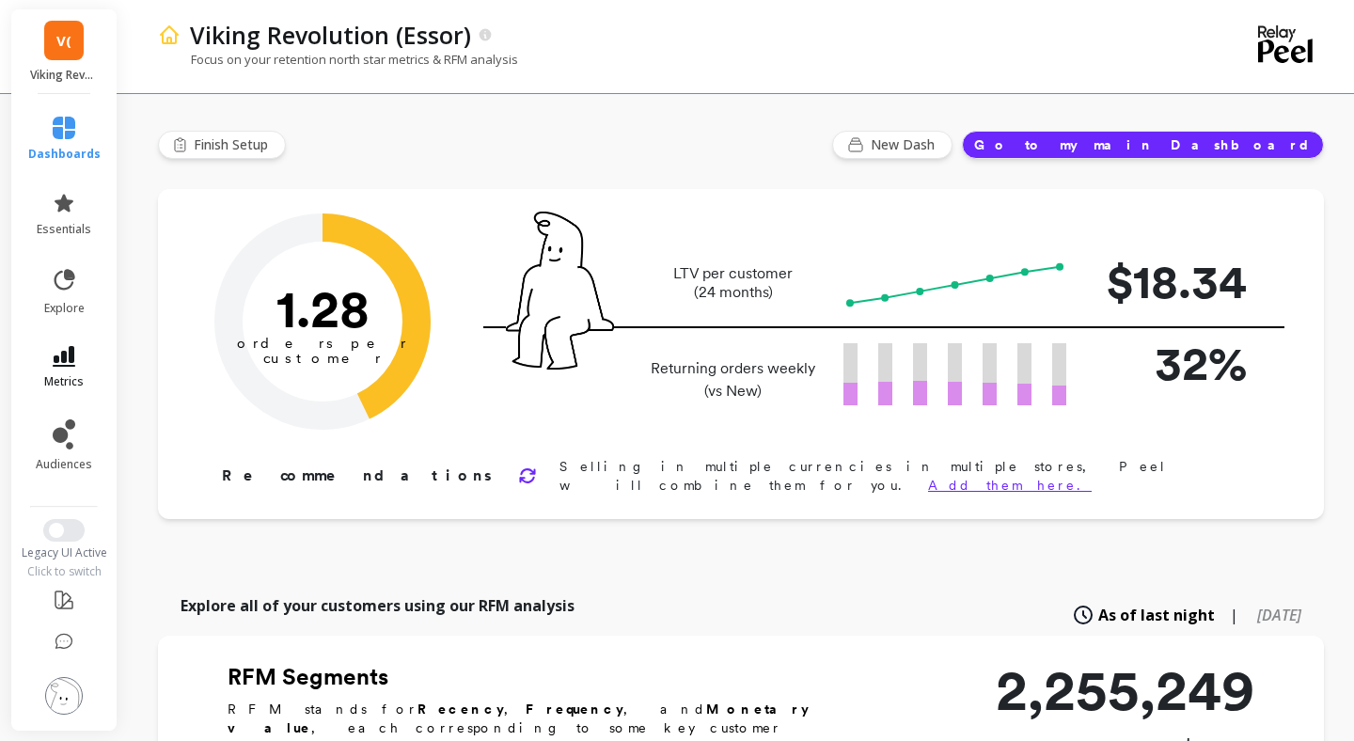
click at [69, 367] on link "metrics" at bounding box center [64, 367] width 72 height 43
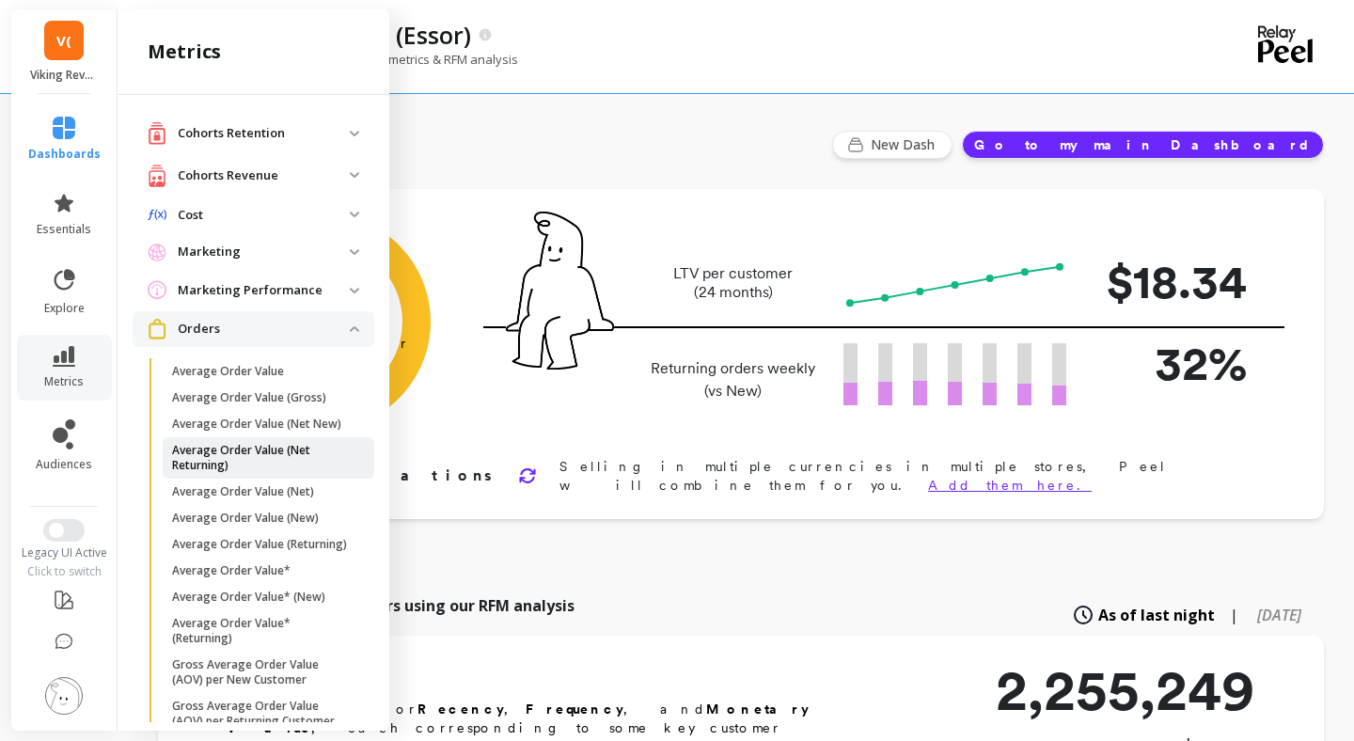
scroll to position [225, 0]
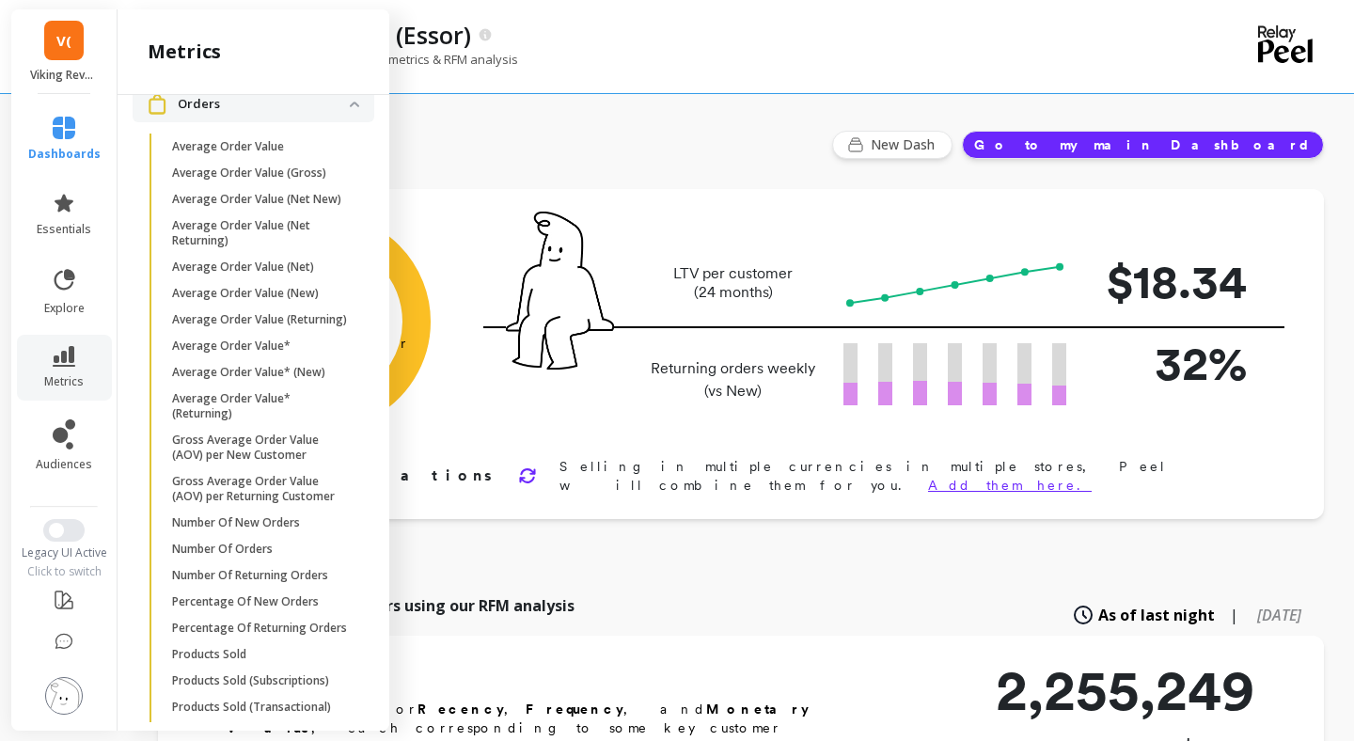
click at [360, 110] on span "Orders" at bounding box center [254, 103] width 242 height 35
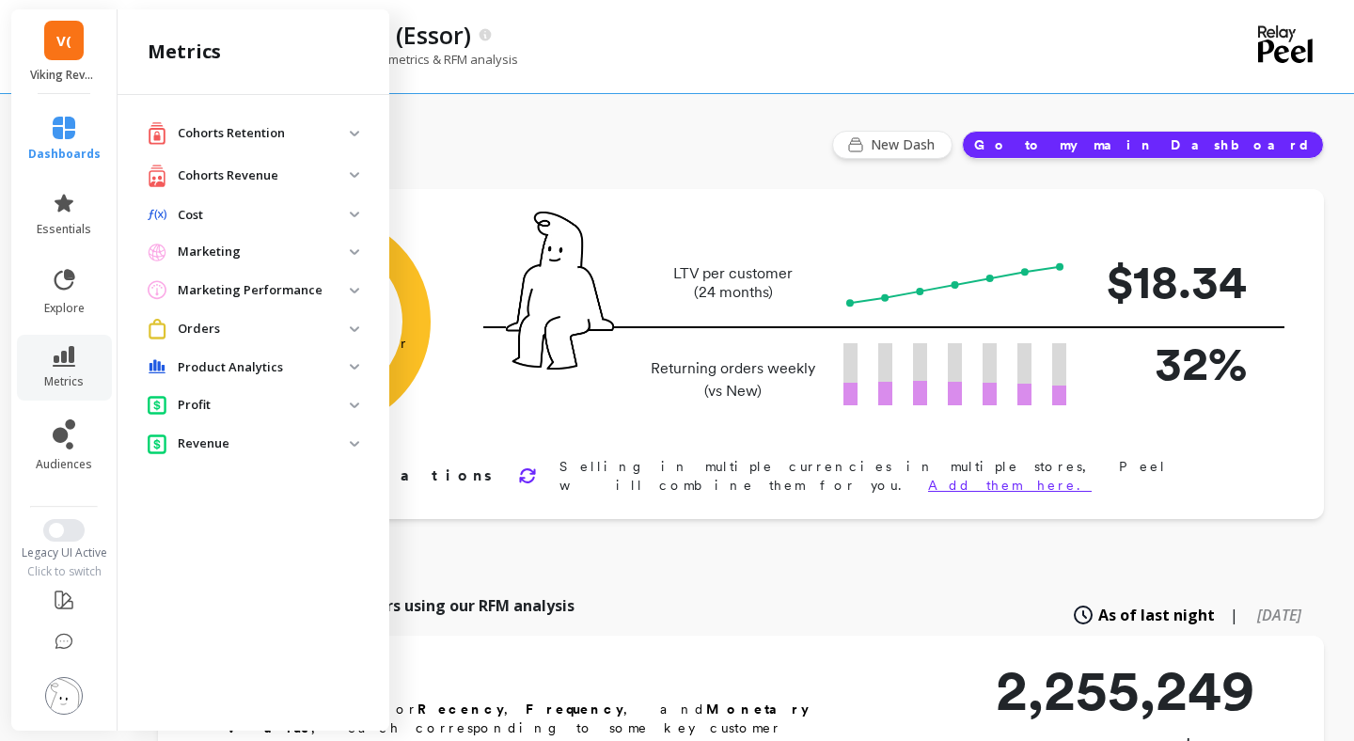
scroll to position [0, 0]
click at [300, 137] on p "Cohorts Retention" at bounding box center [264, 133] width 172 height 19
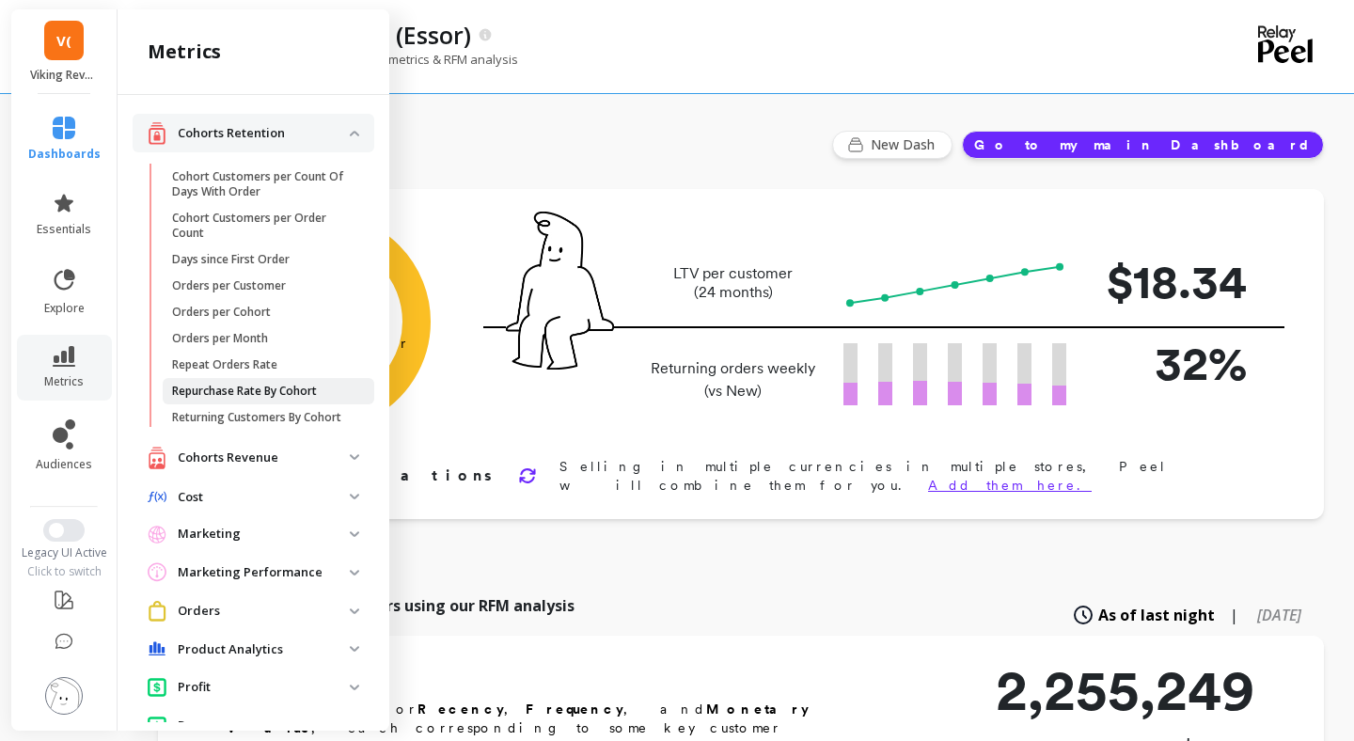
click at [264, 386] on p "Repurchase Rate By Cohort" at bounding box center [244, 391] width 145 height 15
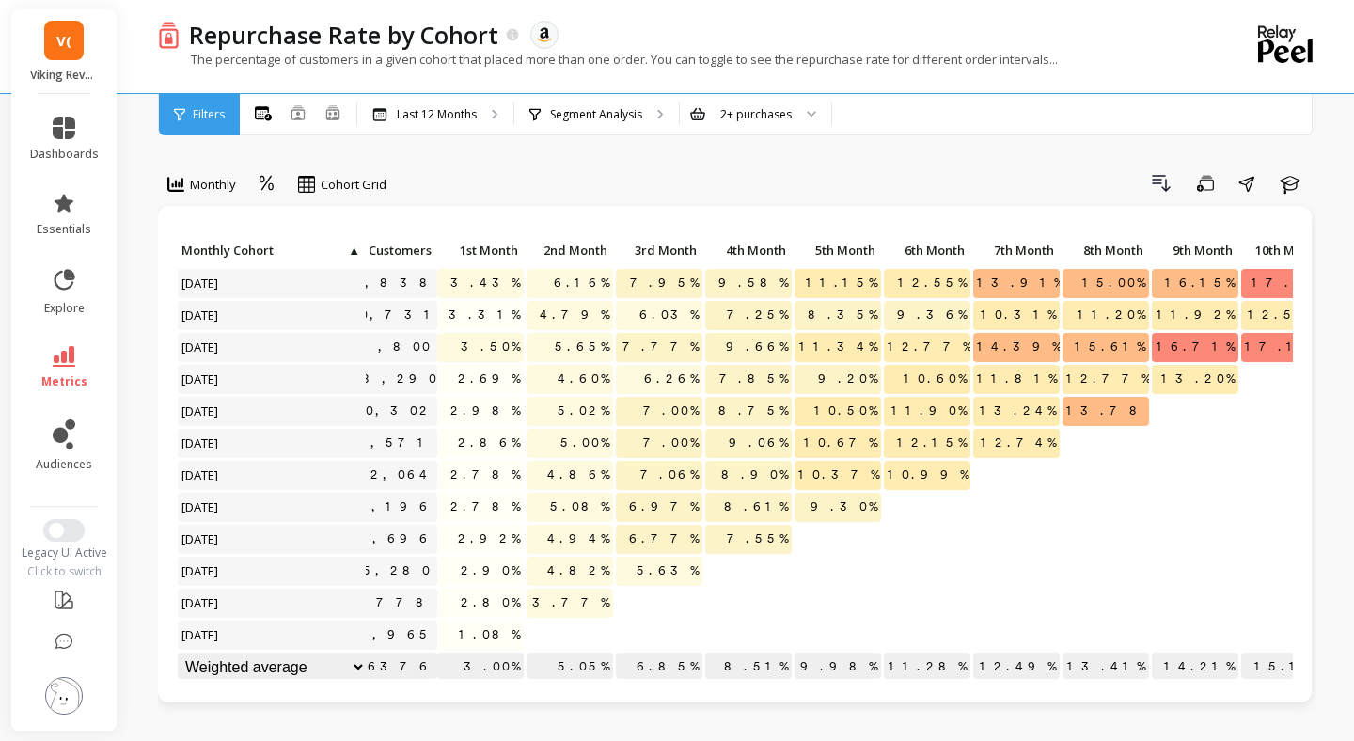
scroll to position [0, 45]
drag, startPoint x: 476, startPoint y: 283, endPoint x: 514, endPoint y: 283, distance: 38.5
click at [514, 283] on span "3.43%" at bounding box center [481, 283] width 77 height 28
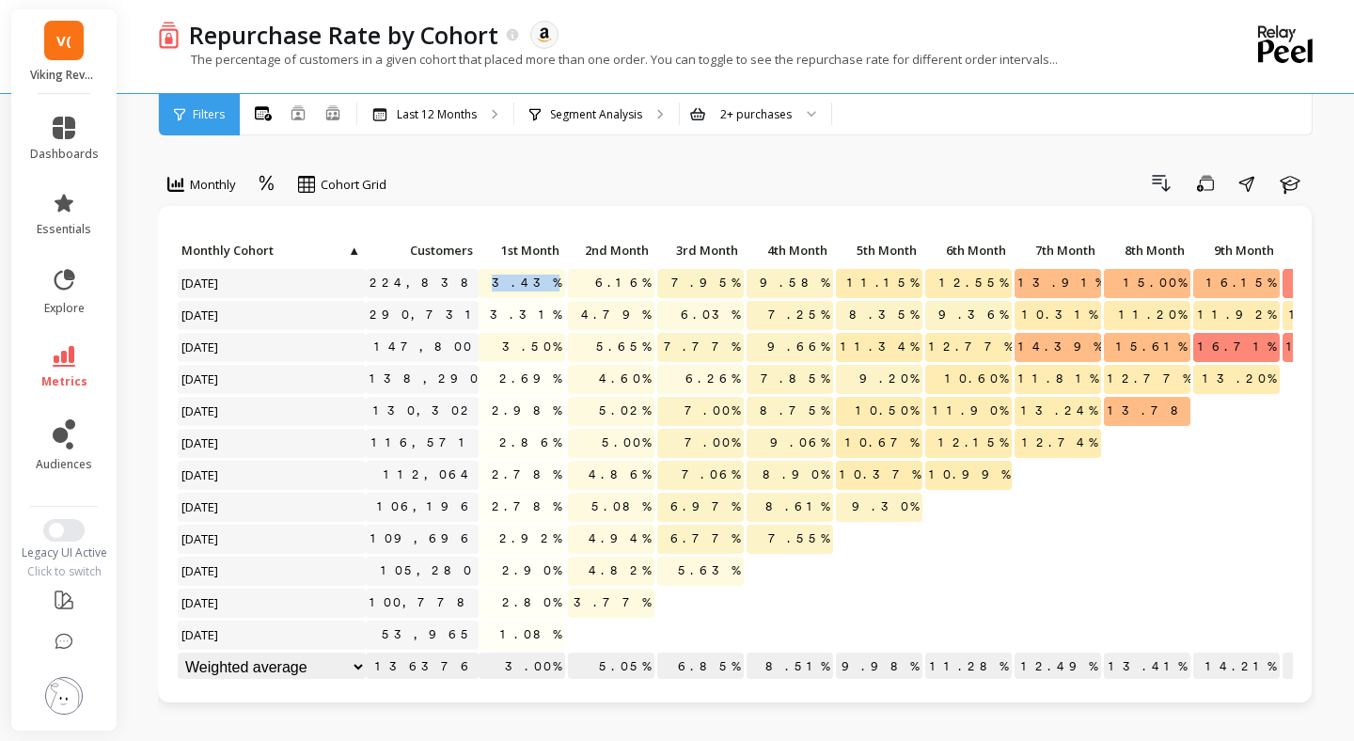
drag, startPoint x: 519, startPoint y: 281, endPoint x: 561, endPoint y: 285, distance: 42.5
click at [561, 285] on p "3.43%" at bounding box center [521, 283] width 86 height 28
drag, startPoint x: 409, startPoint y: 279, endPoint x: 485, endPoint y: 282, distance: 76.2
click at [485, 282] on div "Click to create an audience 224,838 3.43% 6.16% 7.95% 9.58% 11.15% 12.55% 13.91…" at bounding box center [863, 460] width 1372 height 447
drag, startPoint x: 509, startPoint y: 284, endPoint x: 566, endPoint y: 287, distance: 56.5
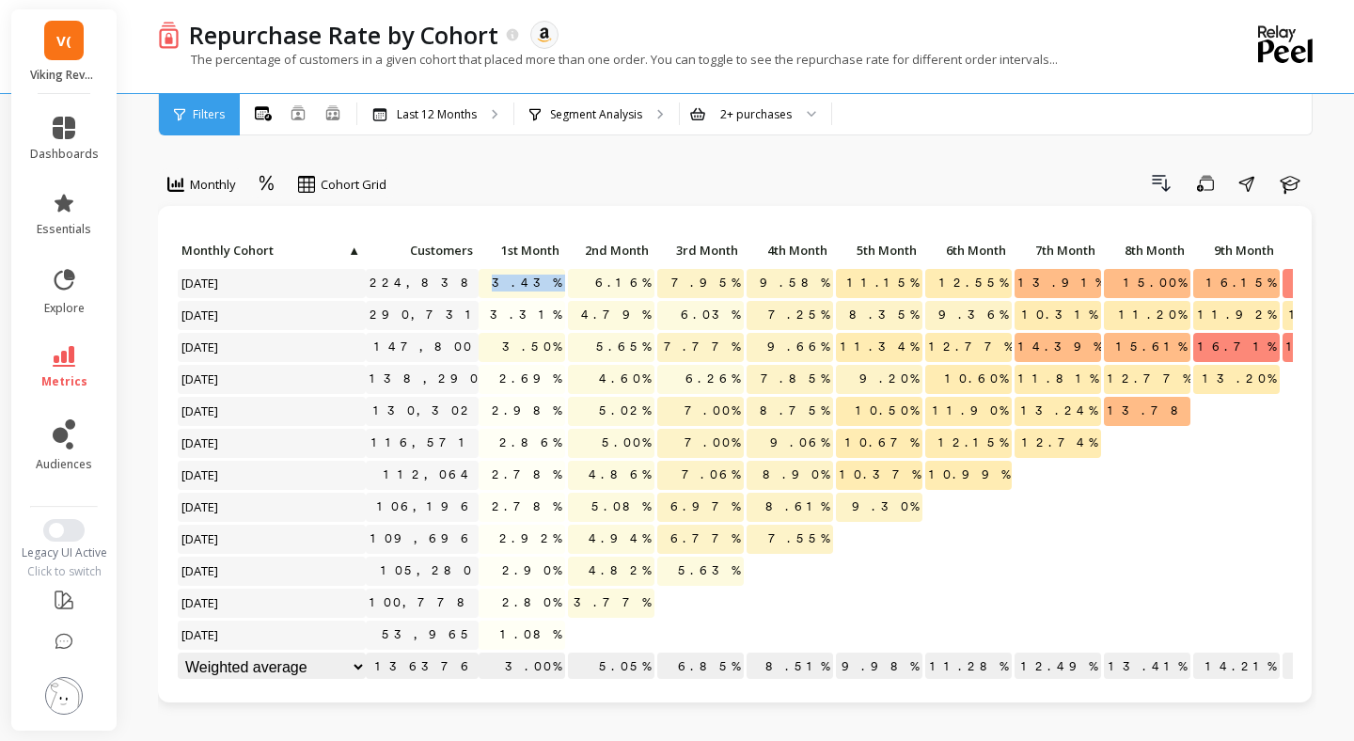
click at [567, 287] on div "Click to create an audience 224,838 3.43% 6.16% 7.95% 9.58% 11.15% 12.55% 13.91…" at bounding box center [863, 460] width 1372 height 447
click at [519, 280] on p "3.43%" at bounding box center [521, 283] width 86 height 28
drag, startPoint x: 519, startPoint y: 280, endPoint x: 567, endPoint y: 281, distance: 47.9
click at [567, 281] on div "Click to create an audience 224,838 3.43% 6.16% 7.95% 9.58% 11.15% 12.55% 13.91…" at bounding box center [863, 460] width 1372 height 447
click at [615, 281] on span "6.16%" at bounding box center [622, 283] width 63 height 28
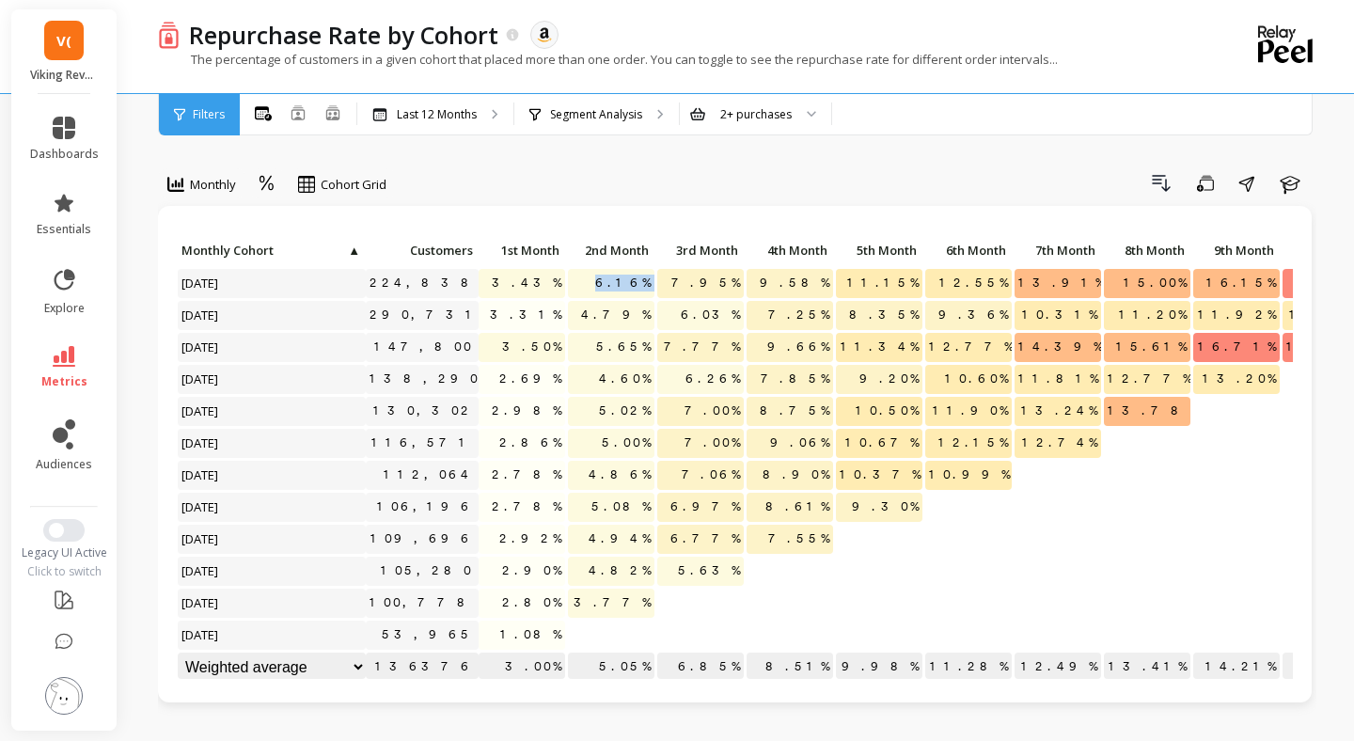
drag, startPoint x: 615, startPoint y: 281, endPoint x: 649, endPoint y: 283, distance: 33.9
click at [649, 283] on span "6.16%" at bounding box center [622, 283] width 63 height 28
click at [274, 182] on icon at bounding box center [267, 184] width 17 height 18
click at [306, 254] on div "Absolute" at bounding box center [318, 263] width 107 height 18
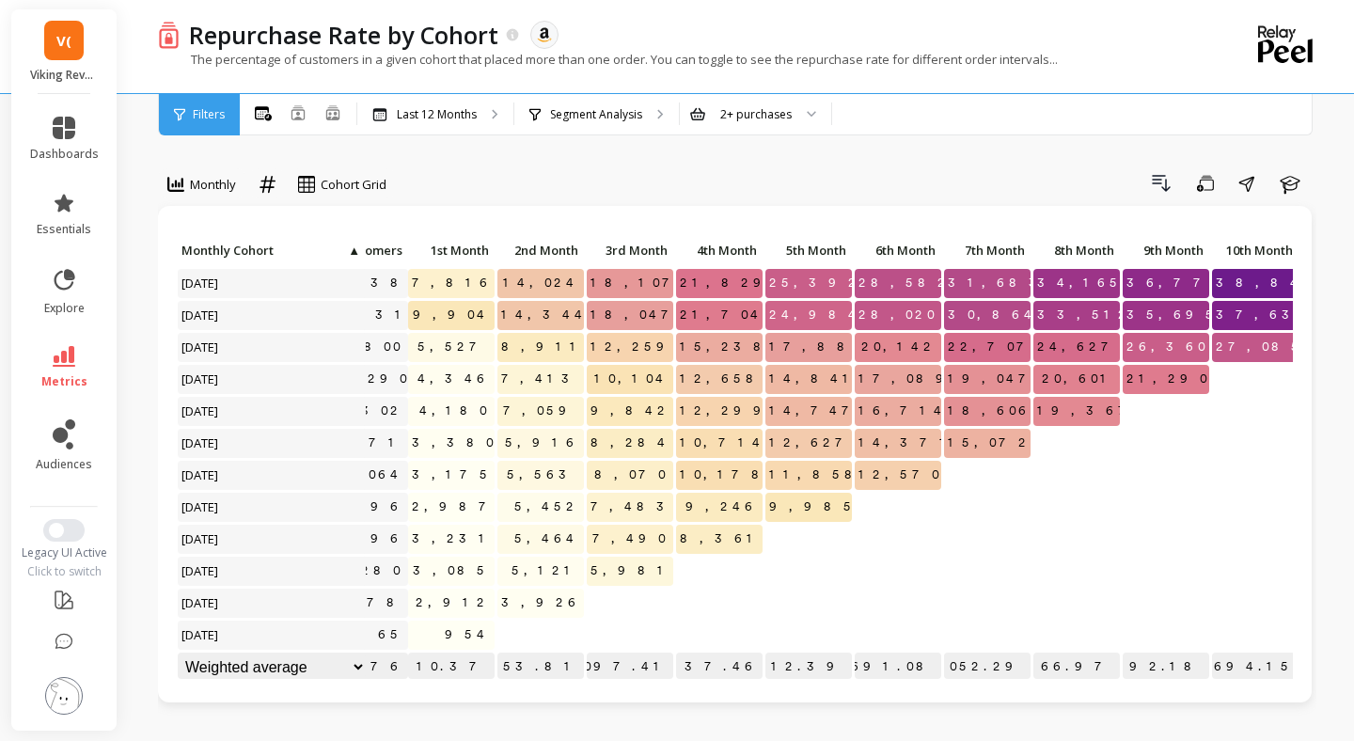
scroll to position [0, 76]
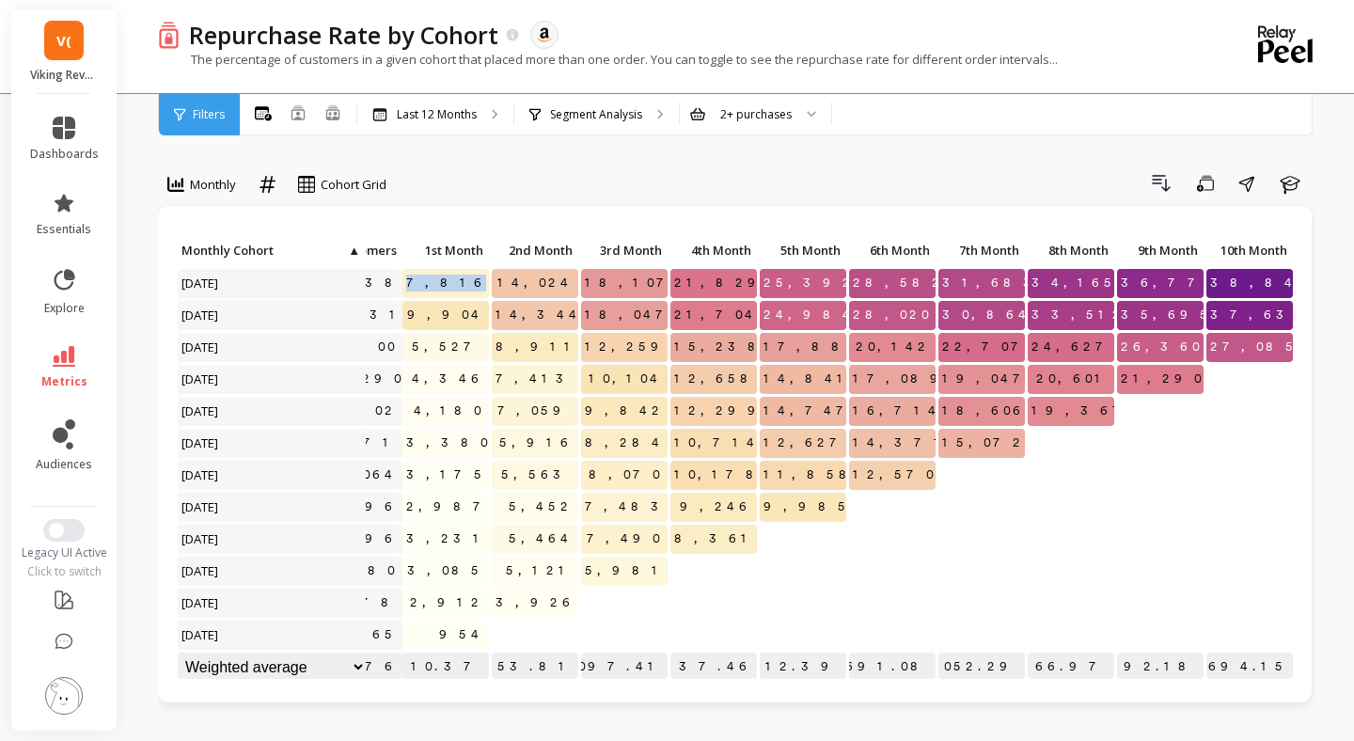
drag, startPoint x: 450, startPoint y: 281, endPoint x: 490, endPoint y: 281, distance: 39.5
click at [490, 281] on div "Click to create an audience 224,838 7,816 14,024 18,107 21,829 25,392 28,582 31…" at bounding box center [766, 460] width 1330 height 447
drag, startPoint x: 528, startPoint y: 282, endPoint x: 580, endPoint y: 282, distance: 51.7
click at [580, 282] on div "Click to create an audience 224,838 7,816 14,024 18,107 21,829 25,392 28,582 31…" at bounding box center [766, 460] width 1330 height 447
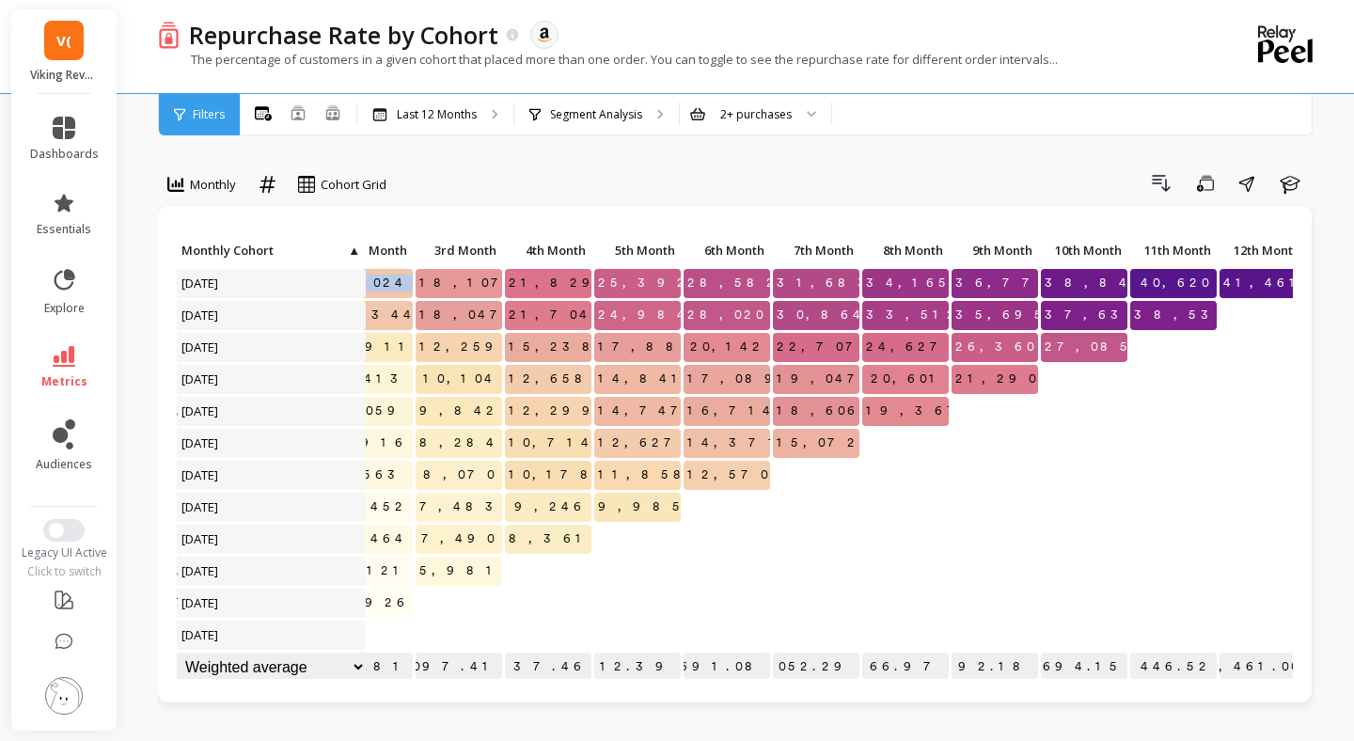
scroll to position [0, 257]
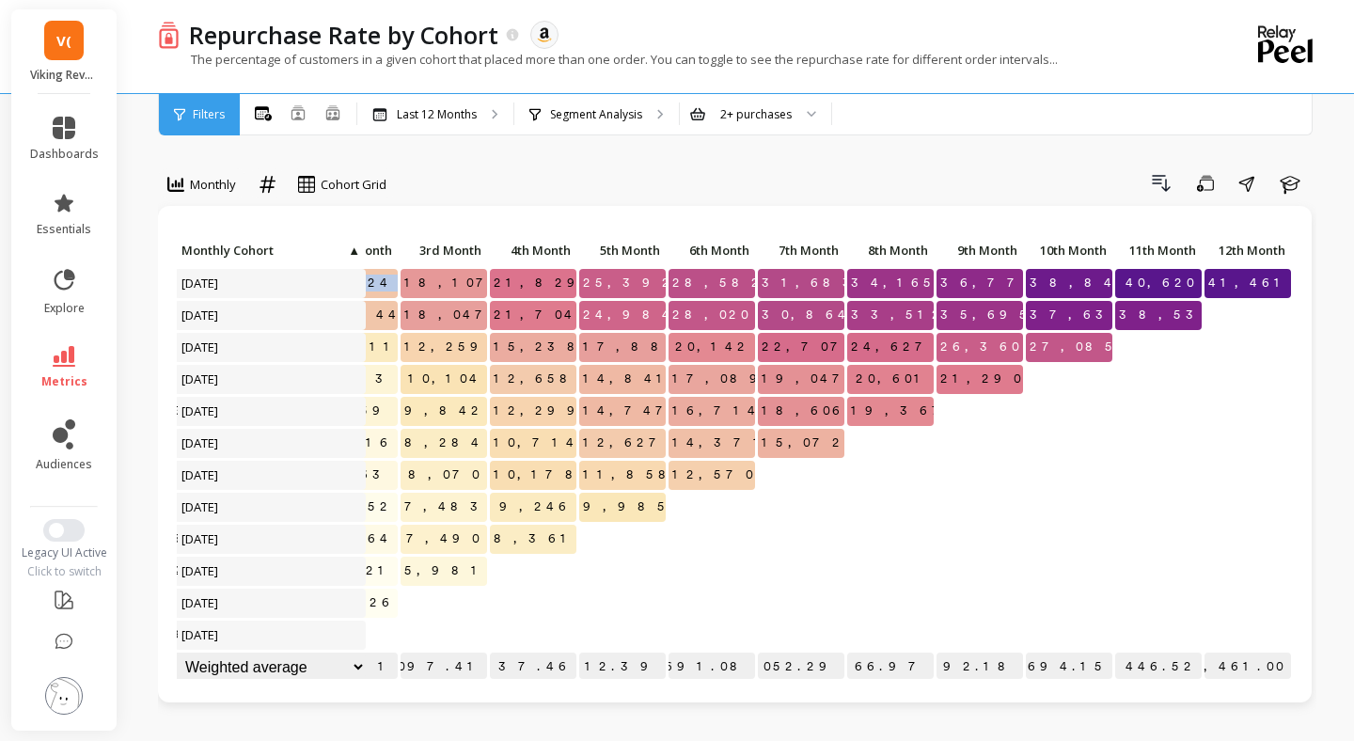
drag, startPoint x: 1241, startPoint y: 281, endPoint x: 1294, endPoint y: 282, distance: 53.6
click at [1295, 282] on div "Click to create an audience 224,838 7,816 14,024 18,107 21,829 25,392 28,582 31…" at bounding box center [734, 454] width 1153 height 496
click at [1258, 286] on span "41,461" at bounding box center [1248, 283] width 89 height 28
drag, startPoint x: 1149, startPoint y: 280, endPoint x: 1197, endPoint y: 280, distance: 47.9
click at [1197, 280] on p "40,620" at bounding box center [1158, 283] width 86 height 28
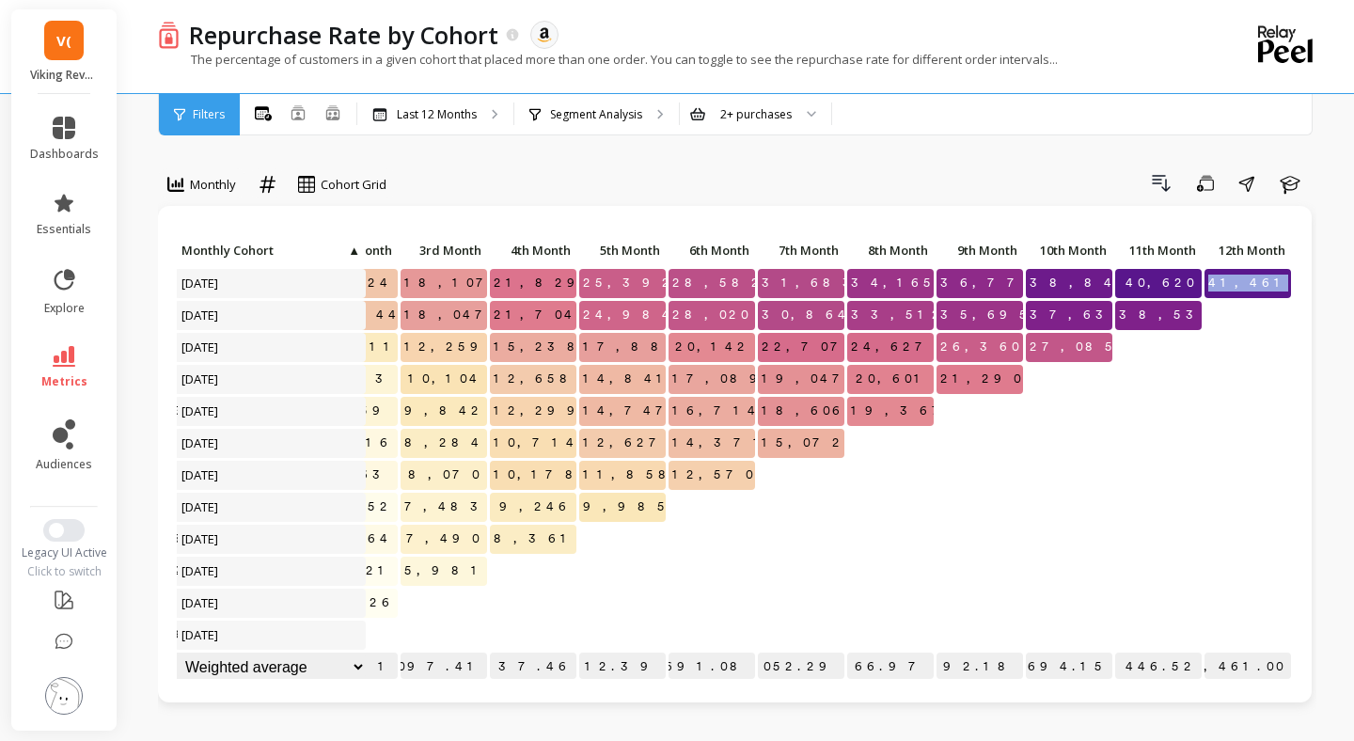
drag, startPoint x: 1239, startPoint y: 280, endPoint x: 1289, endPoint y: 280, distance: 49.8
click at [1288, 280] on p "41,461" at bounding box center [1247, 283] width 86 height 28
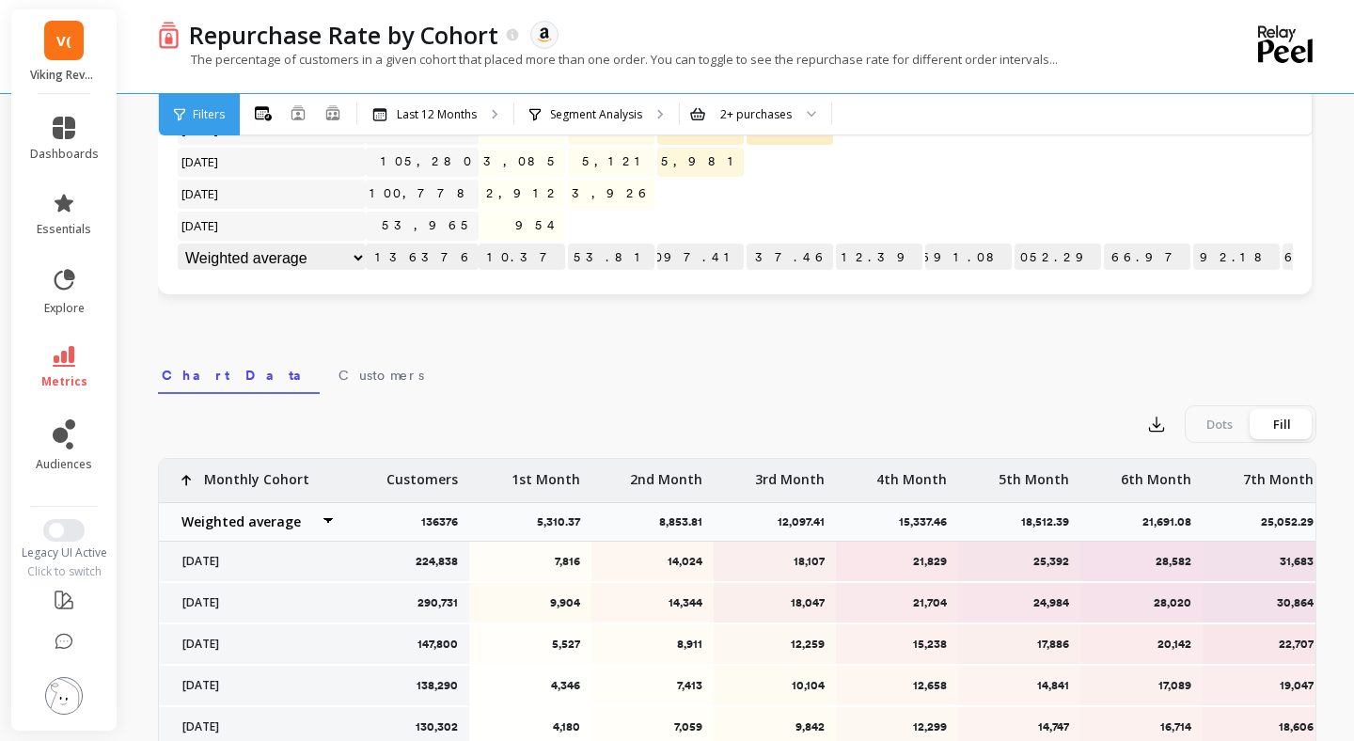
scroll to position [436, 0]
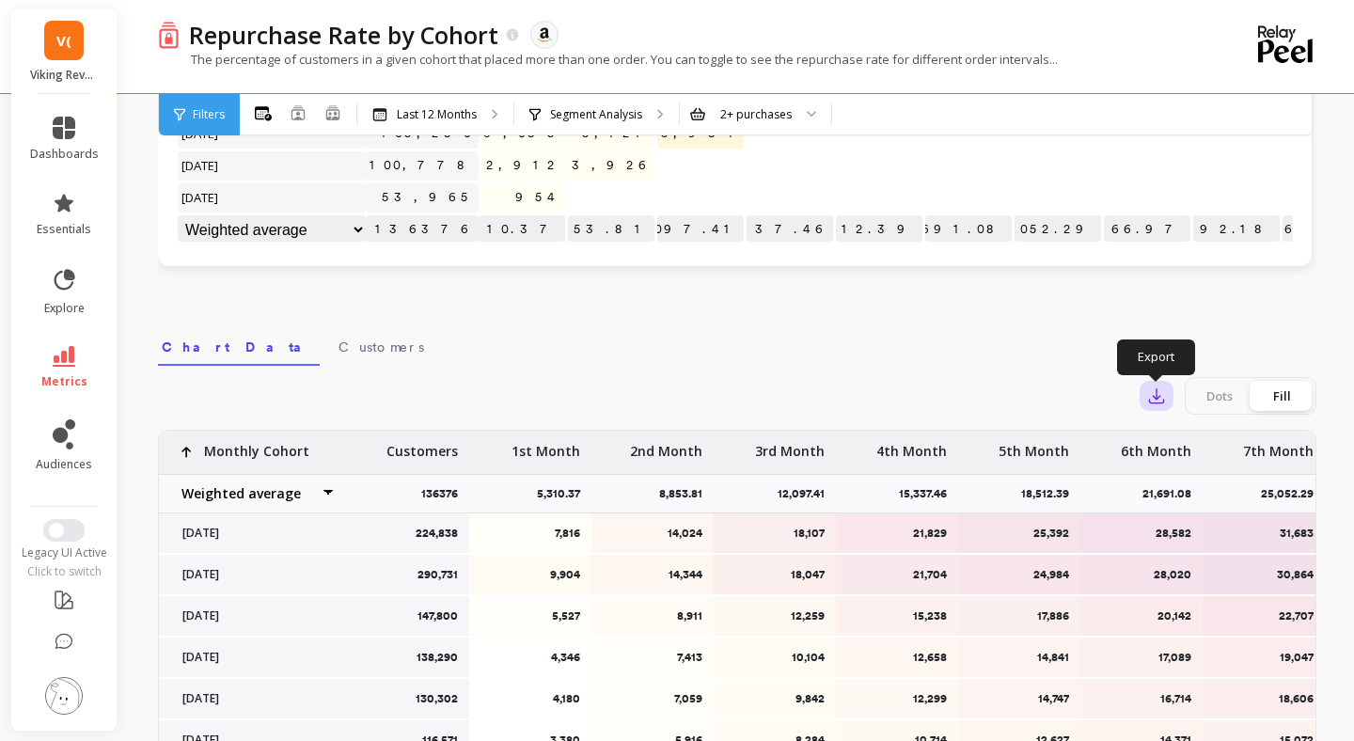
click at [1152, 394] on icon "button" at bounding box center [1156, 395] width 19 height 19
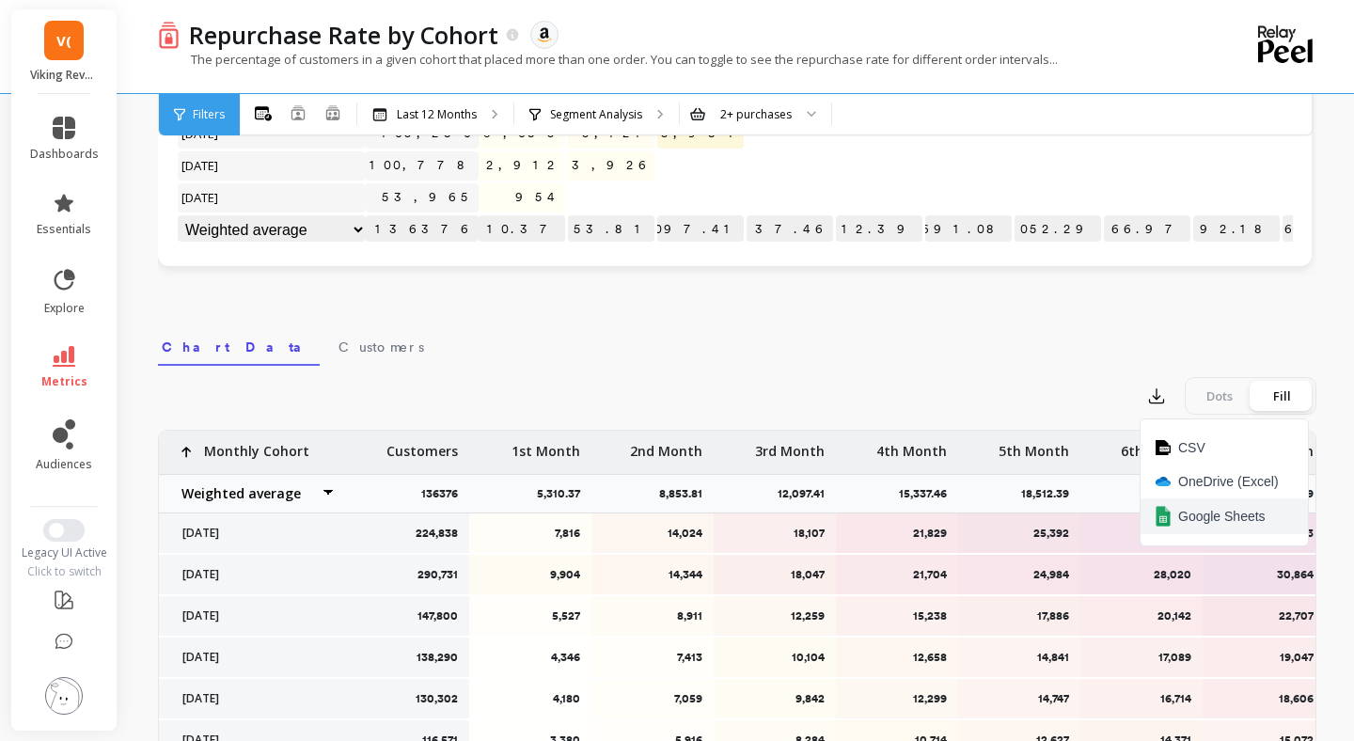
click at [1197, 519] on span "Google Sheets" at bounding box center [1221, 516] width 87 height 19
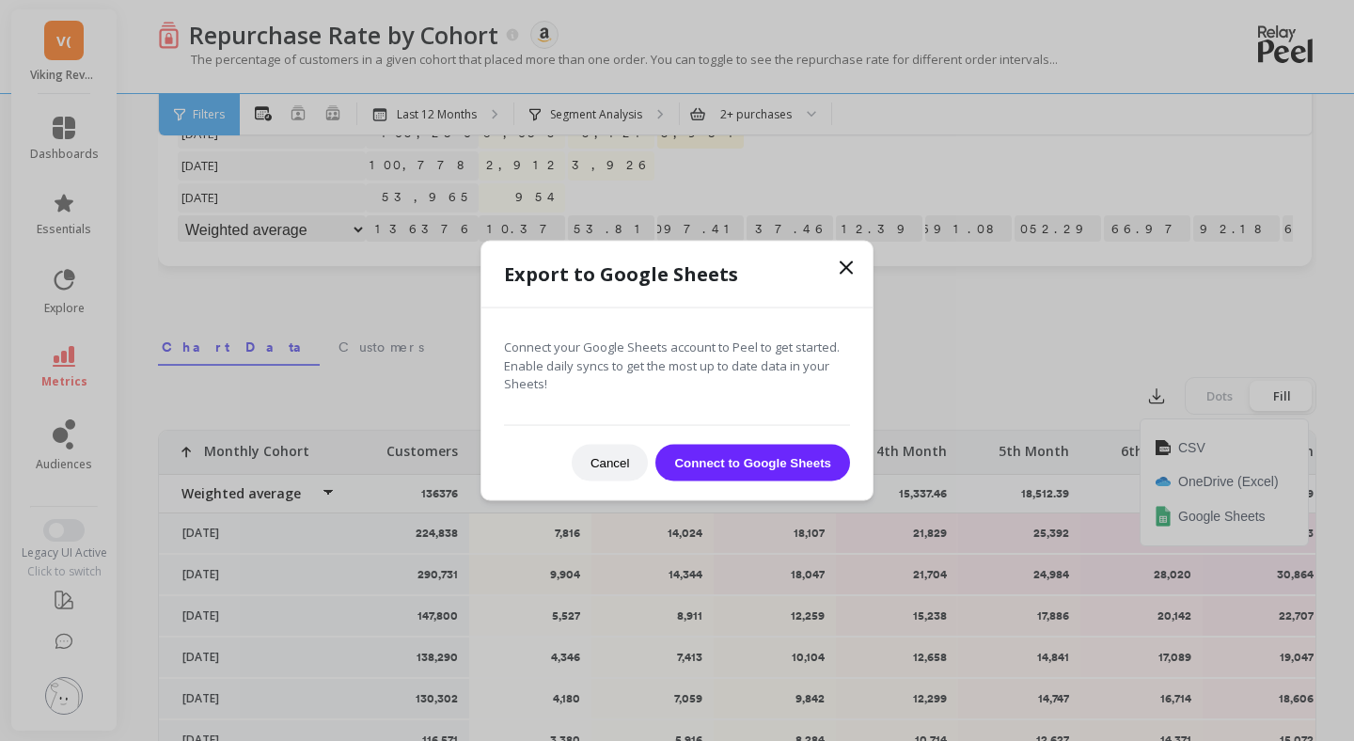
click at [840, 276] on icon at bounding box center [846, 268] width 23 height 23
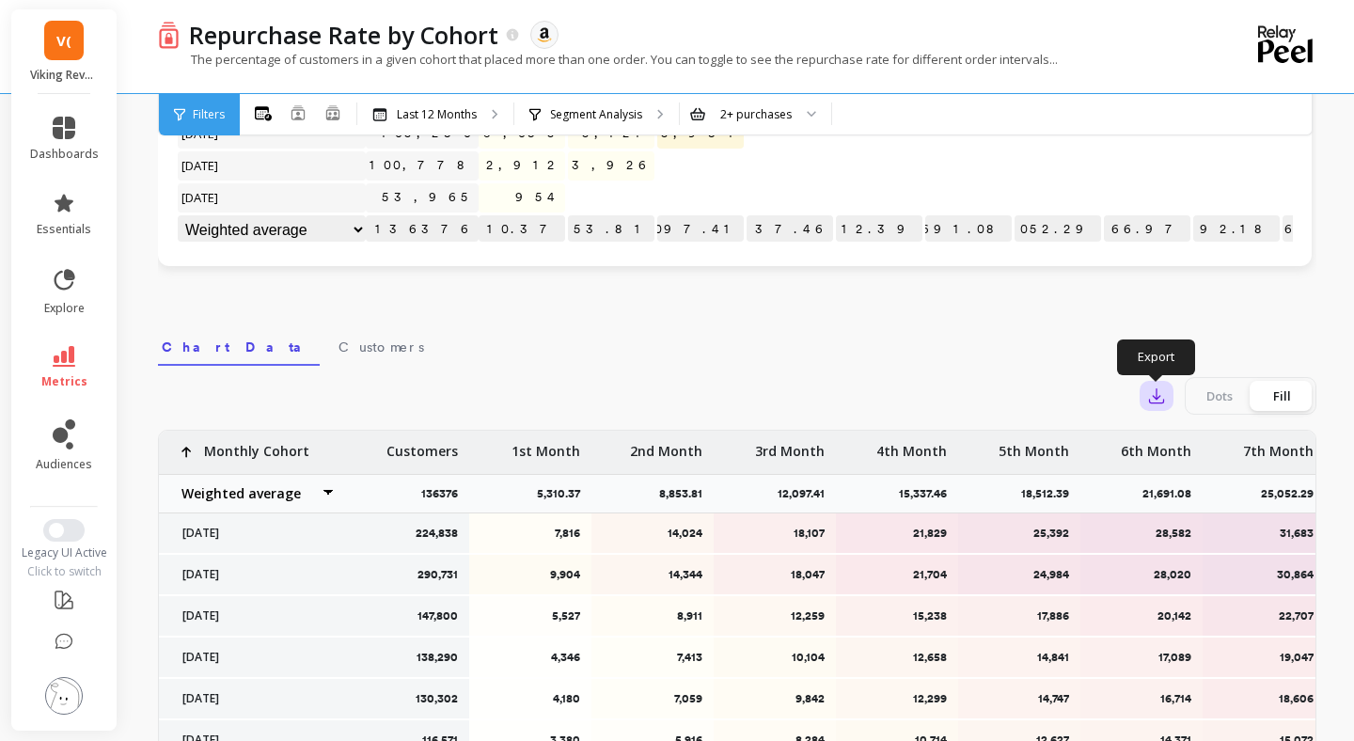
click at [1158, 399] on icon "button" at bounding box center [1156, 395] width 19 height 19
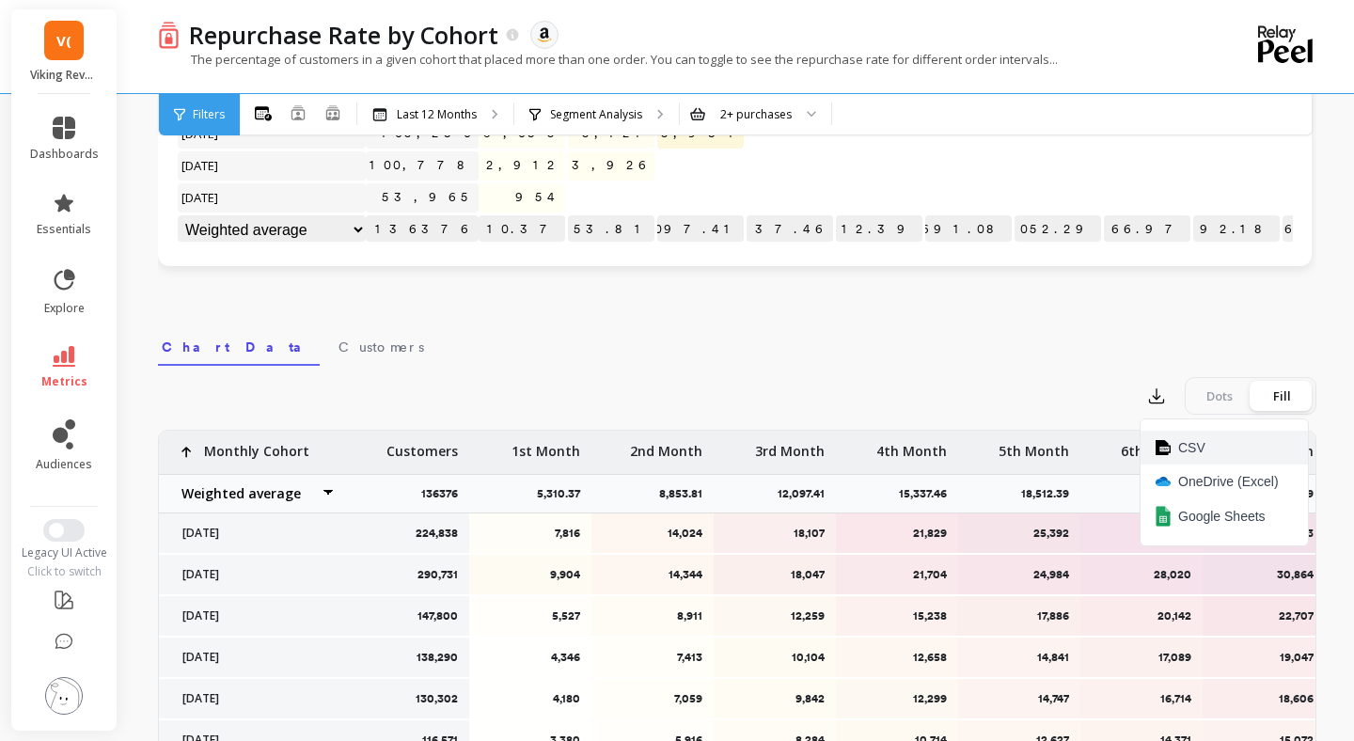
click at [1158, 446] on img at bounding box center [1162, 447] width 15 height 15
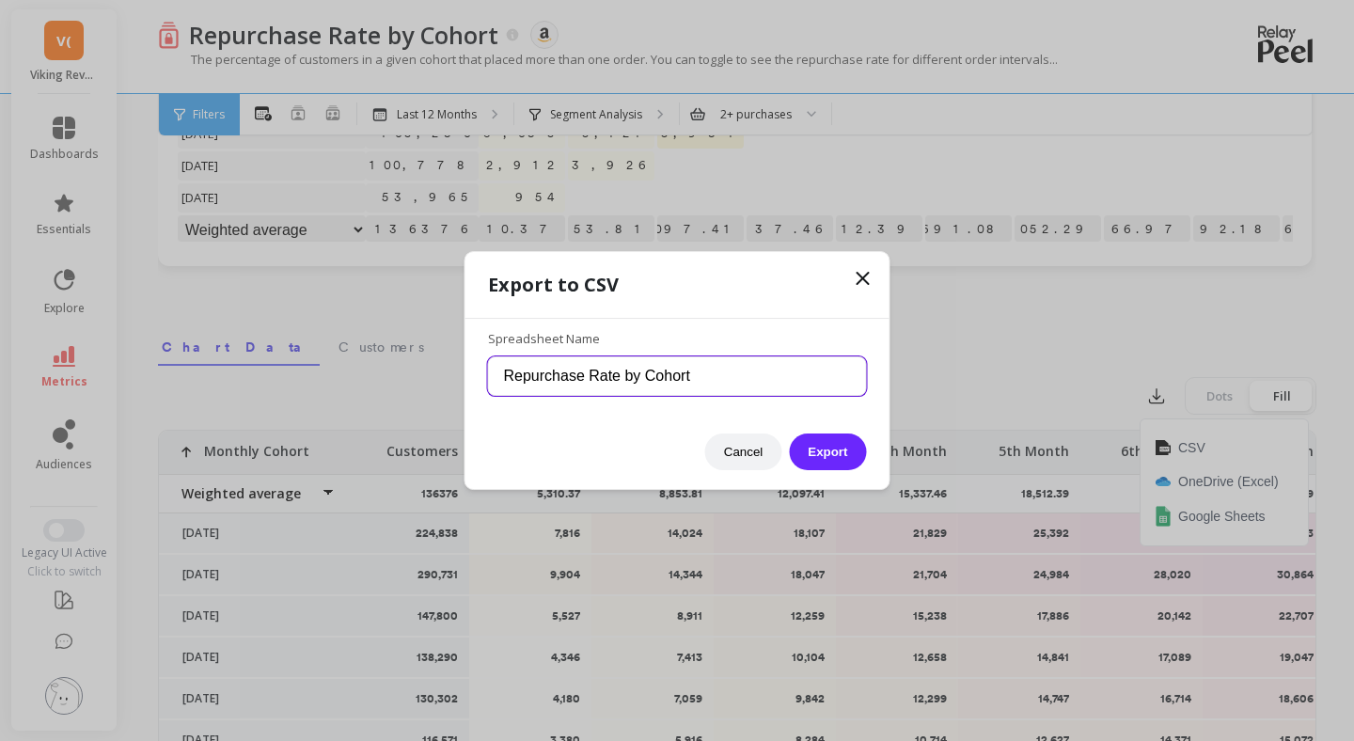
click at [783, 379] on input "Repurchase Rate by Cohort" at bounding box center [677, 375] width 379 height 39
type input "Repurchase Rate by Cohort Number"
click at [789, 433] on button "Export" at bounding box center [827, 451] width 77 height 37
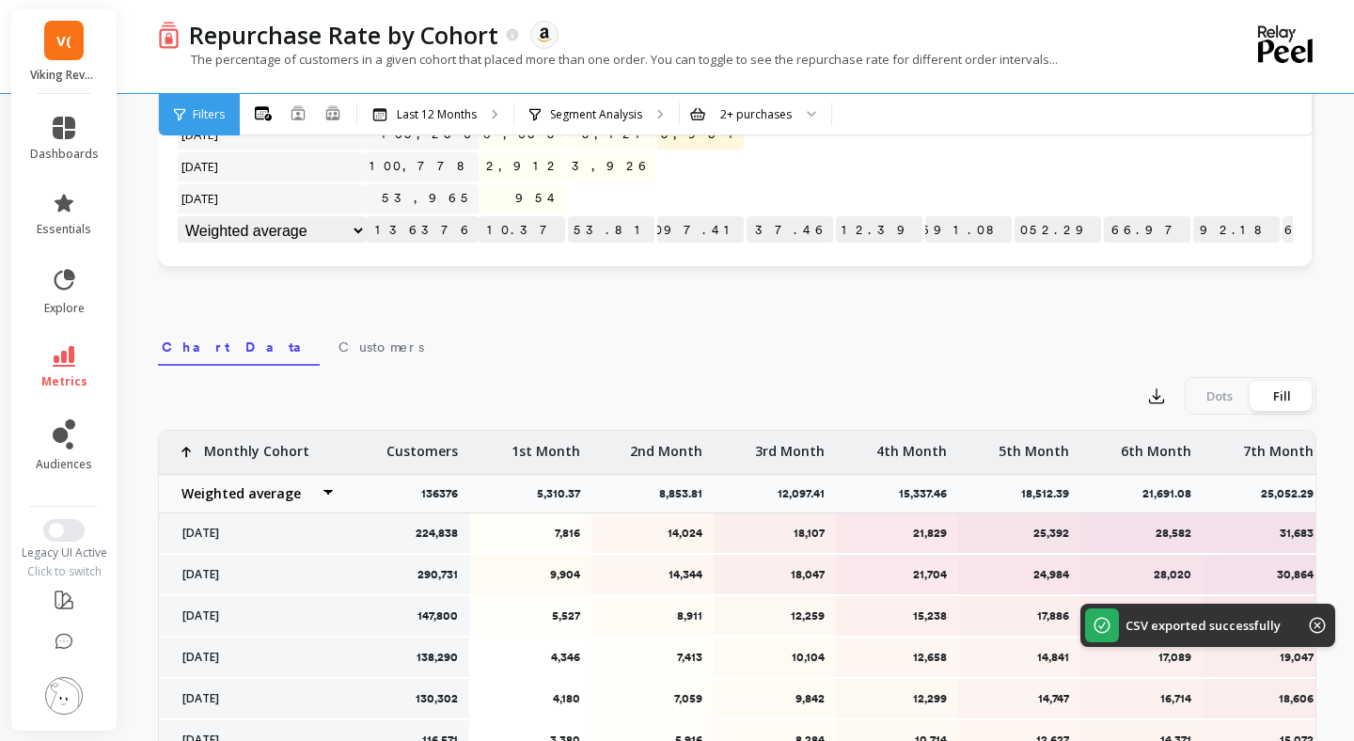
scroll to position [0, 0]
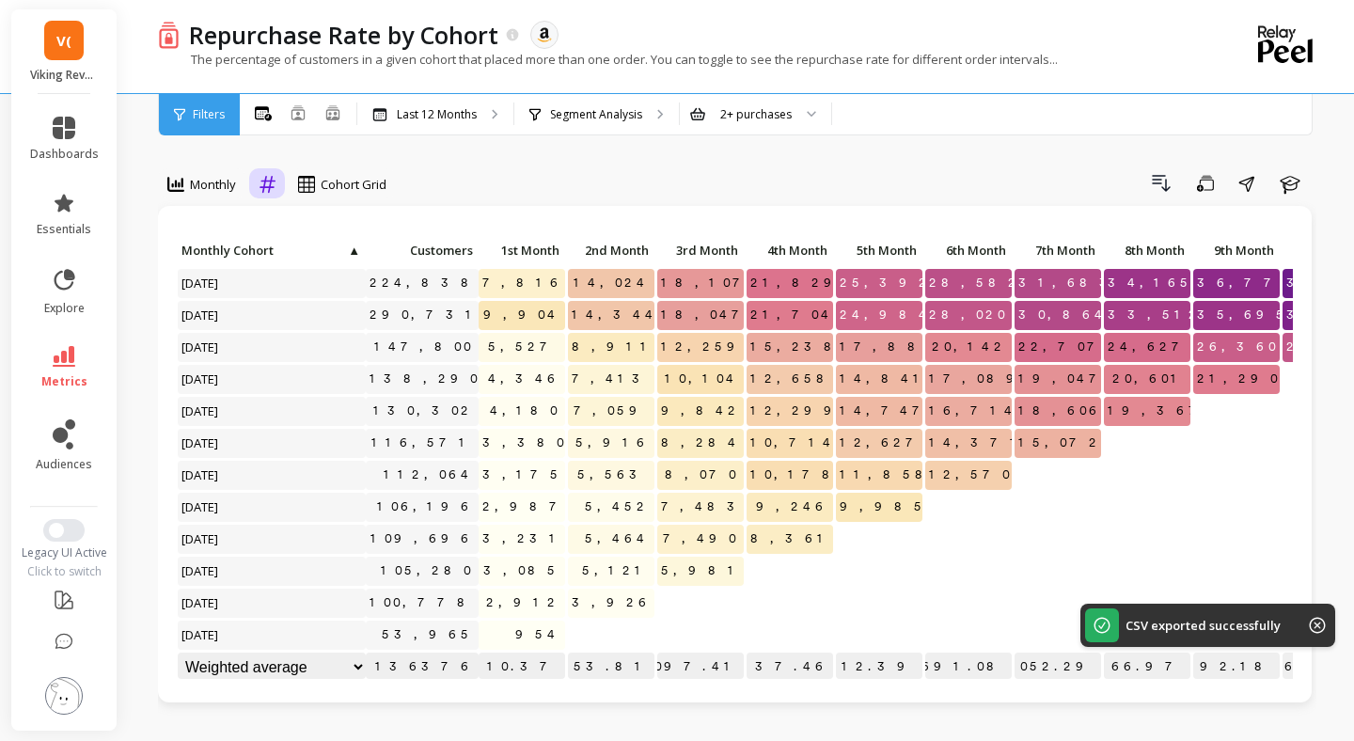
click at [269, 187] on icon at bounding box center [267, 184] width 16 height 17
click at [298, 240] on div "Relative" at bounding box center [319, 227] width 130 height 33
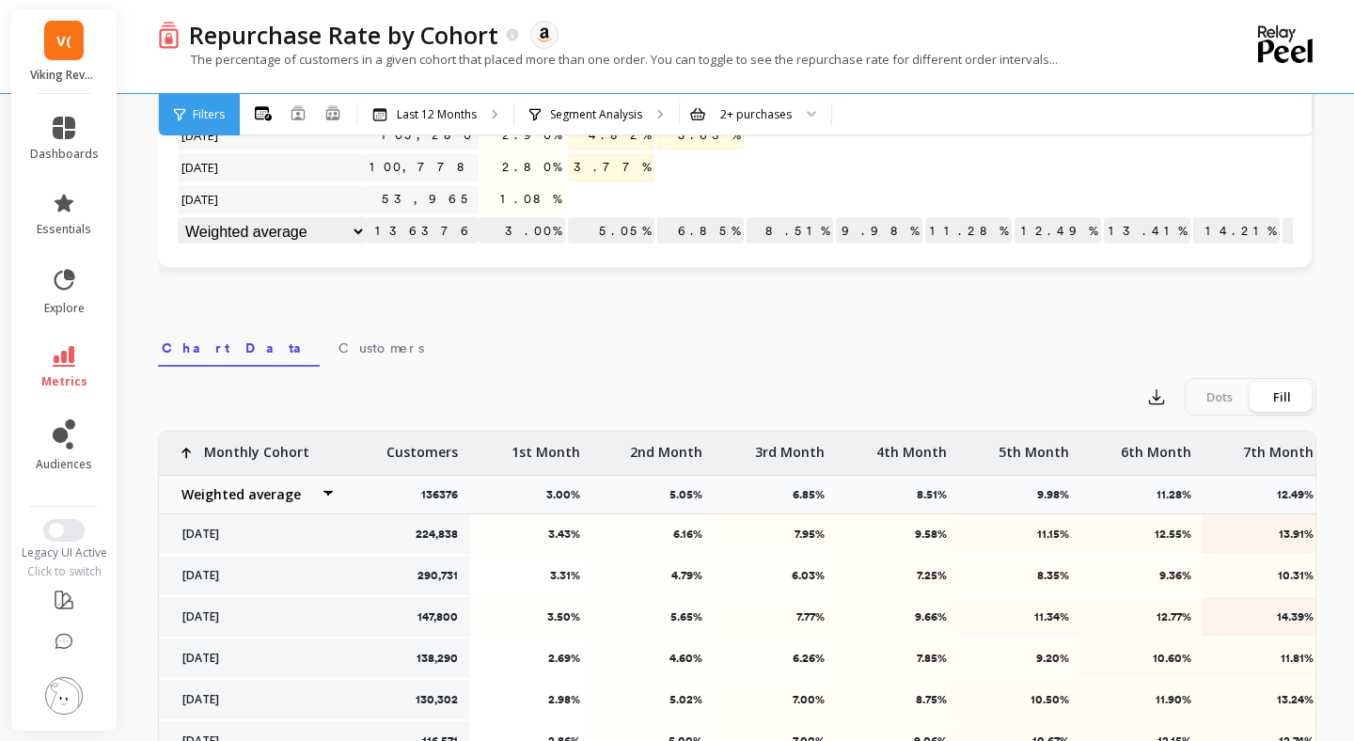
scroll to position [653, 0]
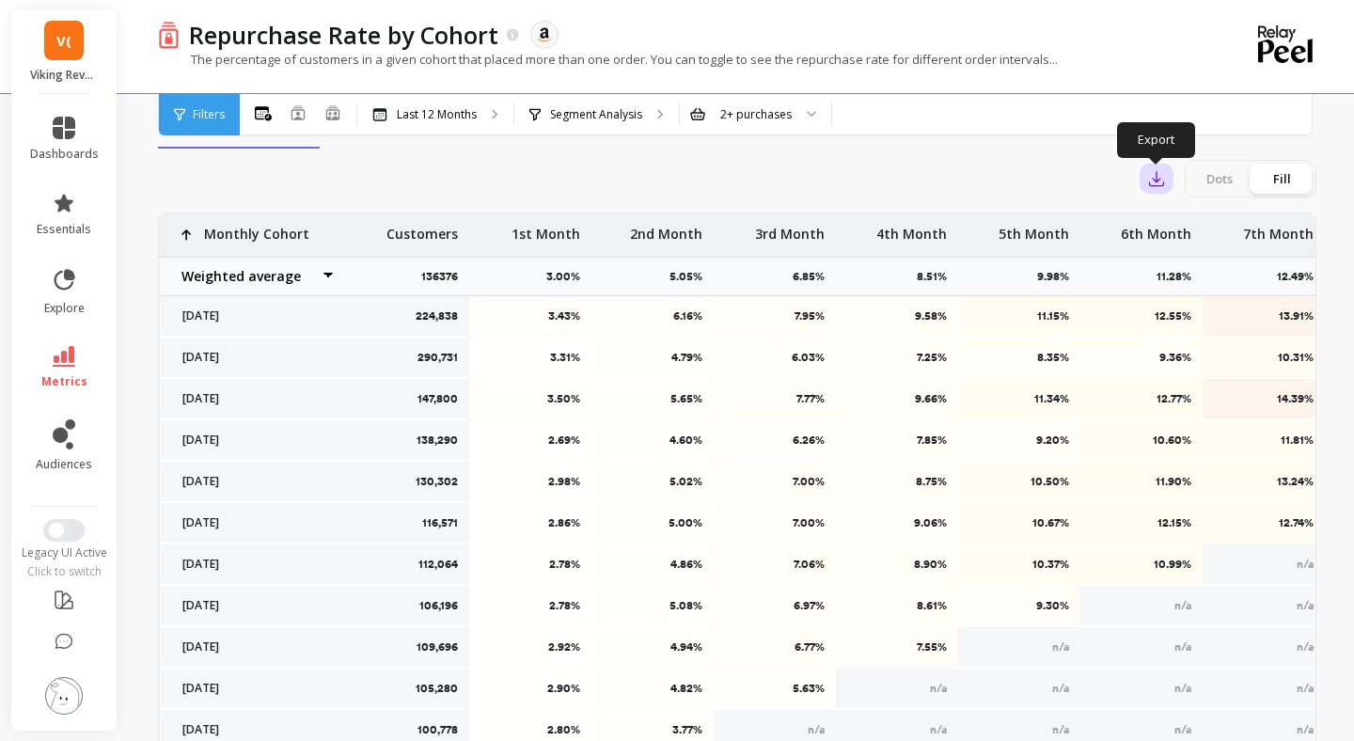
click at [1152, 182] on icon "button" at bounding box center [1156, 178] width 19 height 19
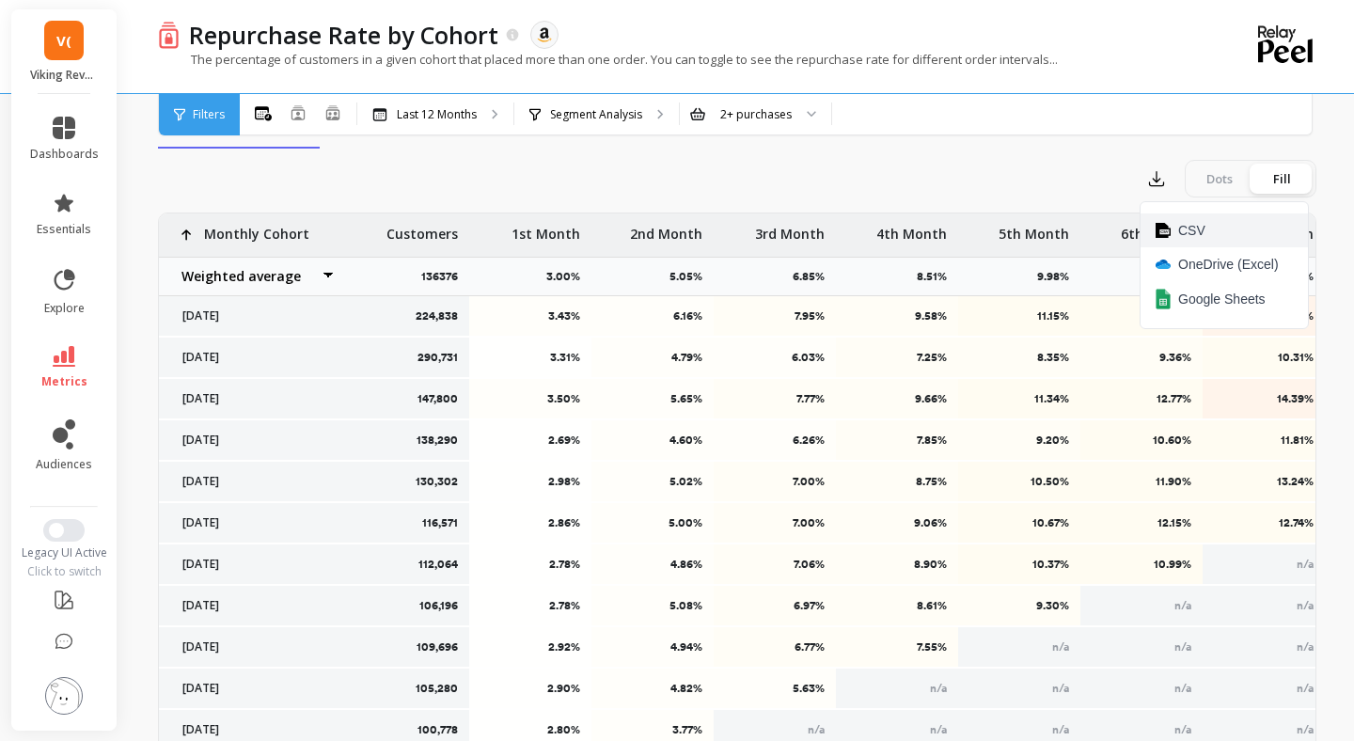
click at [1166, 229] on img at bounding box center [1162, 230] width 15 height 15
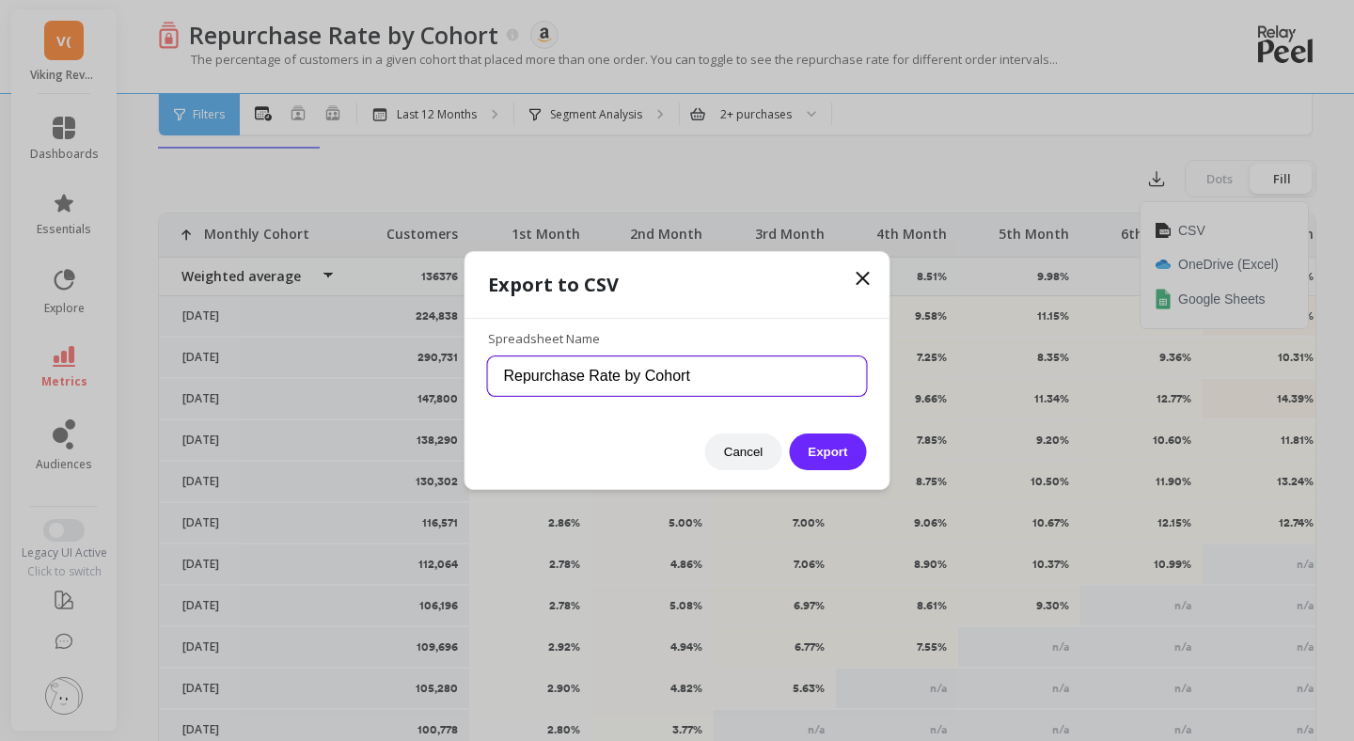
click at [820, 377] on input "Repurchase Rate by Cohort" at bounding box center [677, 375] width 379 height 39
type input "Repurchase Rate by Cohort %"
click at [789, 433] on button "Export" at bounding box center [827, 451] width 77 height 37
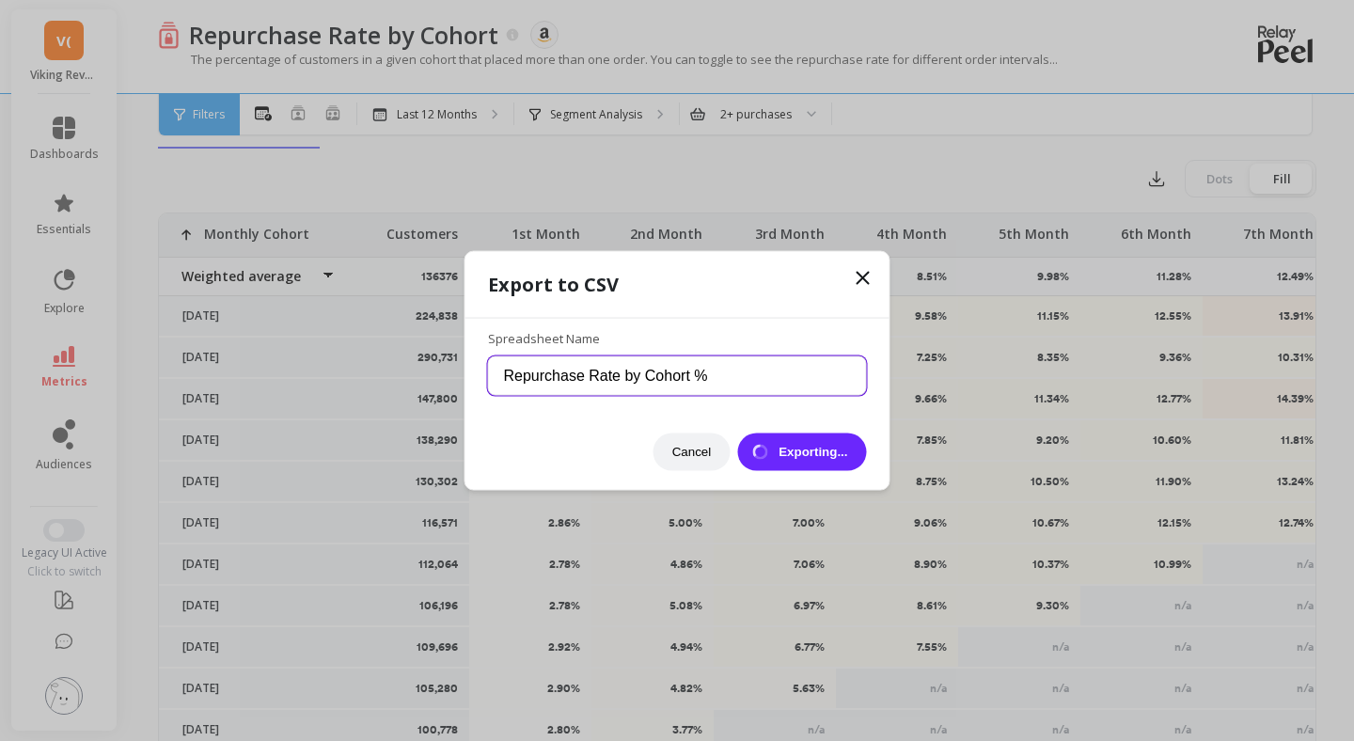
click at [737, 432] on button "Exporting..." at bounding box center [801, 451] width 129 height 38
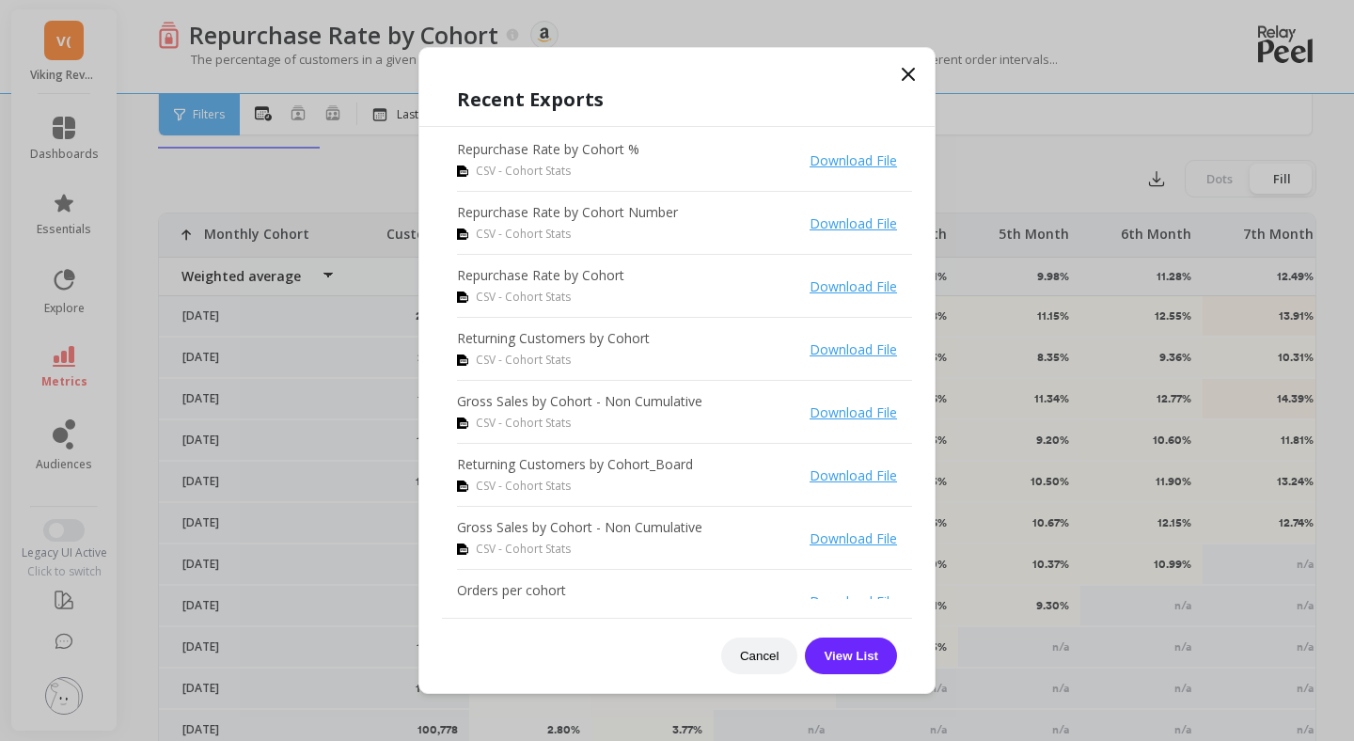
click at [901, 71] on icon at bounding box center [908, 74] width 23 height 23
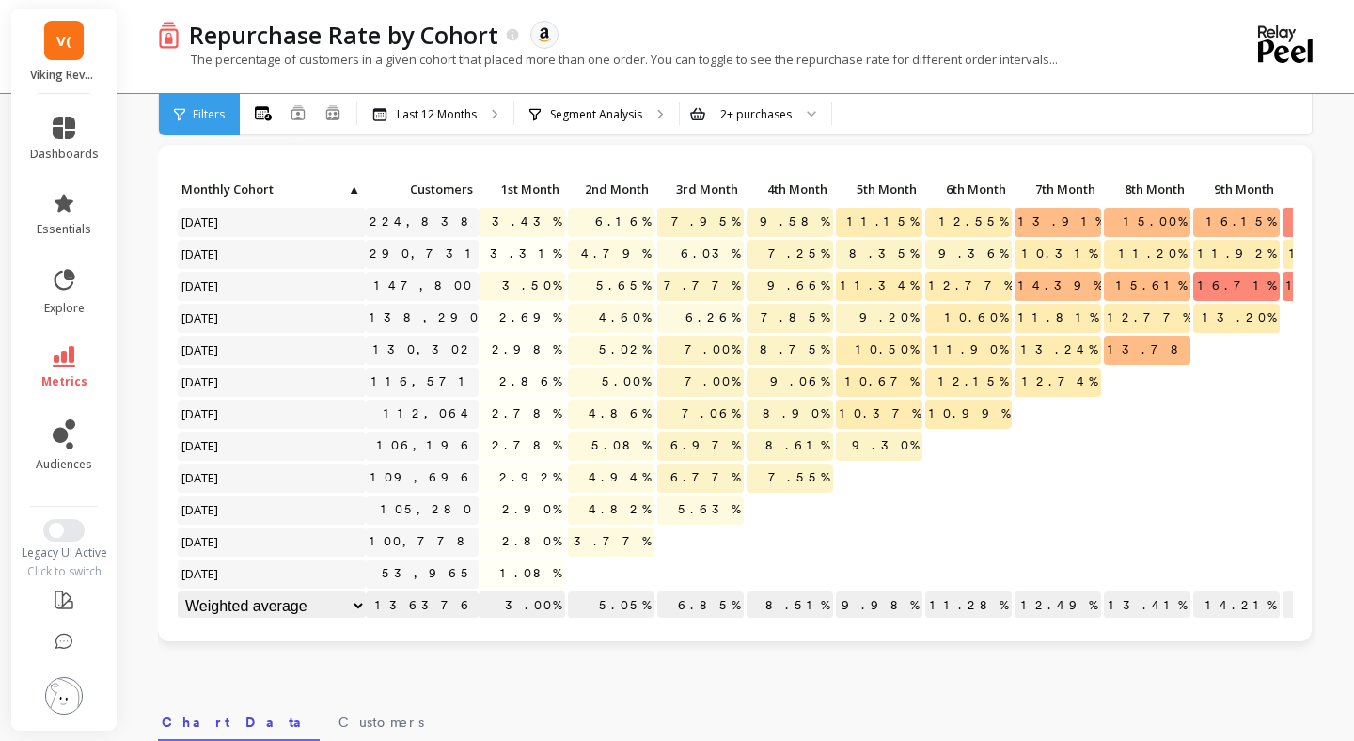
scroll to position [0, 0]
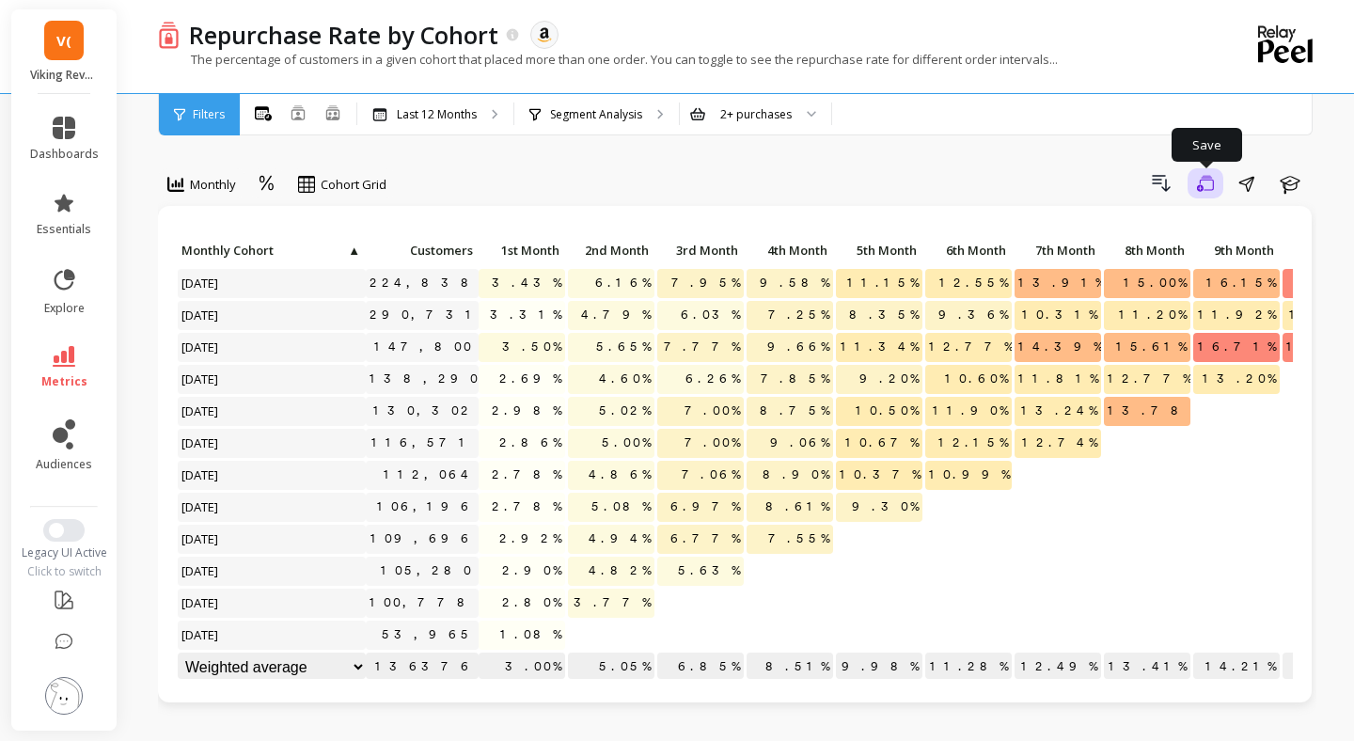
click at [1204, 185] on icon "button" at bounding box center [1205, 184] width 17 height 18
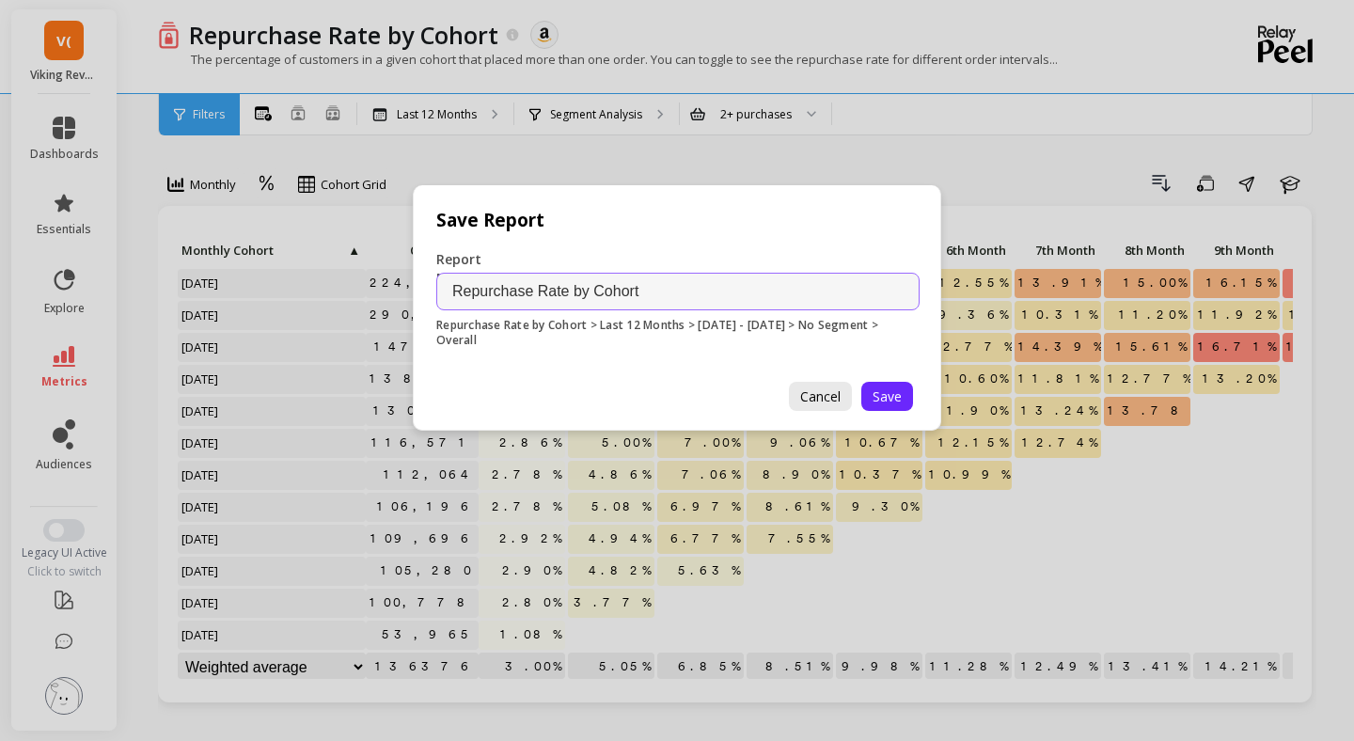
click at [838, 394] on span "Cancel" at bounding box center [820, 396] width 40 height 18
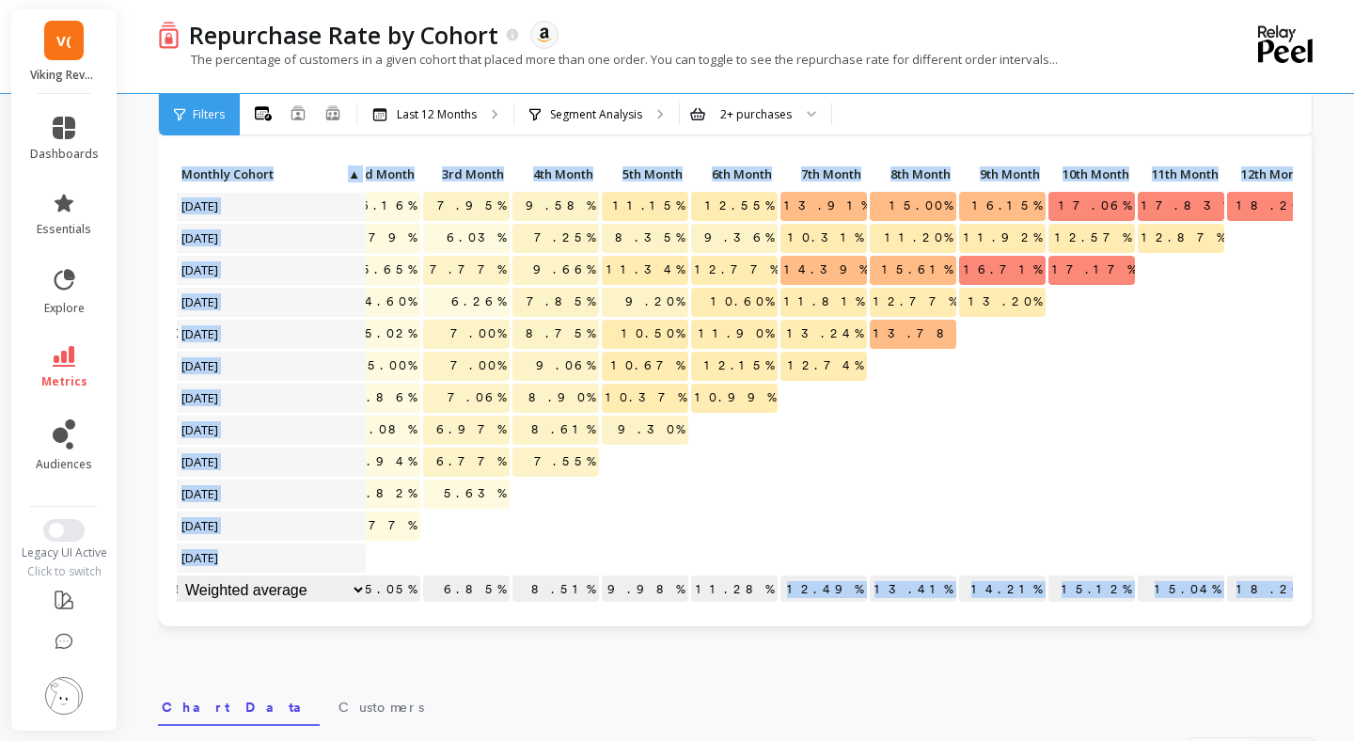
scroll to position [1, 257]
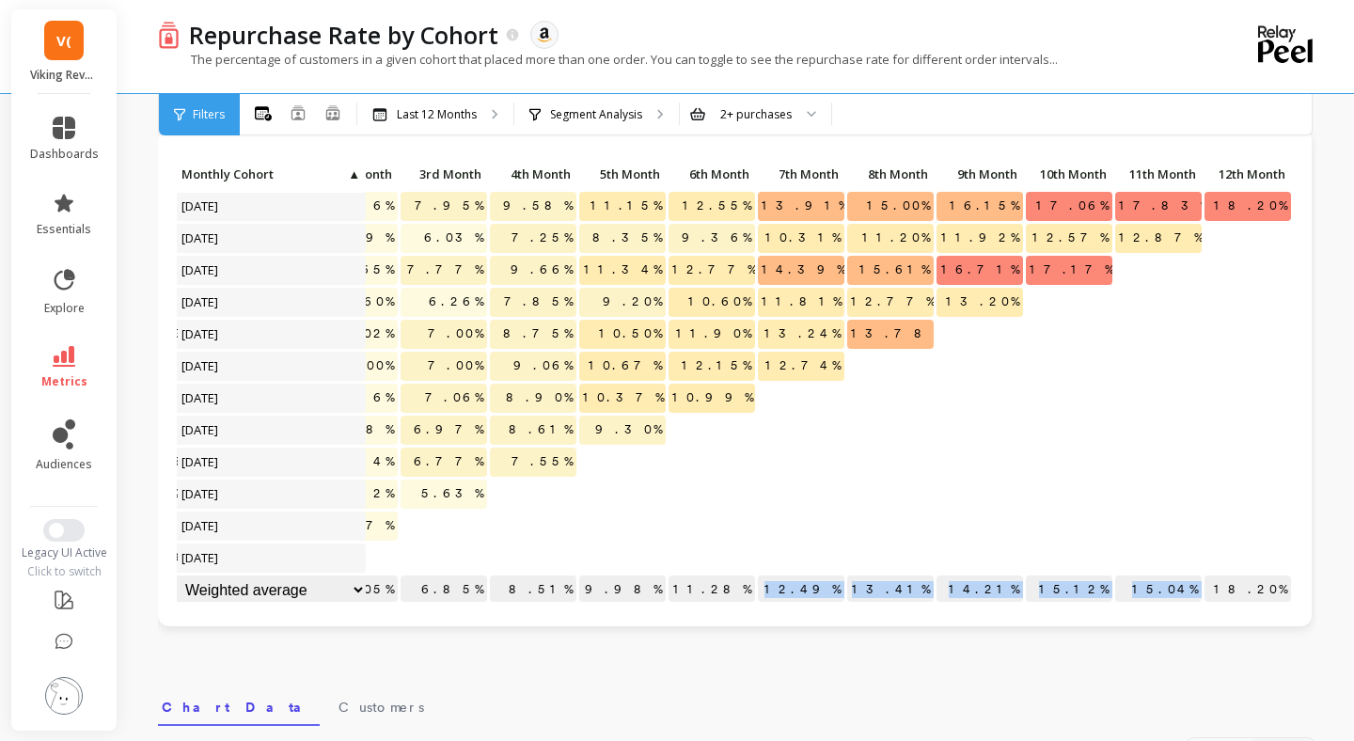
drag, startPoint x: 950, startPoint y: 603, endPoint x: 1151, endPoint y: 577, distance: 201.8
click at [1164, 582] on div "Click to create an audience 224,838 3.43% 6.16% 7.95% 9.58% 11.15% 12.55% 13.91…" at bounding box center [606, 383] width 1372 height 447
click at [1042, 197] on p "17.06%" at bounding box center [1069, 206] width 86 height 28
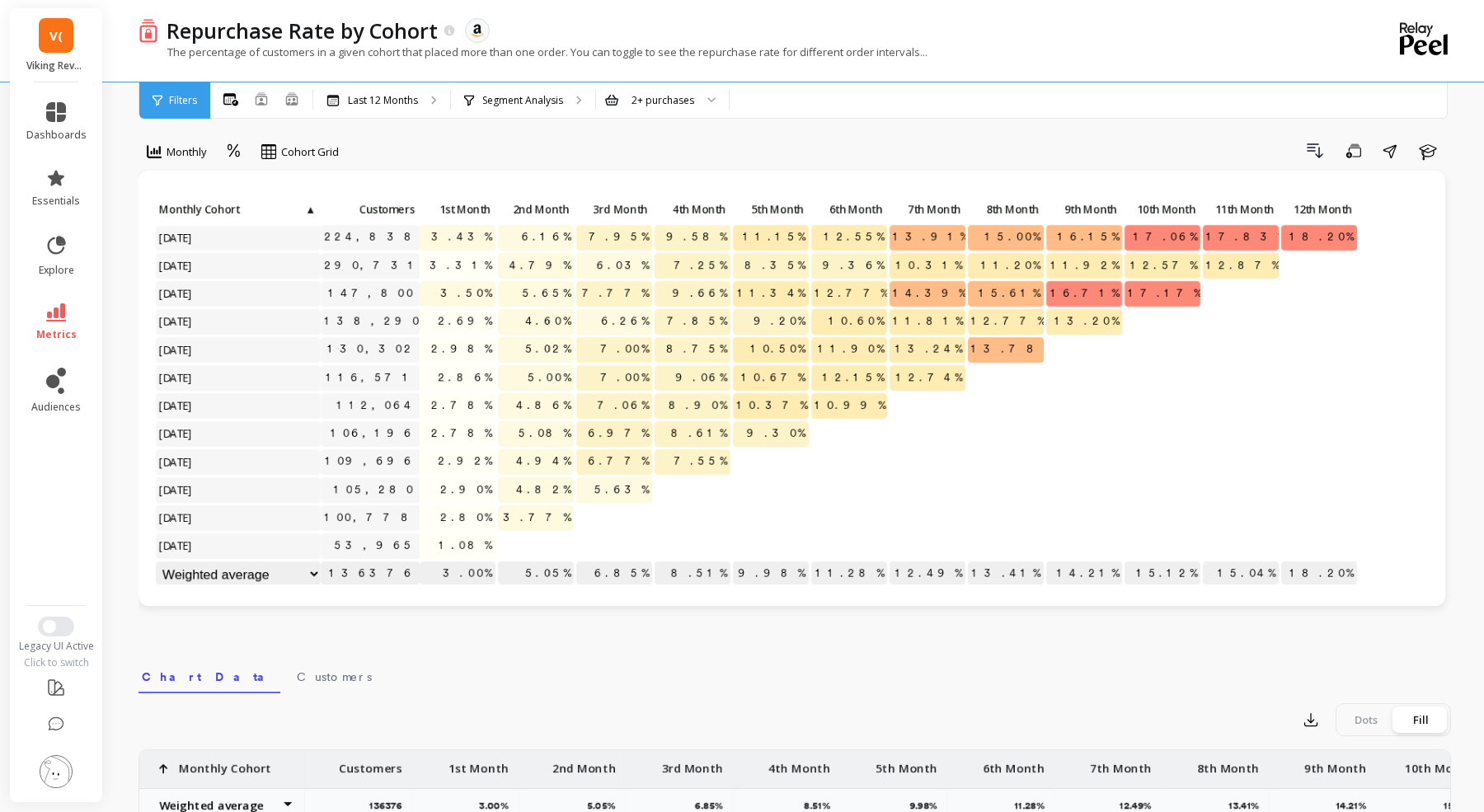
scroll to position [0, 0]
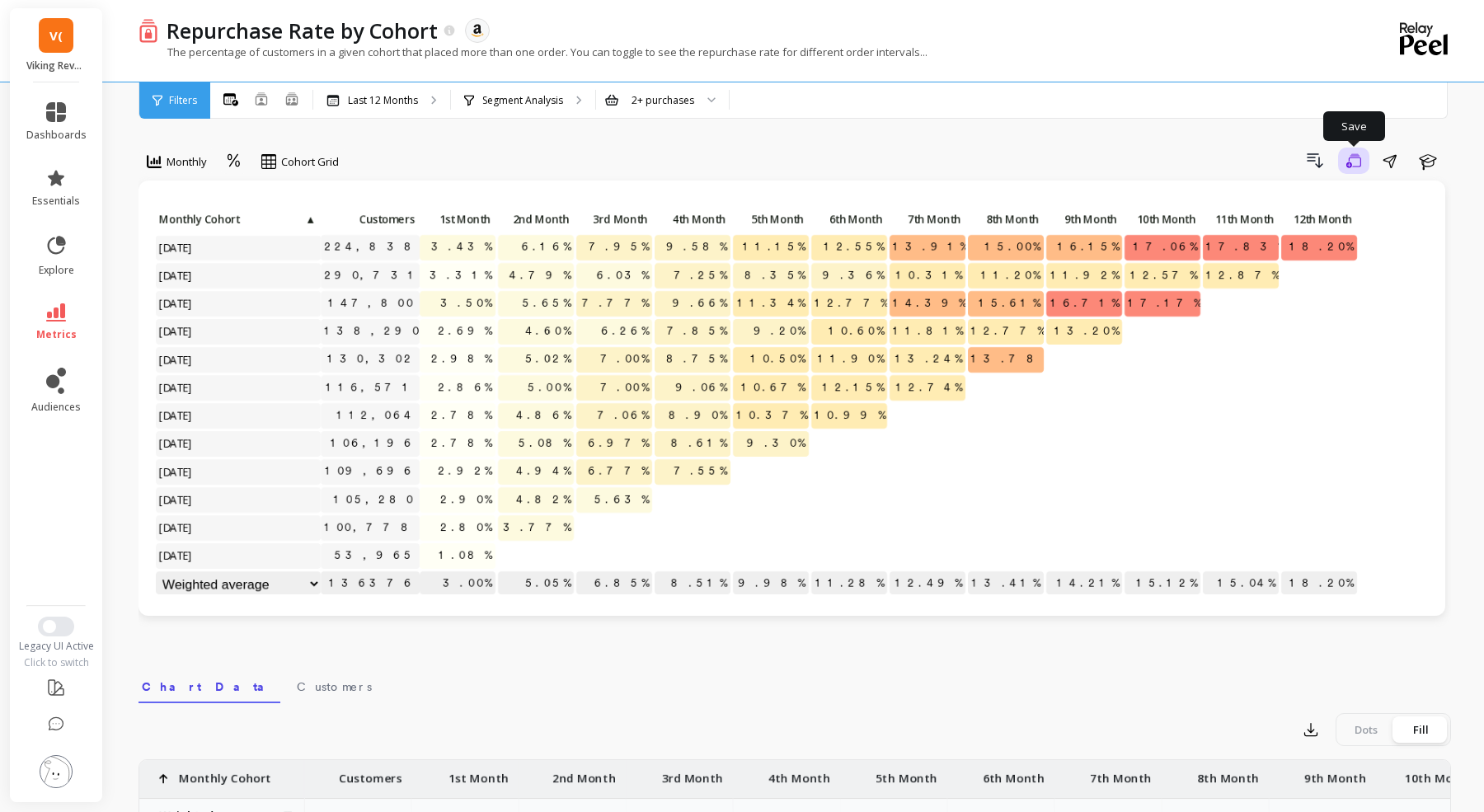
click at [1187, 163] on icon "button" at bounding box center [1353, 161] width 15 height 16
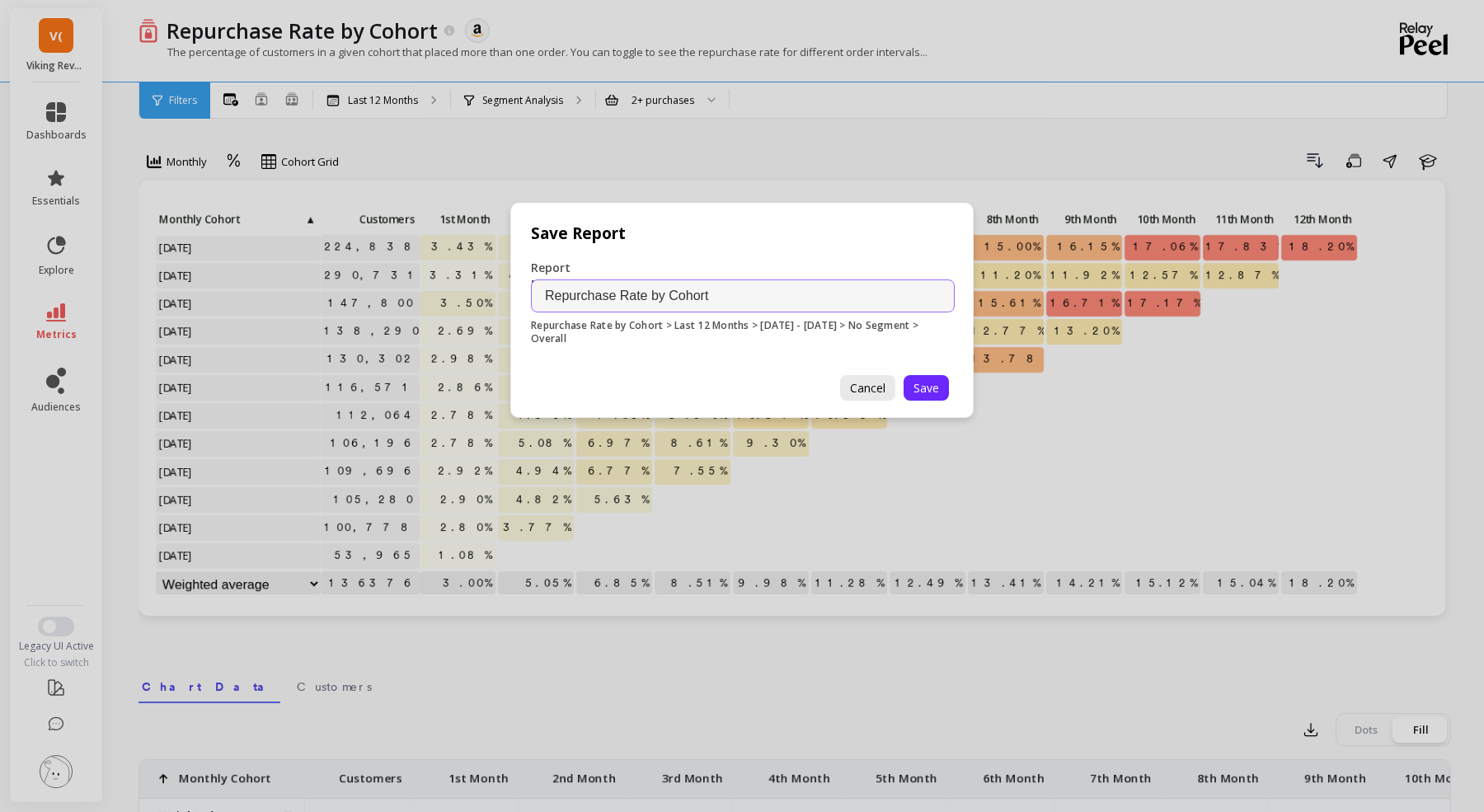
click at [881, 386] on span "Cancel" at bounding box center [867, 388] width 35 height 16
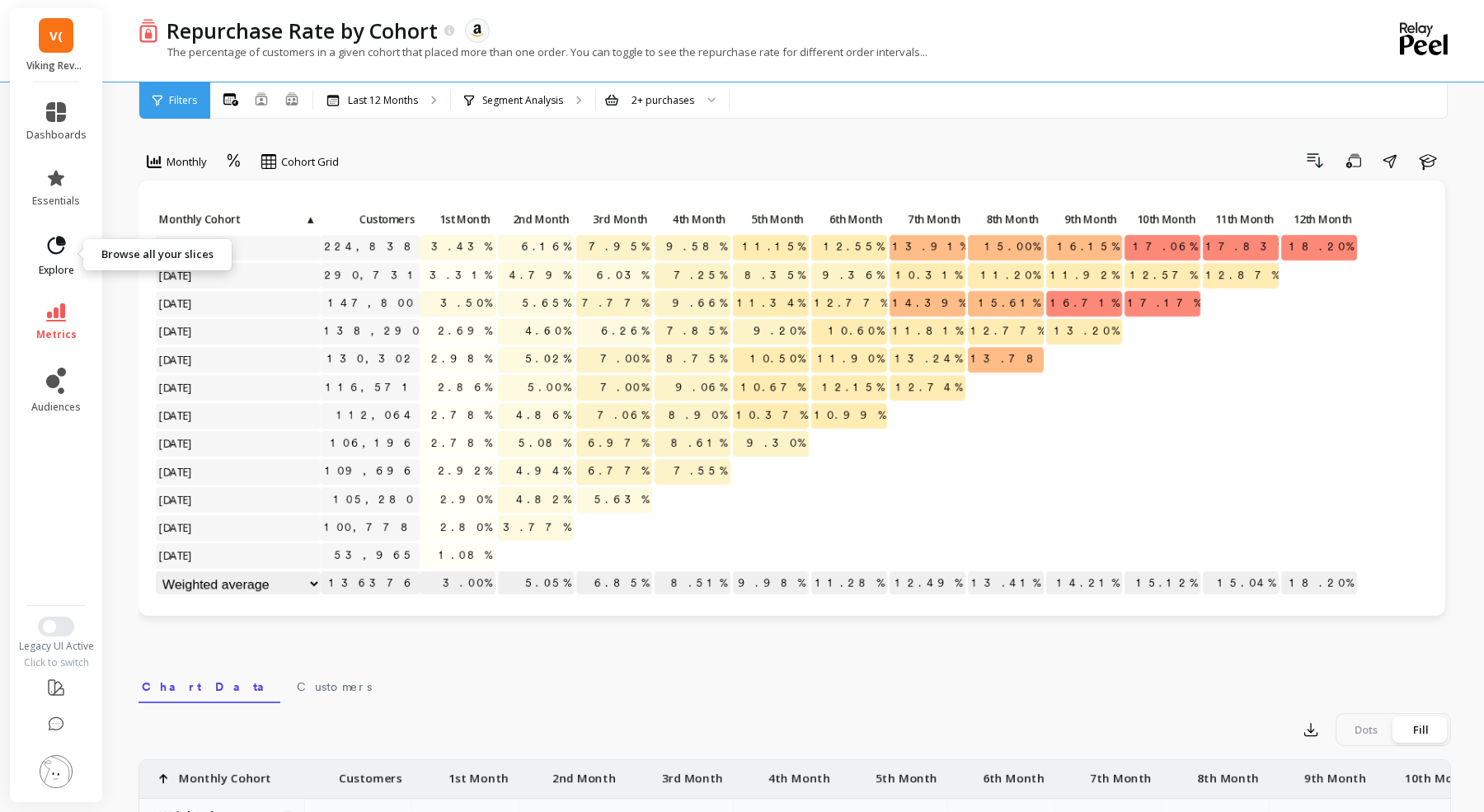
click at [57, 252] on icon at bounding box center [56, 246] width 23 height 23
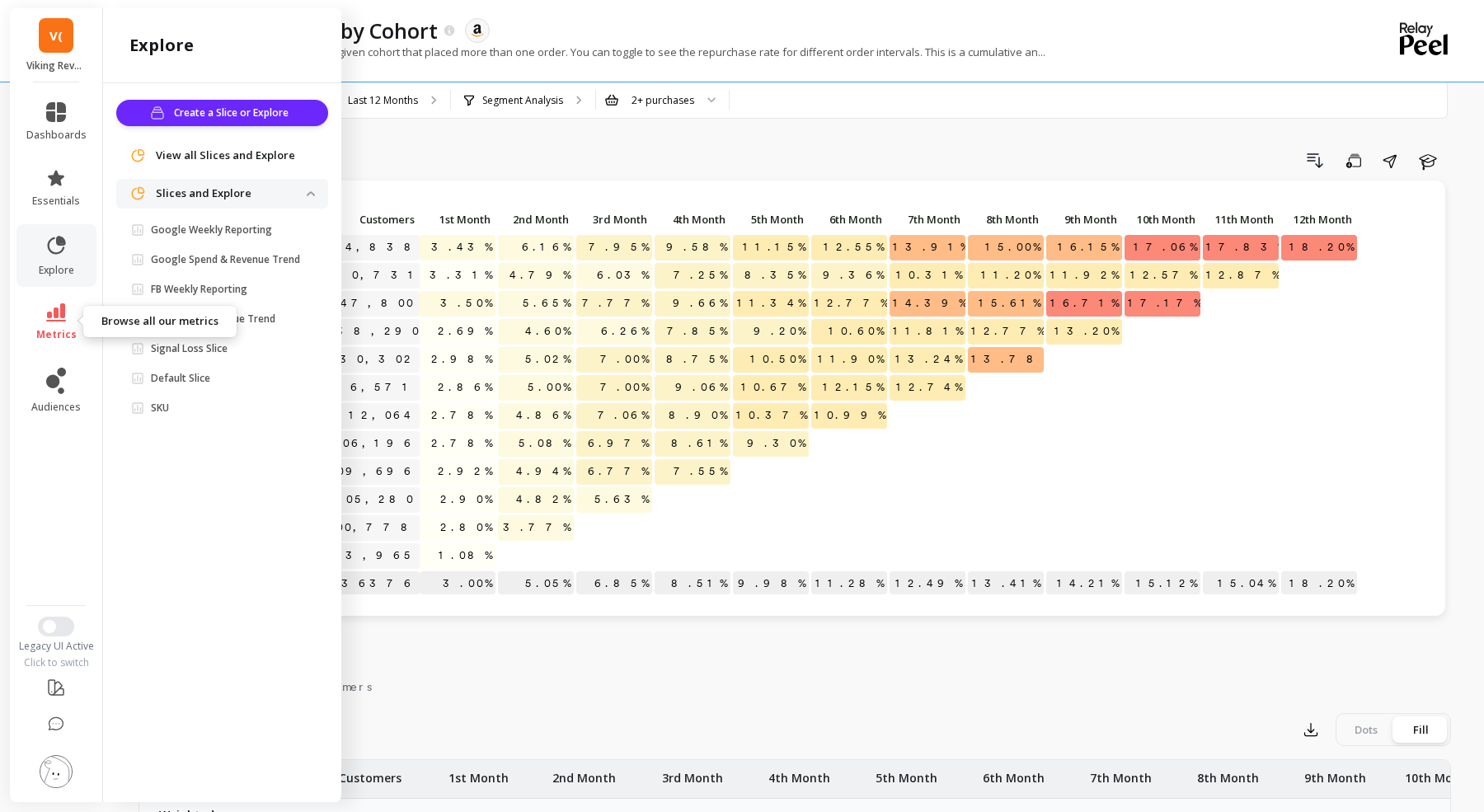
click at [59, 316] on icon at bounding box center [56, 312] width 20 height 18
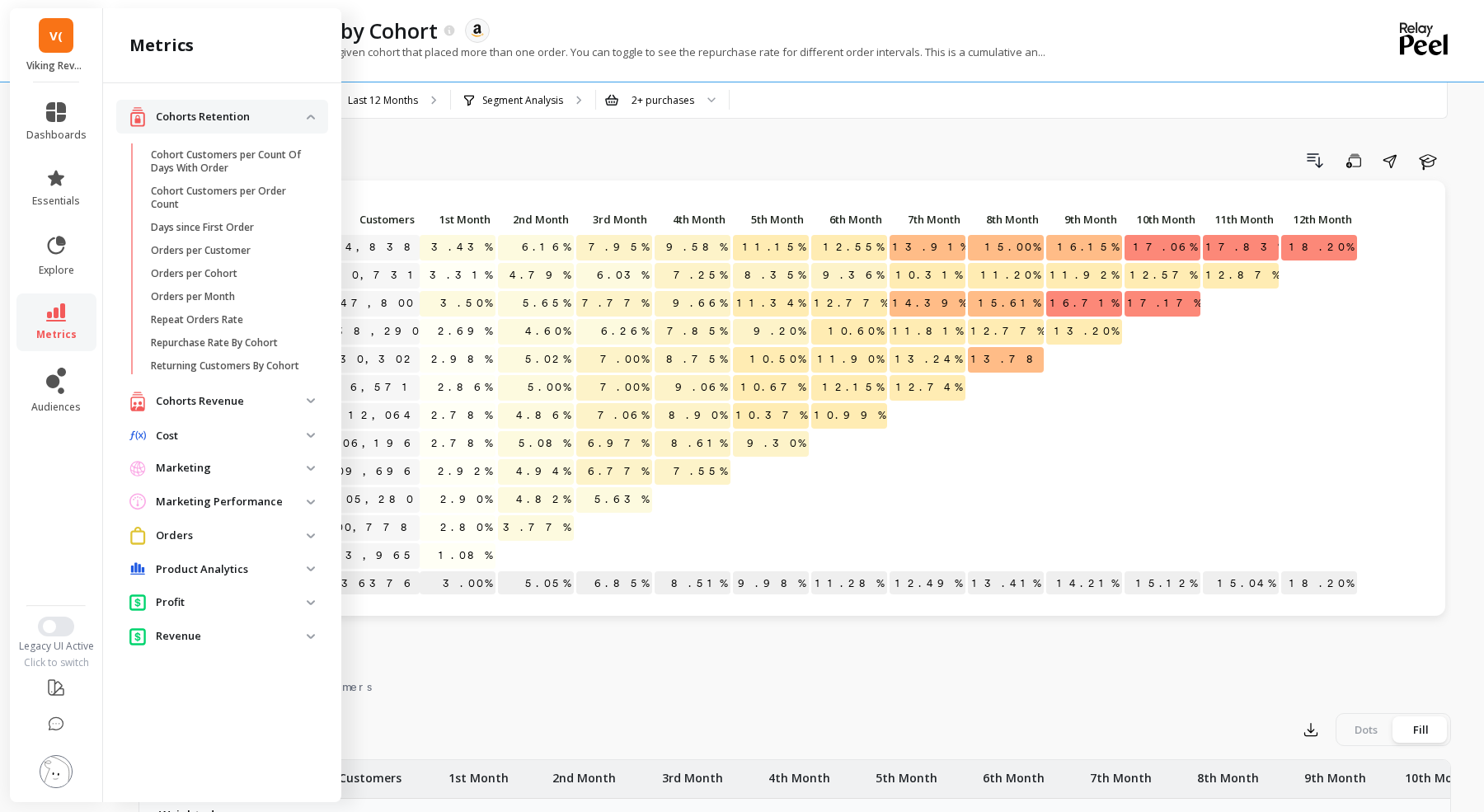
click at [68, 649] on li at bounding box center [56, 773] width 93 height 59
click at [59, 649] on img at bounding box center [56, 772] width 33 height 33
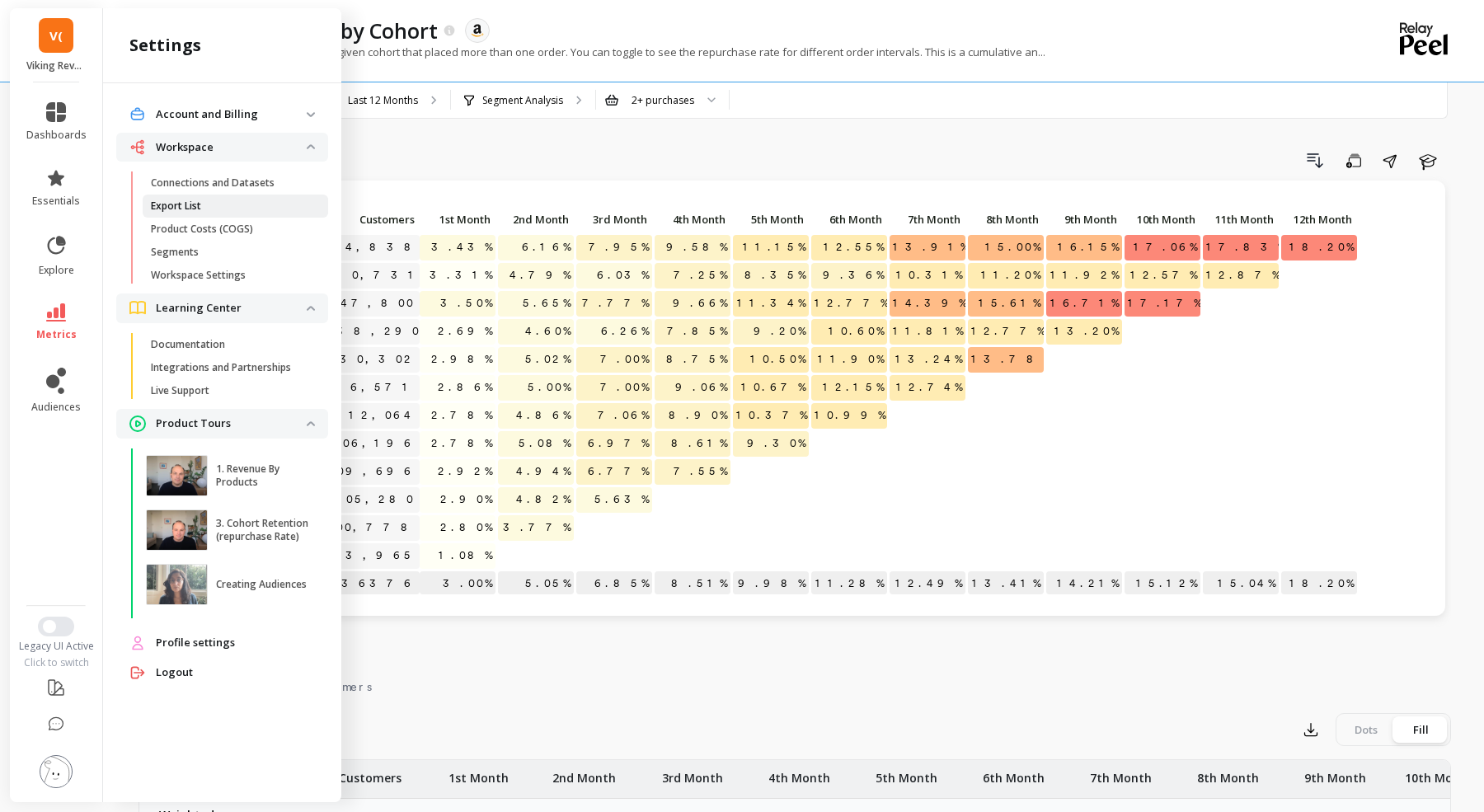
click at [199, 210] on p "Export List" at bounding box center [175, 205] width 50 height 13
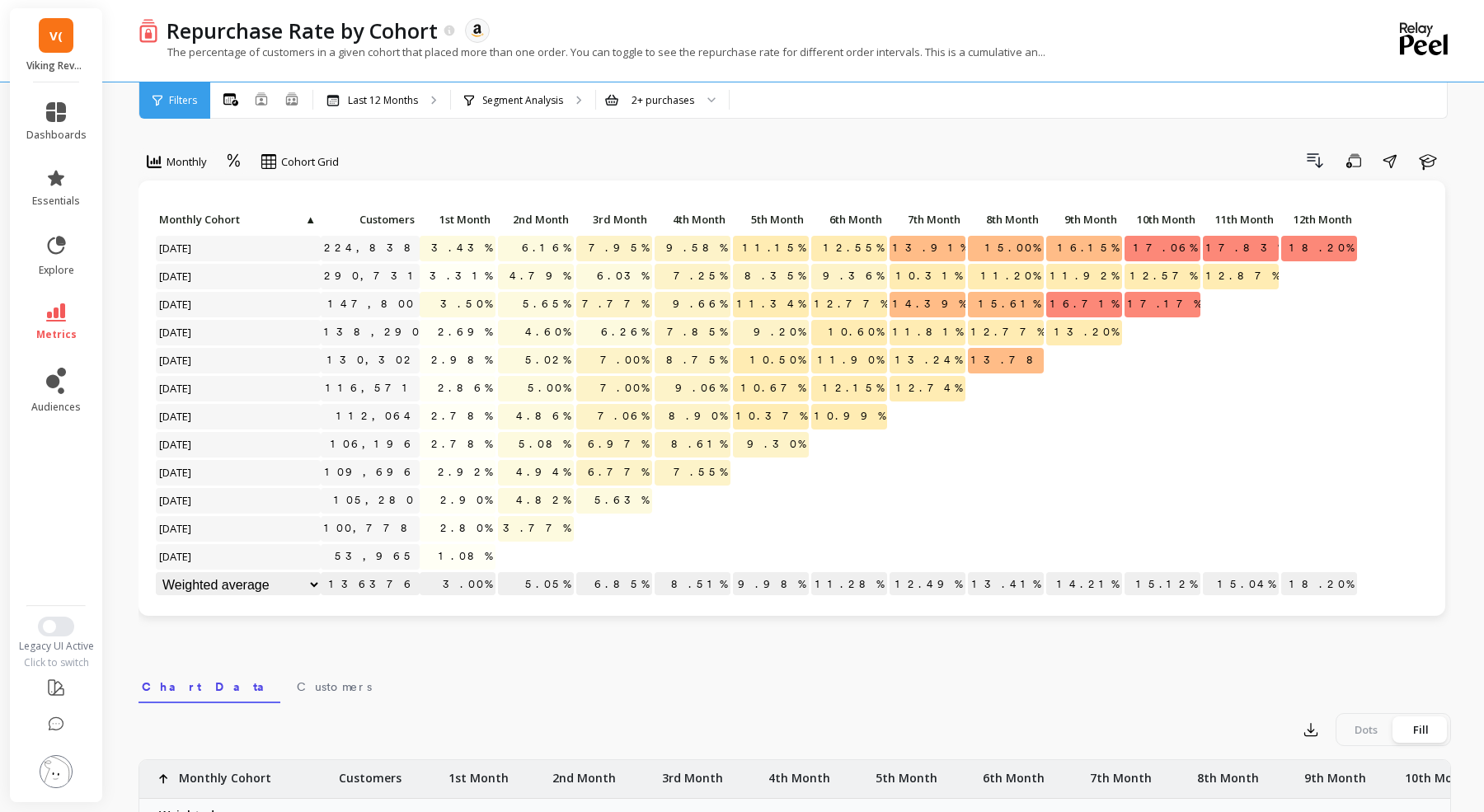
scroll to position [1, 0]
click at [1302, 743] on div "Export Dots Fill" at bounding box center [1373, 730] width 155 height 33
click at [1311, 727] on icon "button" at bounding box center [1311, 730] width 12 height 12
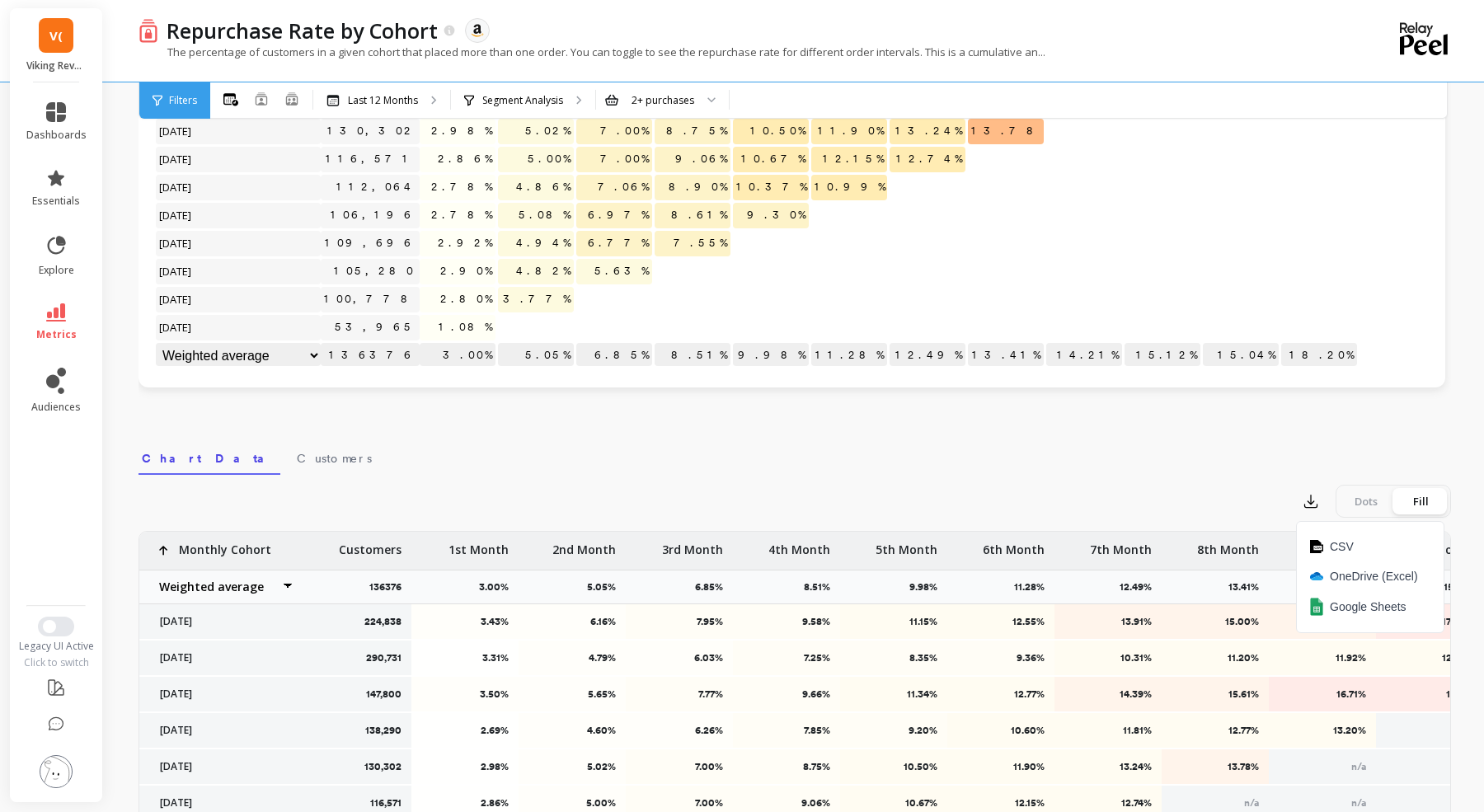
scroll to position [0, 0]
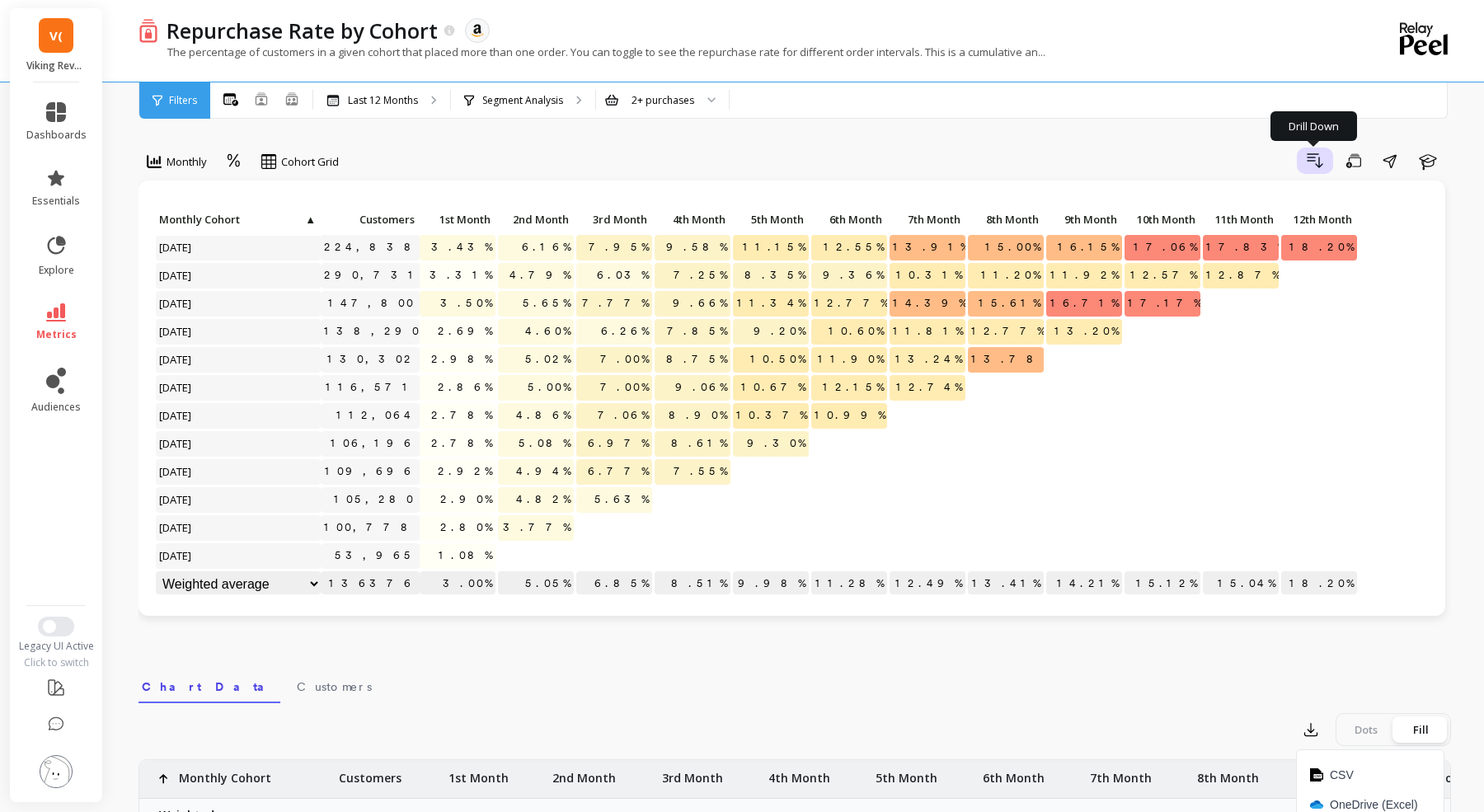
click at [1318, 162] on icon "button" at bounding box center [1315, 160] width 15 height 13
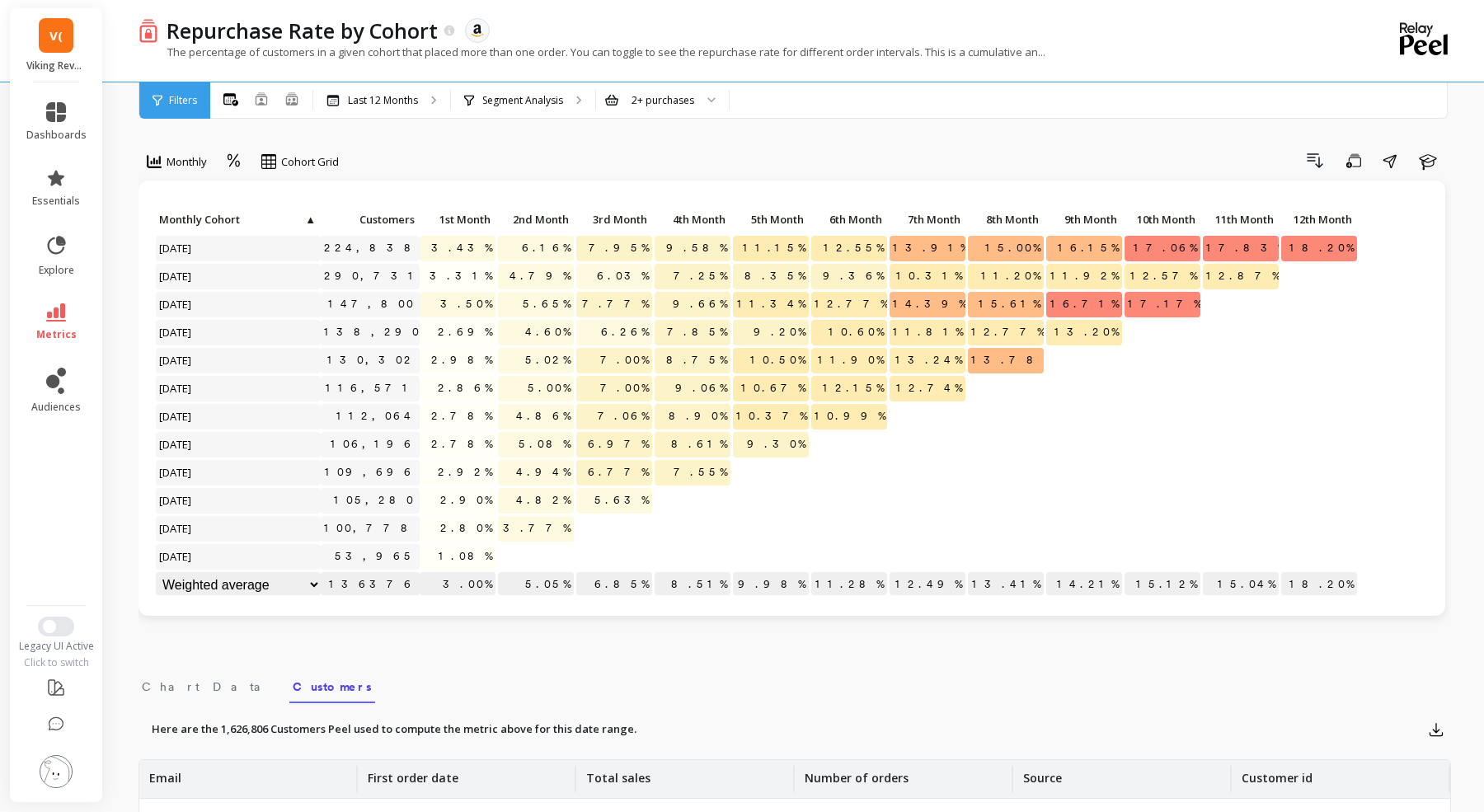
scroll to position [487, 0]
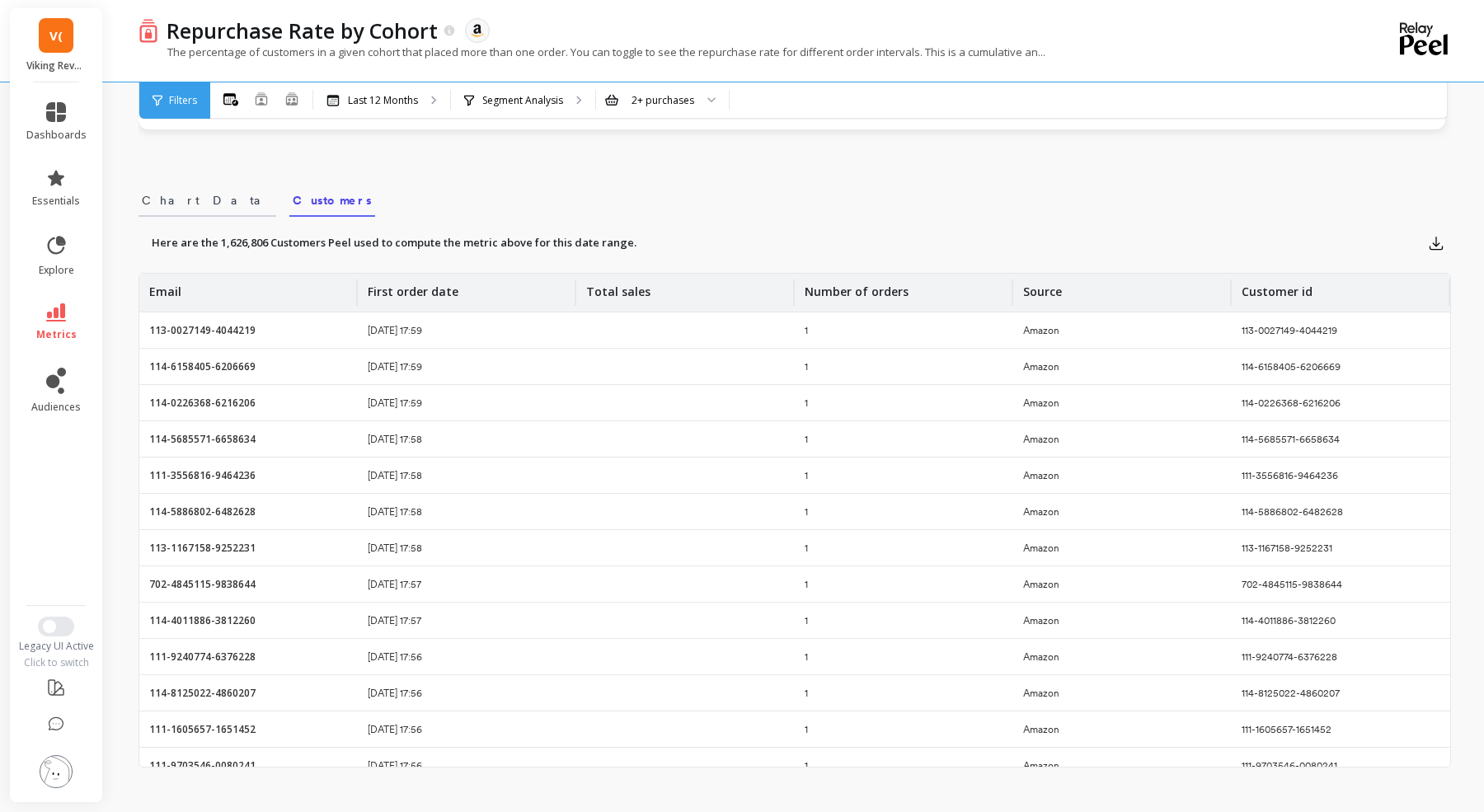
click at [165, 196] on span "Chart Data" at bounding box center [207, 200] width 131 height 17
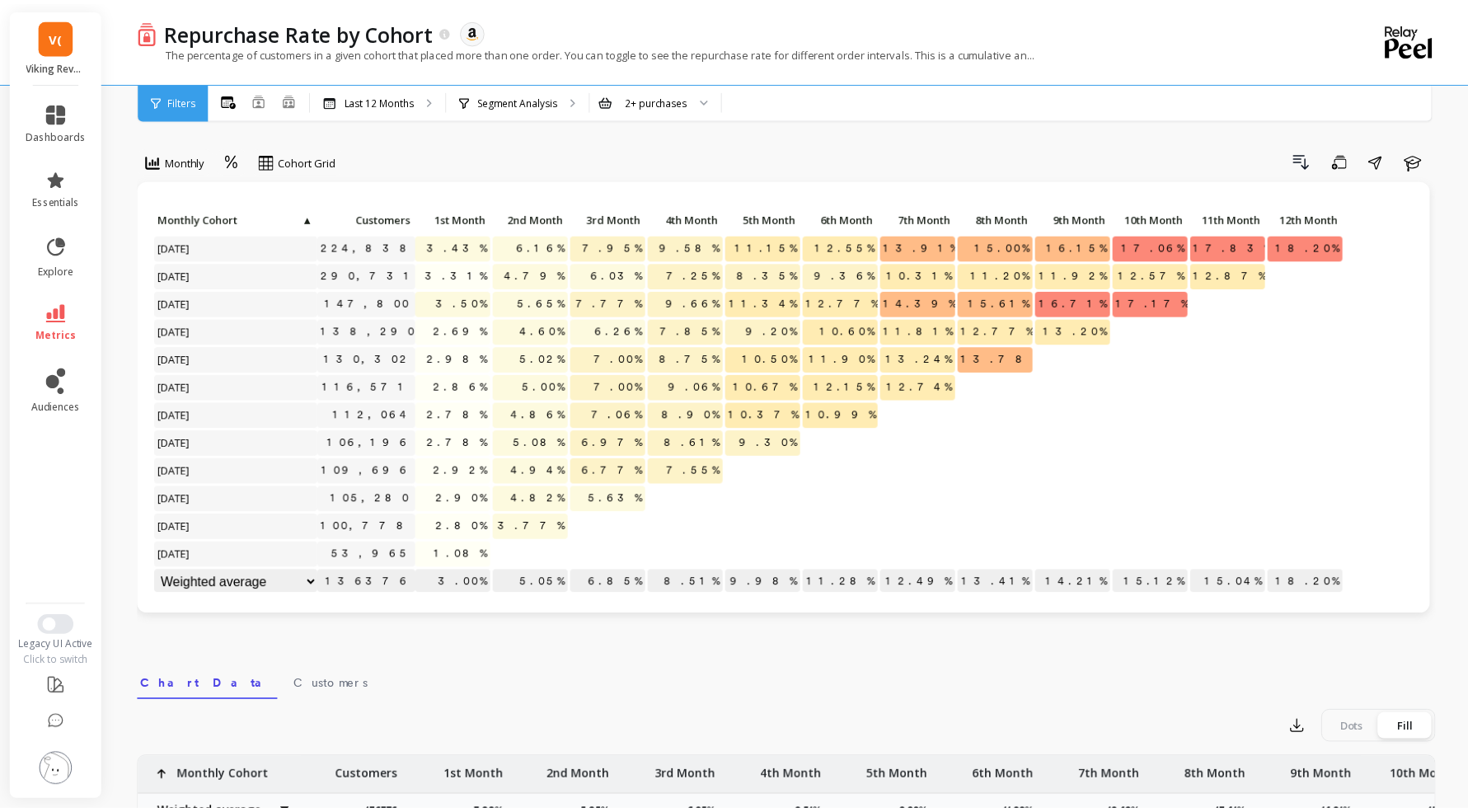
scroll to position [0, 0]
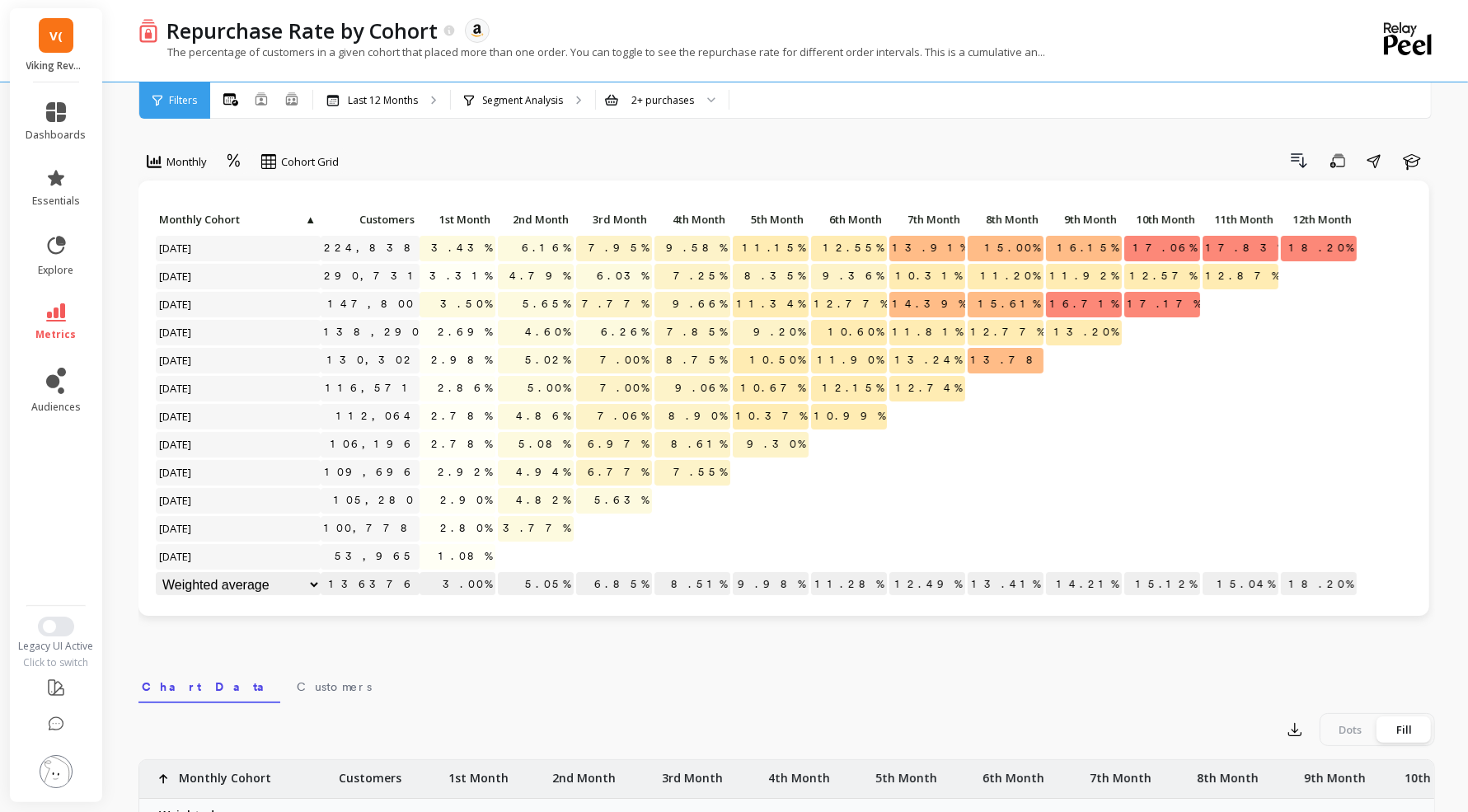
click at [42, 737] on li at bounding box center [56, 725] width 93 height 35
click at [61, 729] on icon at bounding box center [56, 723] width 14 height 12
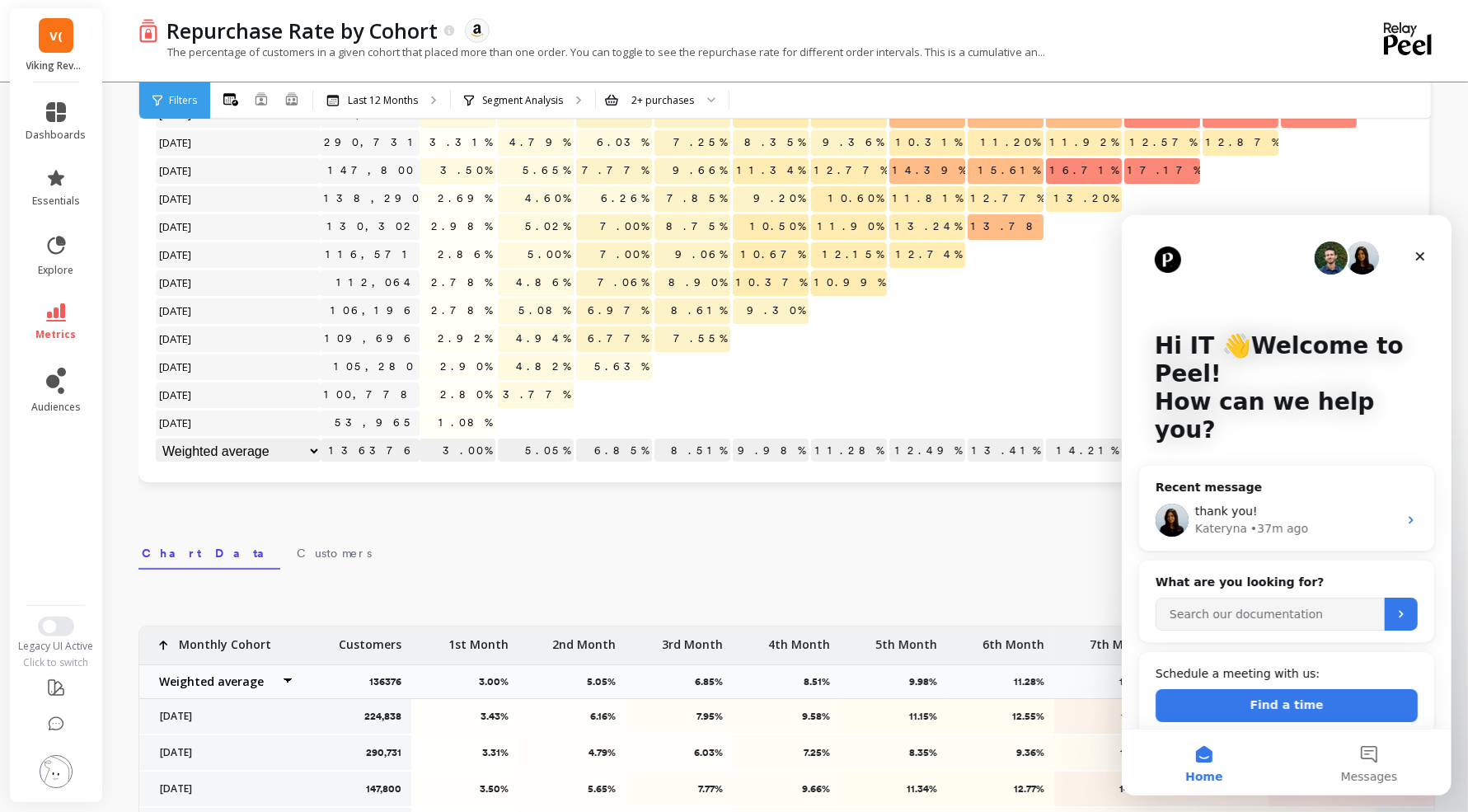
scroll to position [134, 0]
click at [1252, 519] on div "• 37m ago" at bounding box center [1279, 528] width 58 height 18
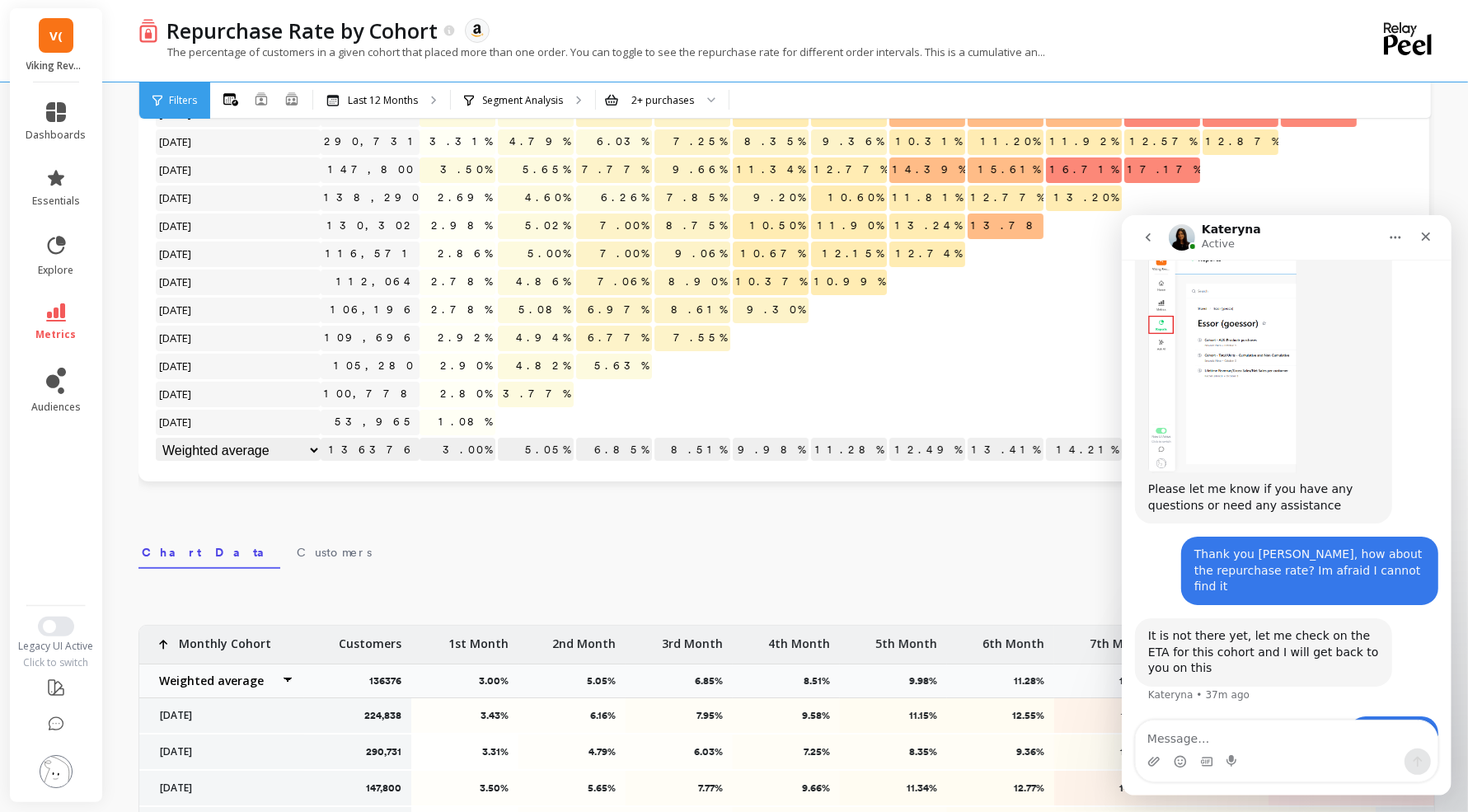
scroll to position [1238, 0]
click at [1422, 230] on icon "Close" at bounding box center [1425, 235] width 13 height 13
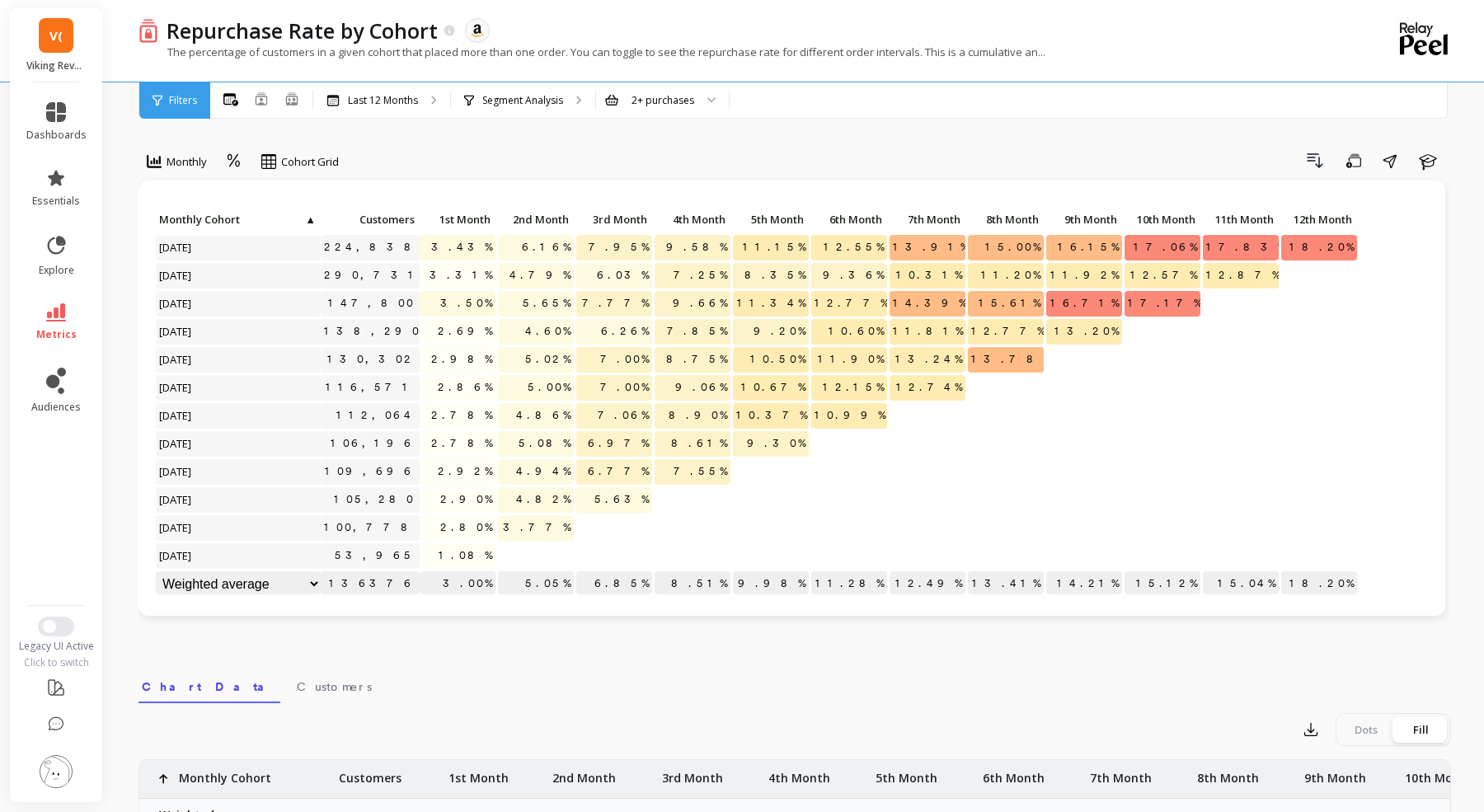
scroll to position [0, 0]
